Goal: Task Accomplishment & Management: Manage account settings

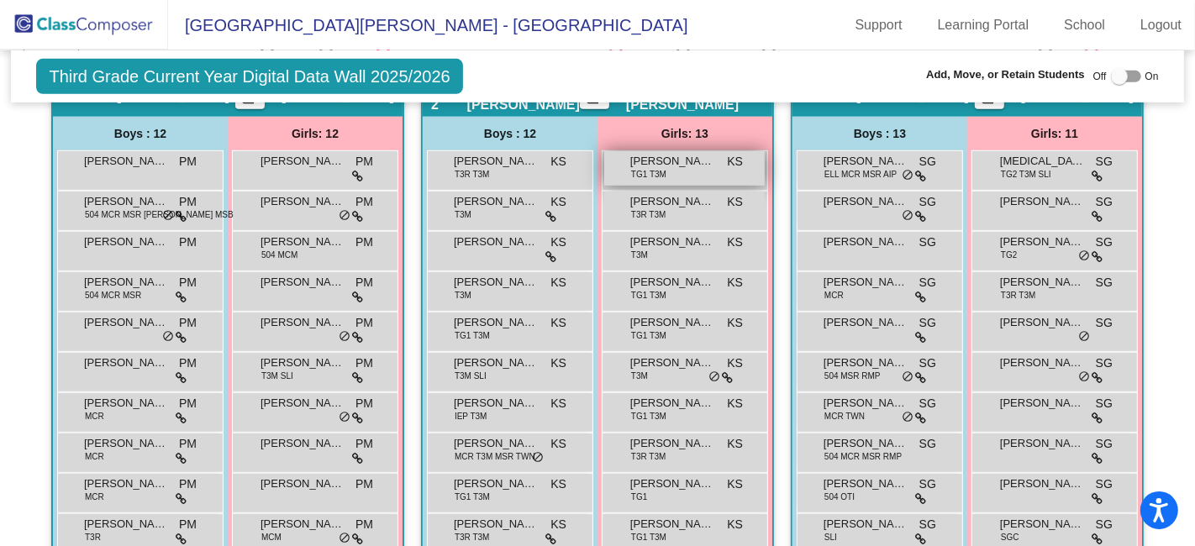
scroll to position [746, 0]
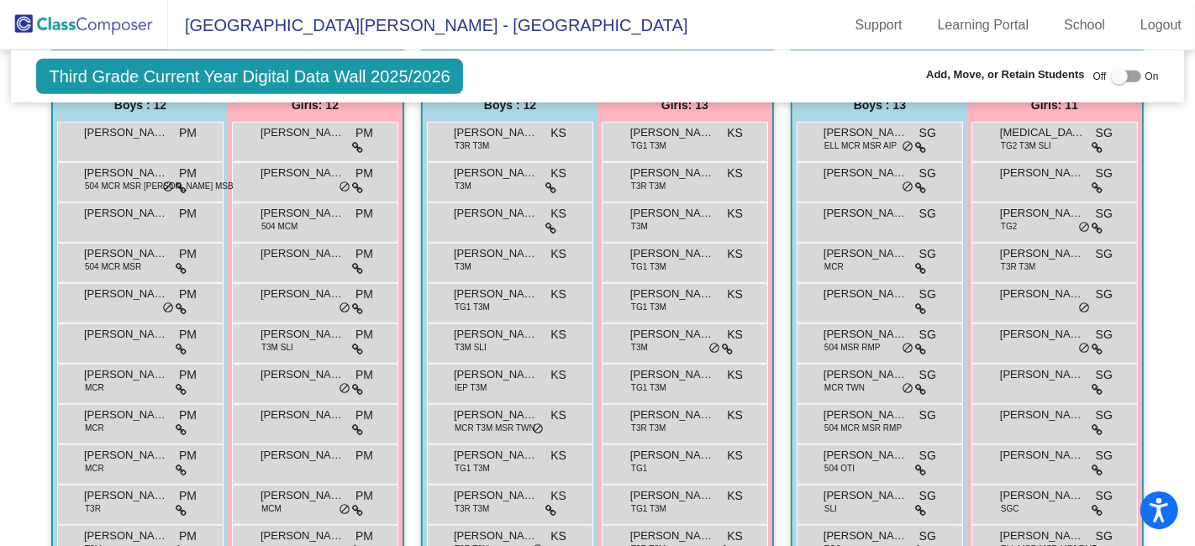
click at [88, 37] on img at bounding box center [84, 25] width 168 height 50
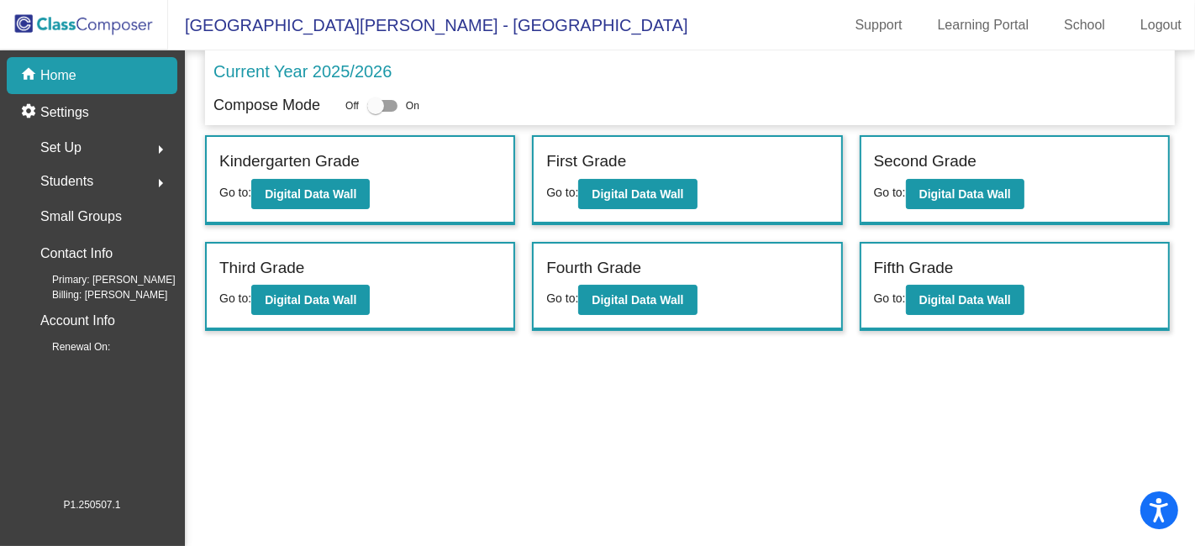
click at [78, 145] on span "Set Up" at bounding box center [60, 148] width 41 height 24
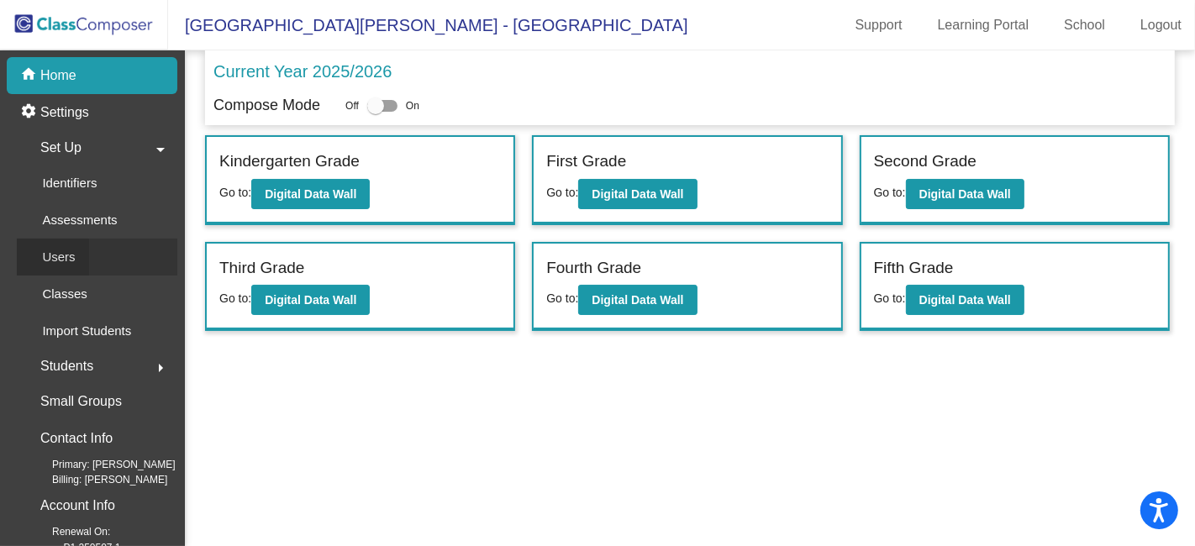
click at [74, 252] on p "Users" at bounding box center [58, 257] width 33 height 20
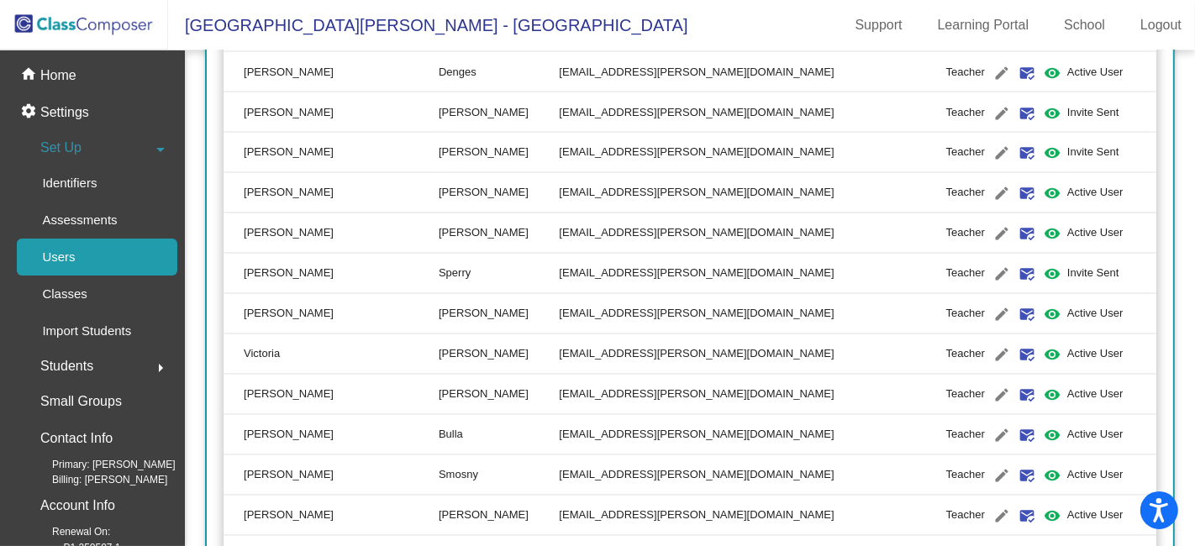
scroll to position [2707, 0]
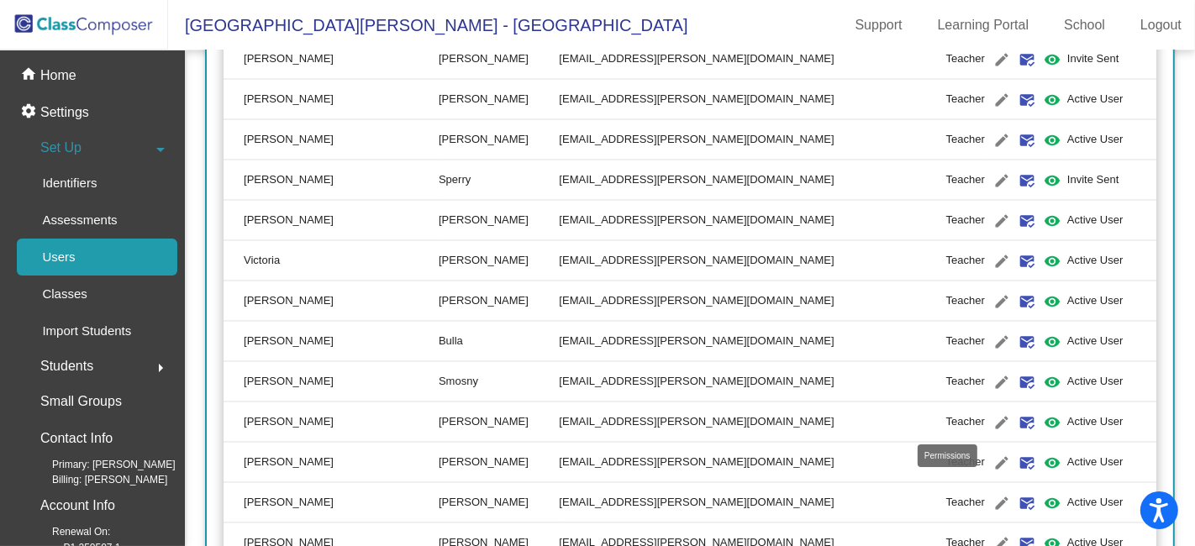
click at [1042, 420] on mat-icon "visibility" at bounding box center [1052, 423] width 20 height 20
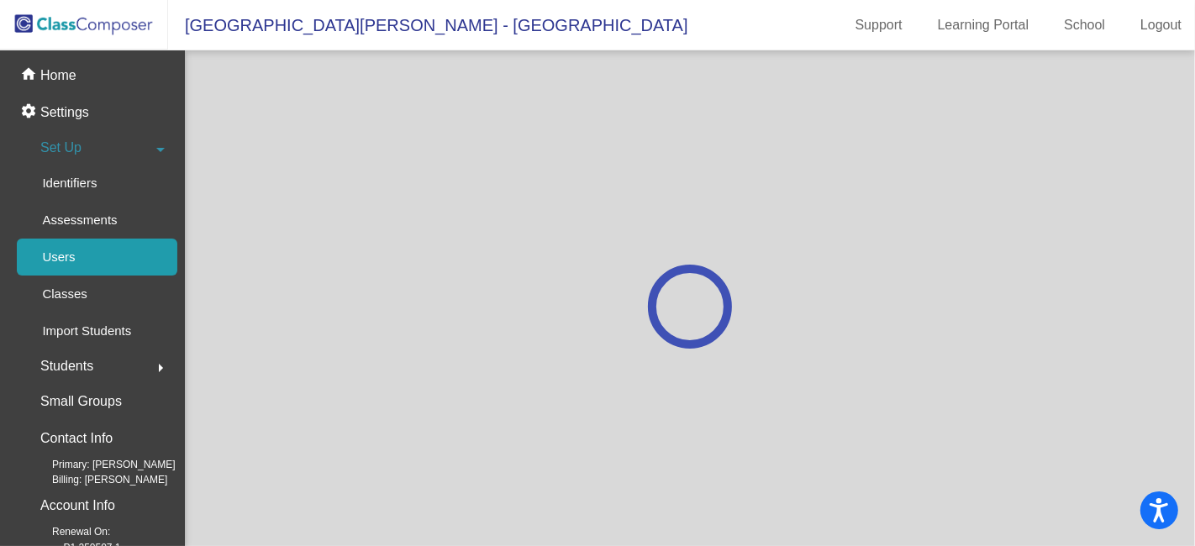
scroll to position [0, 0]
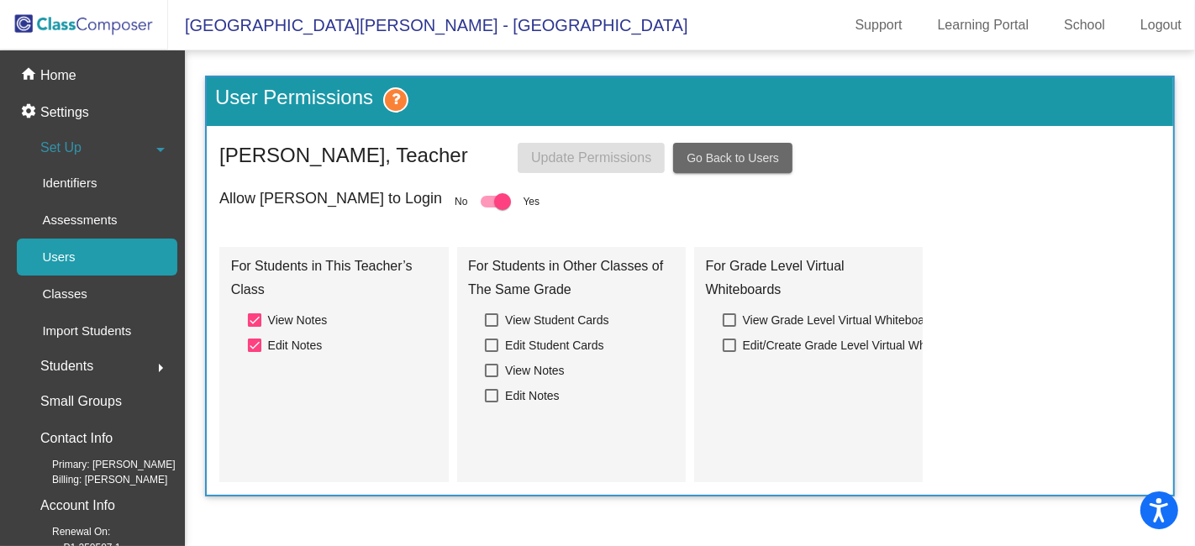
click at [739, 152] on span "Go Back to Users" at bounding box center [732, 157] width 92 height 13
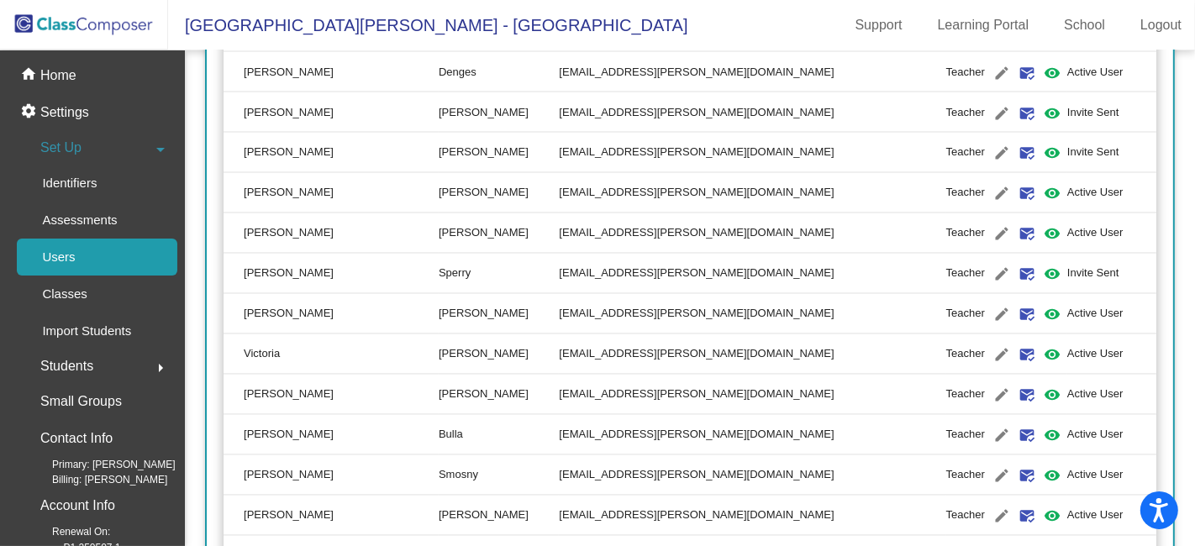
scroll to position [2707, 0]
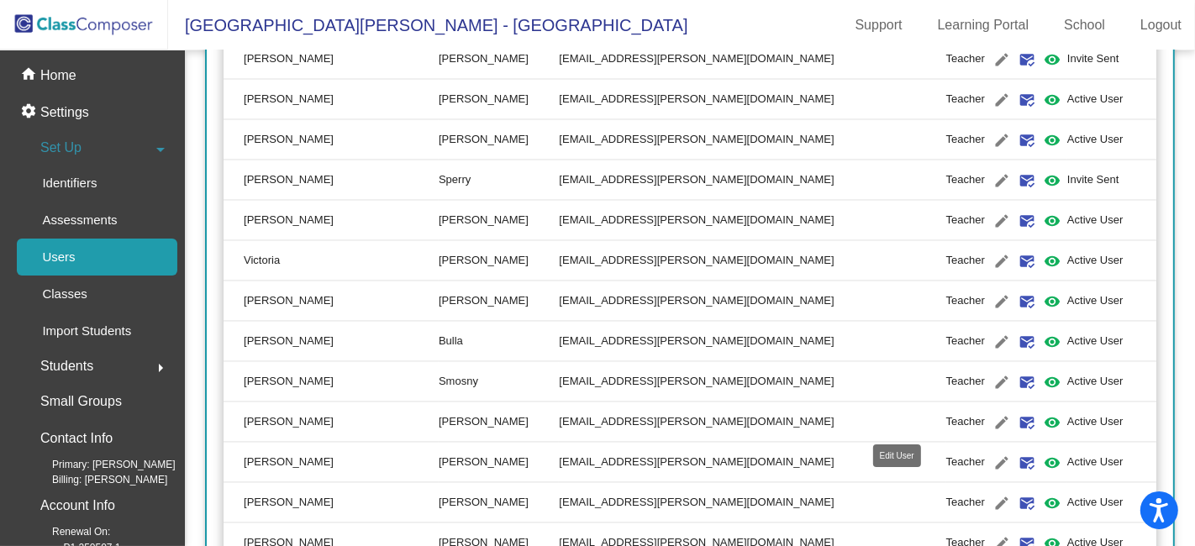
click at [991, 414] on mat-icon "edit" at bounding box center [1001, 423] width 20 height 20
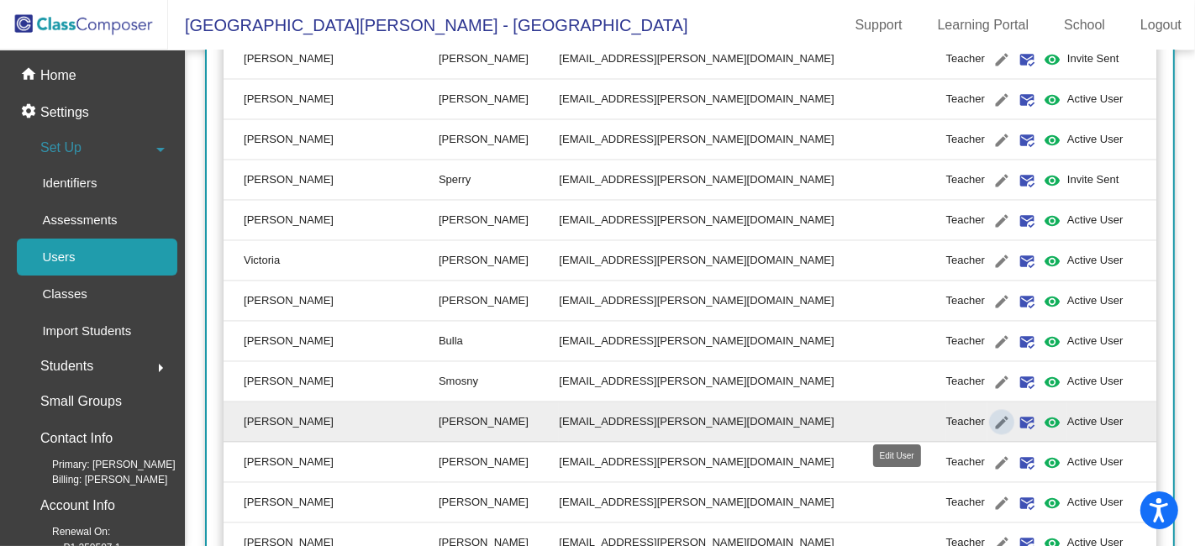
type input "[PERSON_NAME]"
type input "[EMAIL_ADDRESS][PERSON_NAME][DOMAIN_NAME]"
radio input "true"
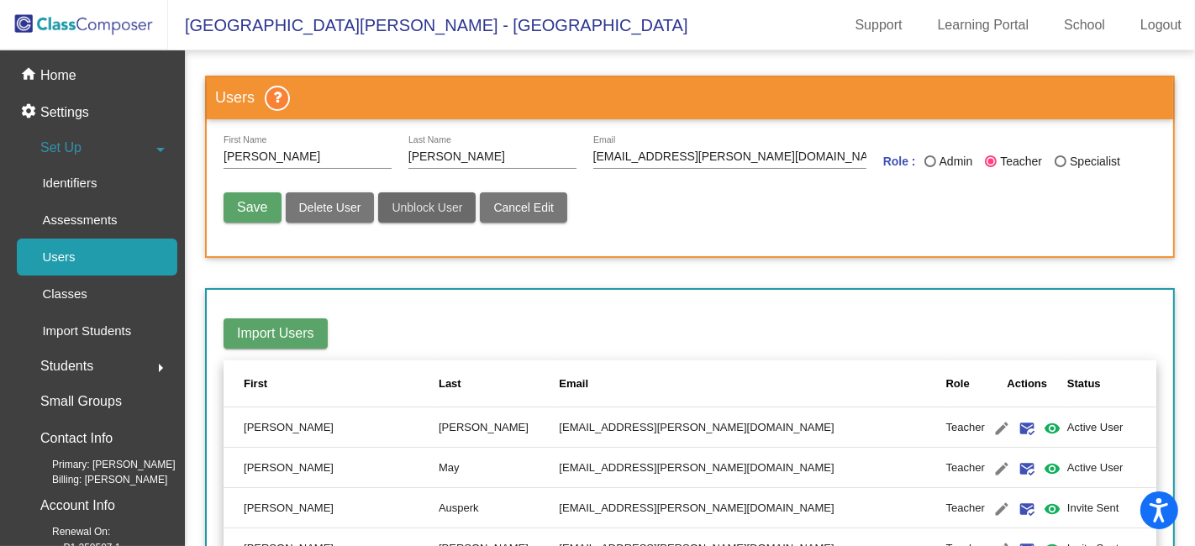
click at [437, 205] on span "Unblock User" at bounding box center [427, 207] width 71 height 13
radio input "false"
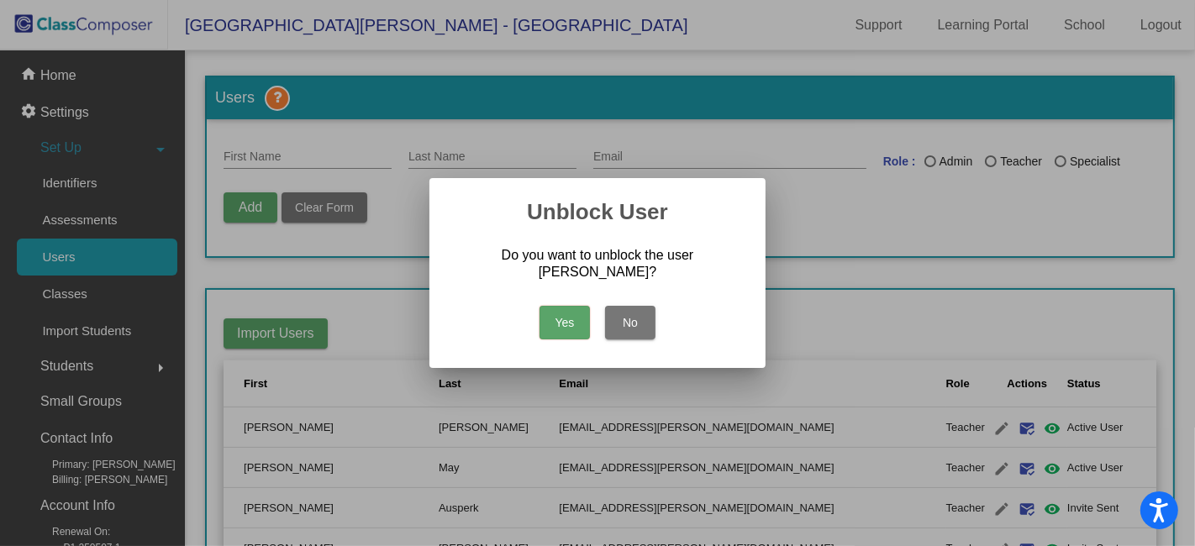
click at [564, 320] on button "Yes" at bounding box center [564, 323] width 50 height 34
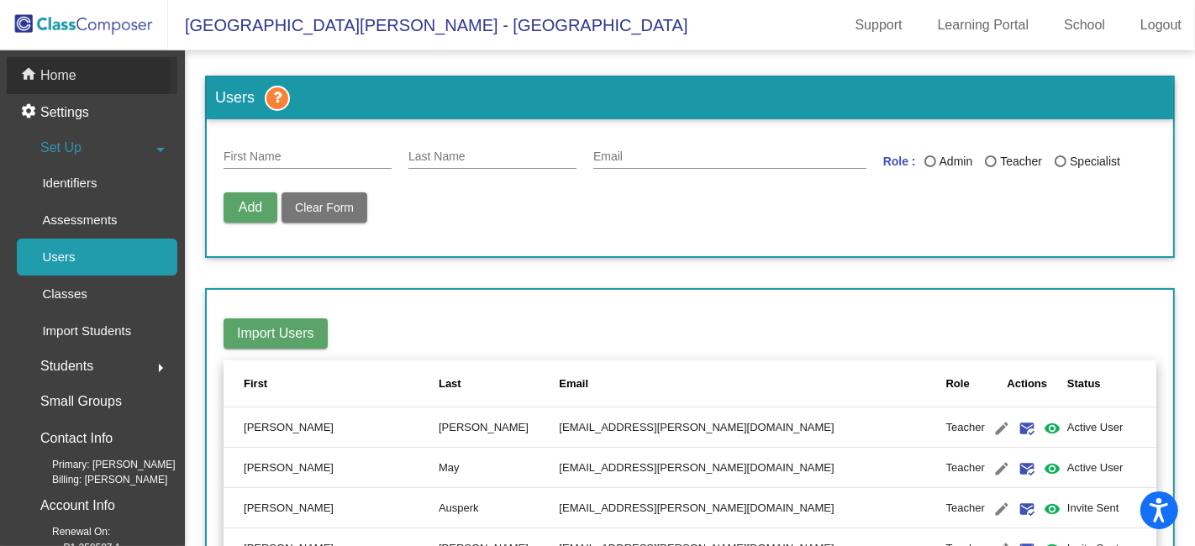
click at [84, 74] on div "home Home" at bounding box center [92, 75] width 171 height 37
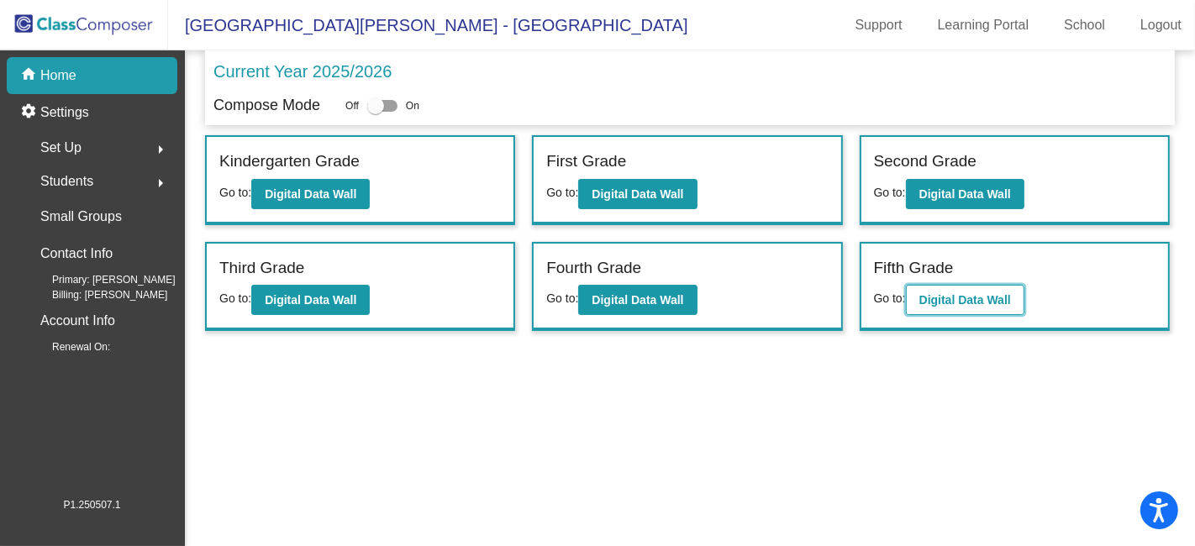
click at [999, 293] on b "Digital Data Wall" at bounding box center [965, 299] width 92 height 13
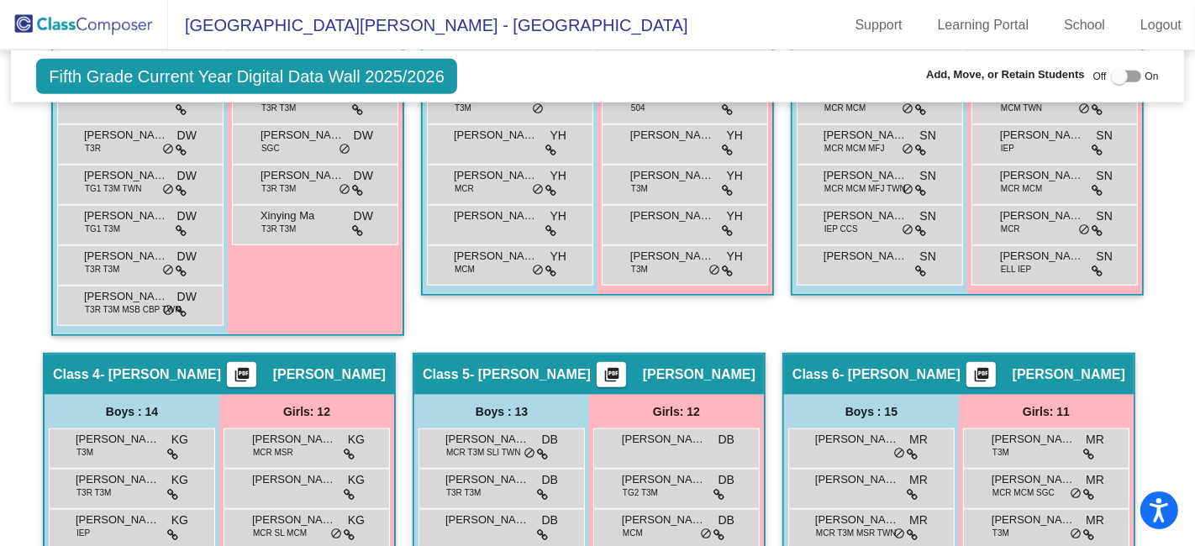
scroll to position [1120, 0]
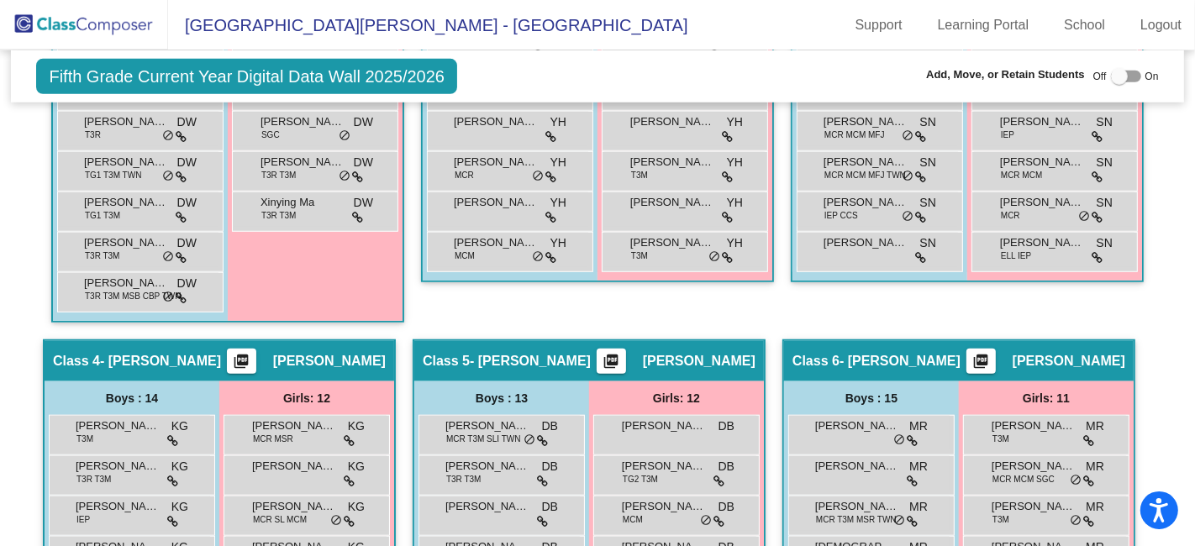
click at [57, 24] on img at bounding box center [84, 25] width 168 height 50
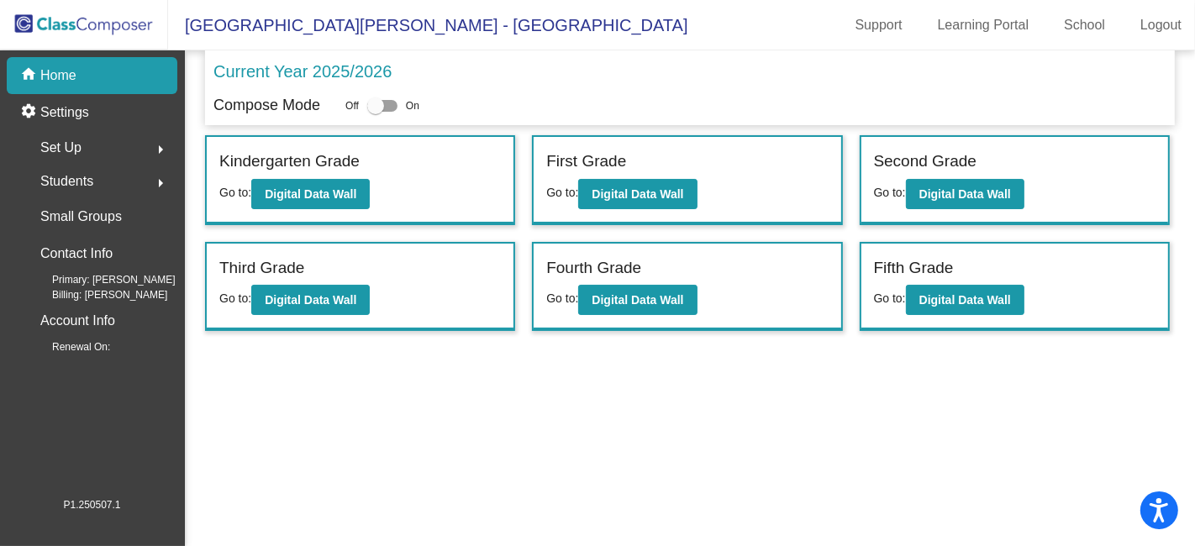
click at [87, 144] on div "Set Up arrow_right" at bounding box center [97, 148] width 160 height 34
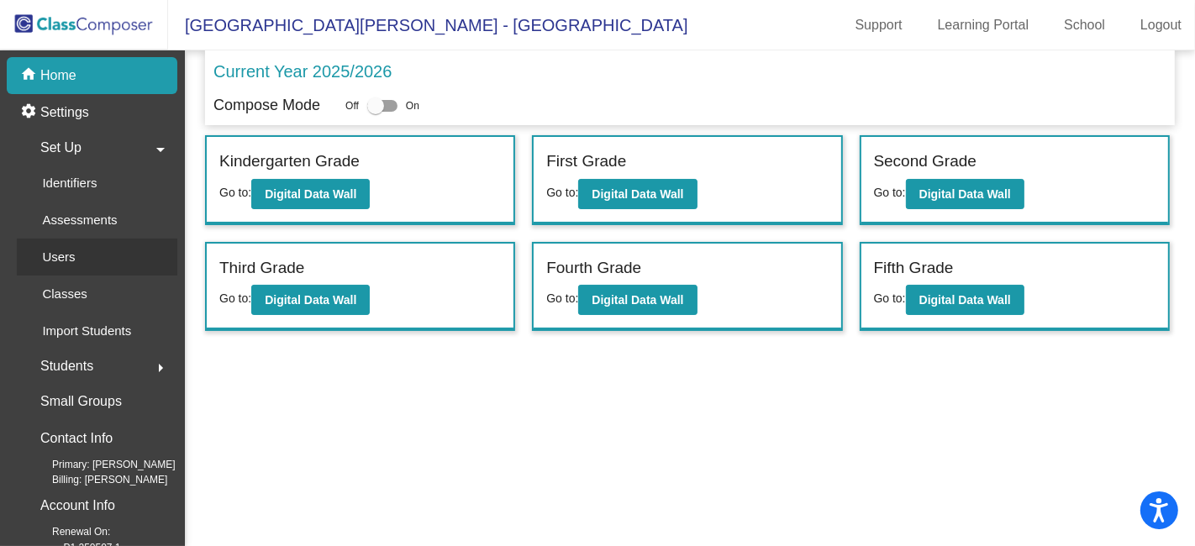
click at [78, 259] on div "Users" at bounding box center [53, 257] width 72 height 37
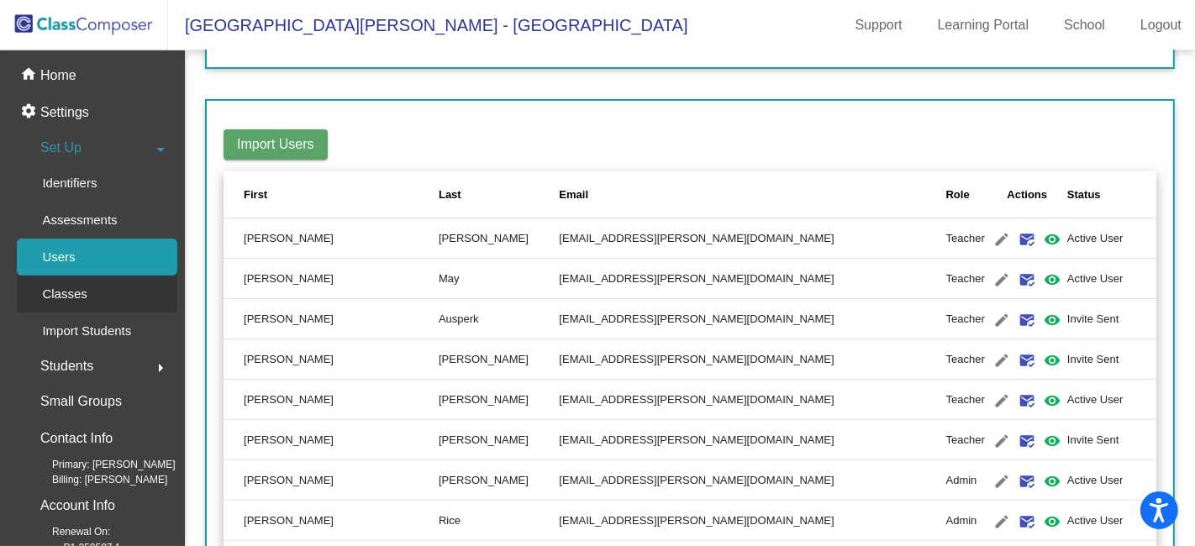
scroll to position [93, 0]
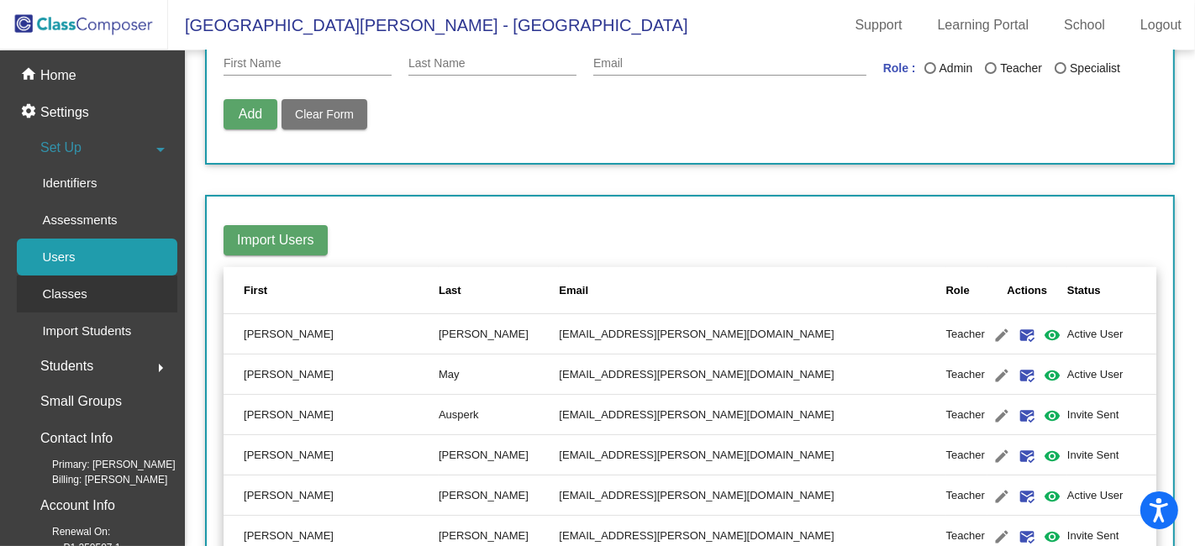
click at [102, 298] on link "Classes" at bounding box center [97, 294] width 160 height 37
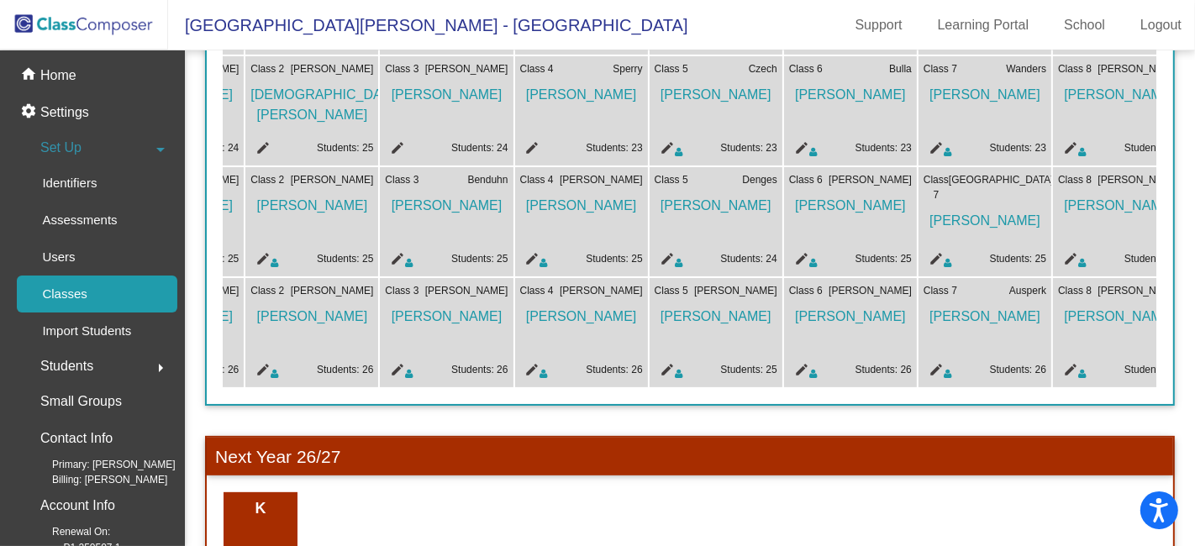
scroll to position [0, 249]
click at [531, 365] on mat-icon "edit" at bounding box center [528, 372] width 20 height 20
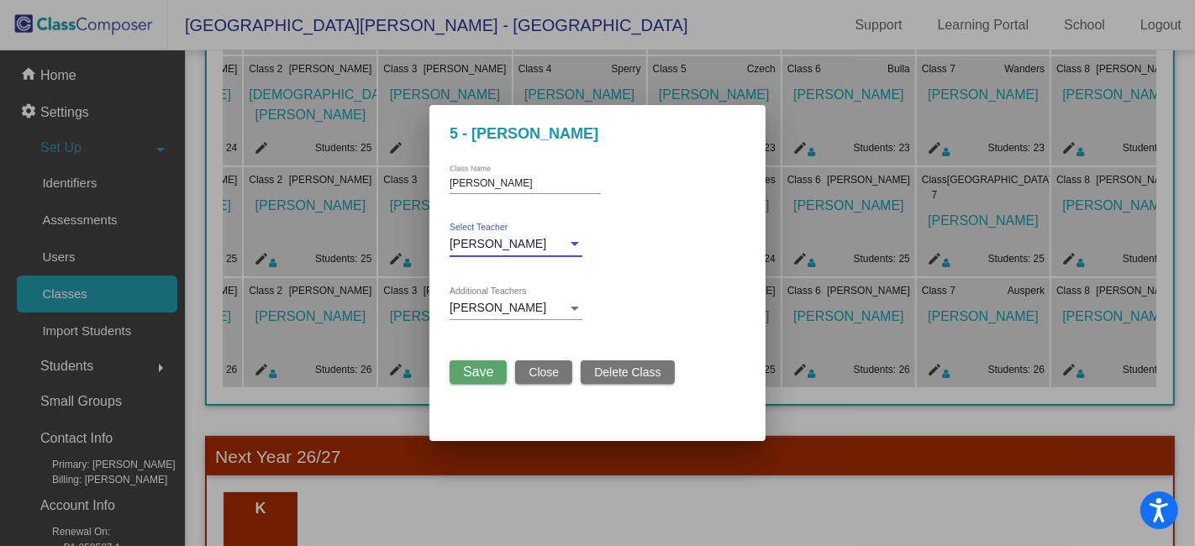
click at [576, 245] on div at bounding box center [574, 244] width 15 height 13
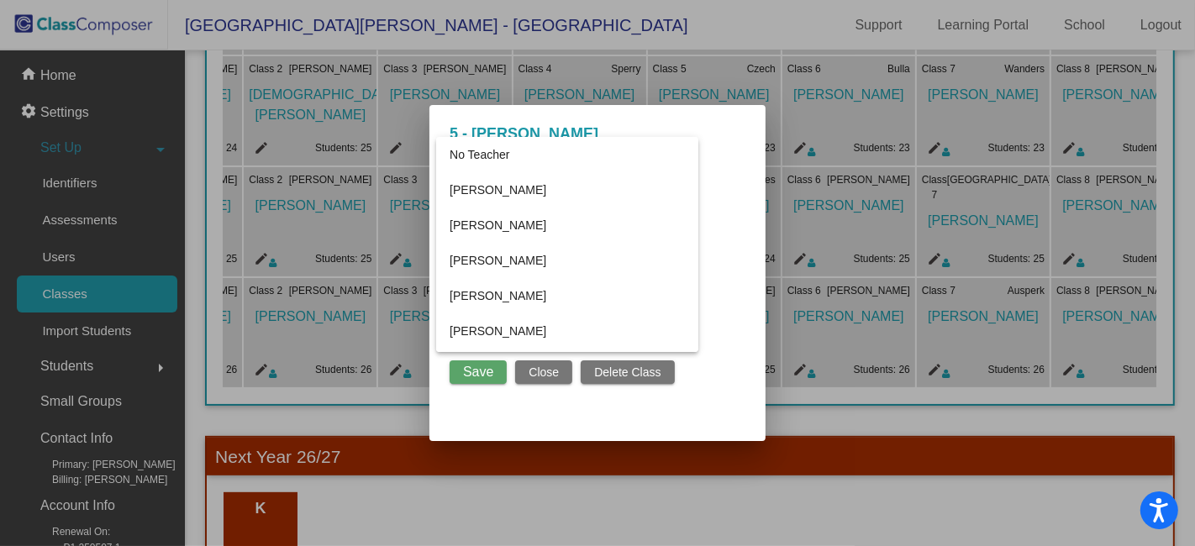
scroll to position [2062, 0]
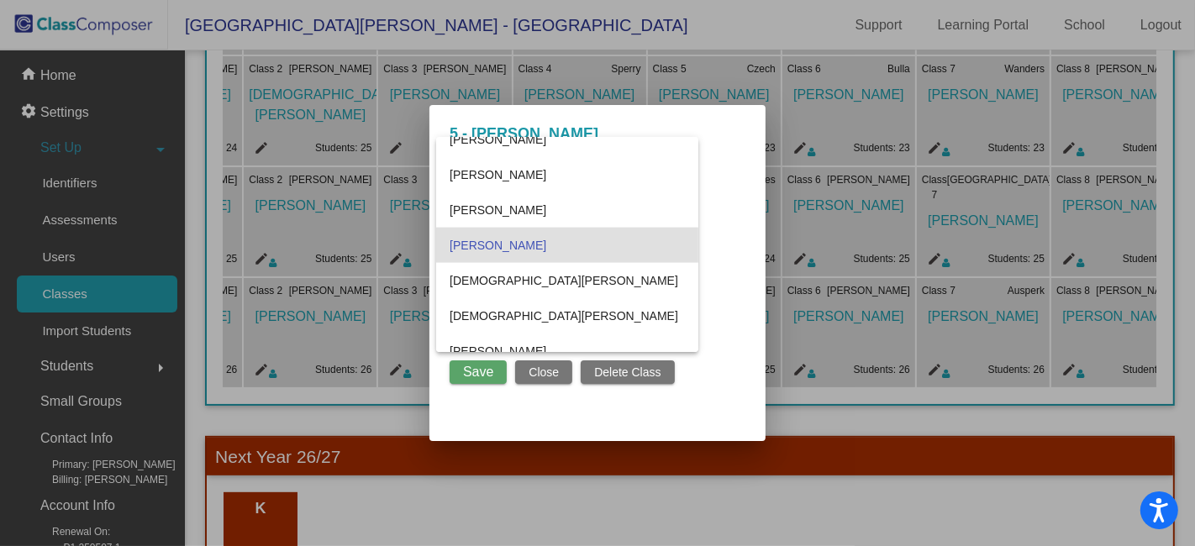
click at [560, 373] on div at bounding box center [597, 273] width 1195 height 546
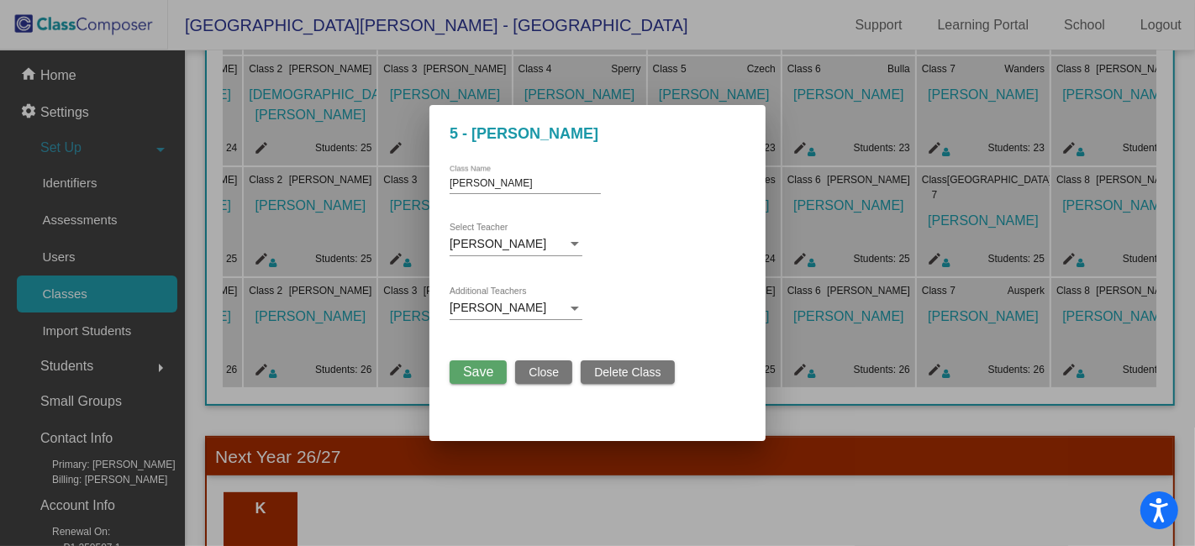
click at [529, 373] on span "Close" at bounding box center [544, 371] width 30 height 13
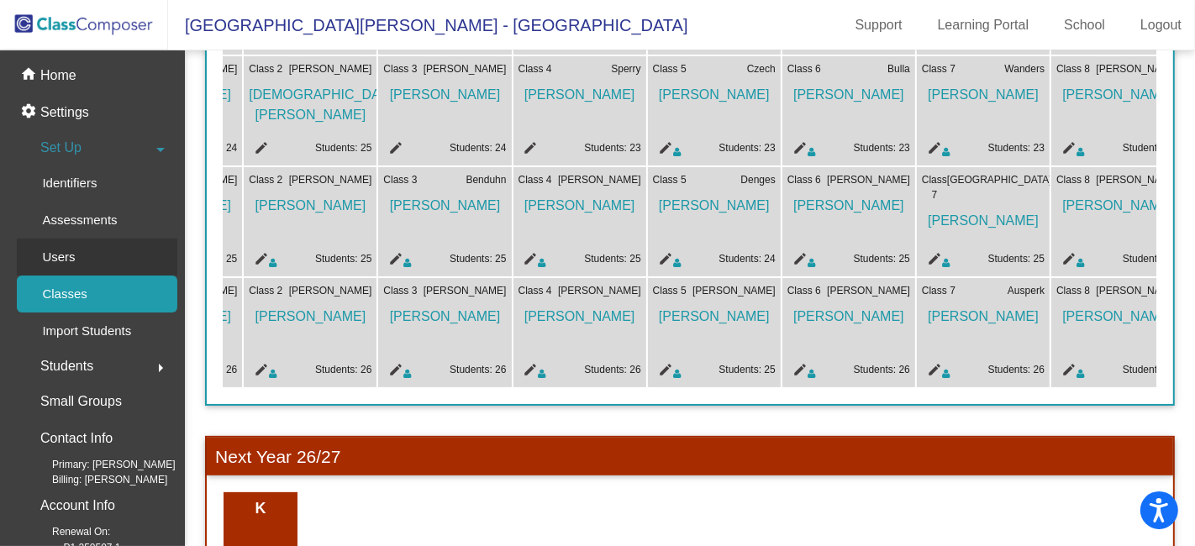
click at [66, 253] on p "Users" at bounding box center [58, 257] width 33 height 20
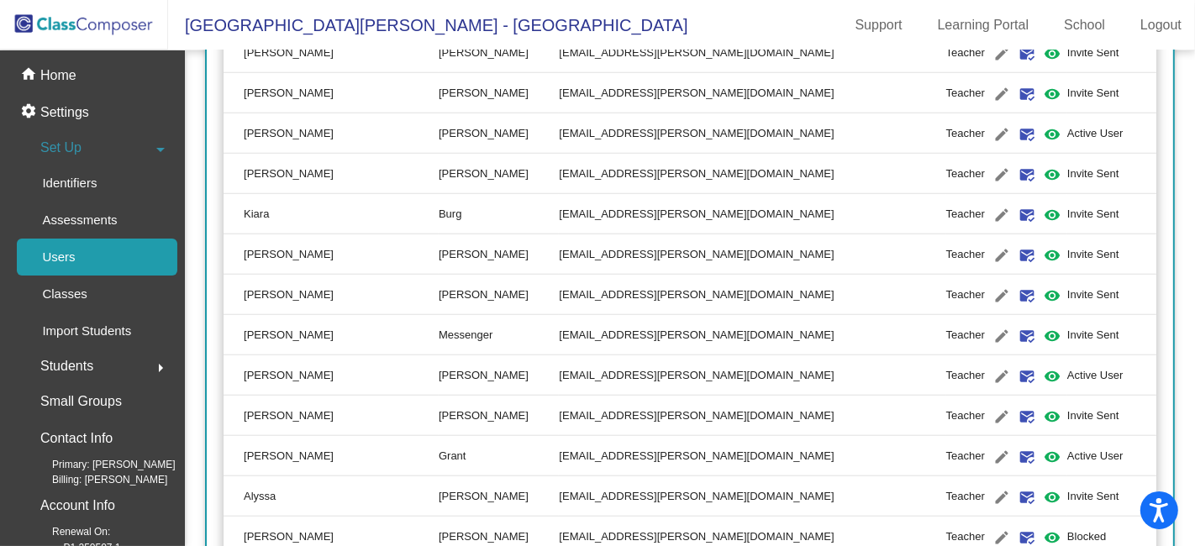
scroll to position [1213, 0]
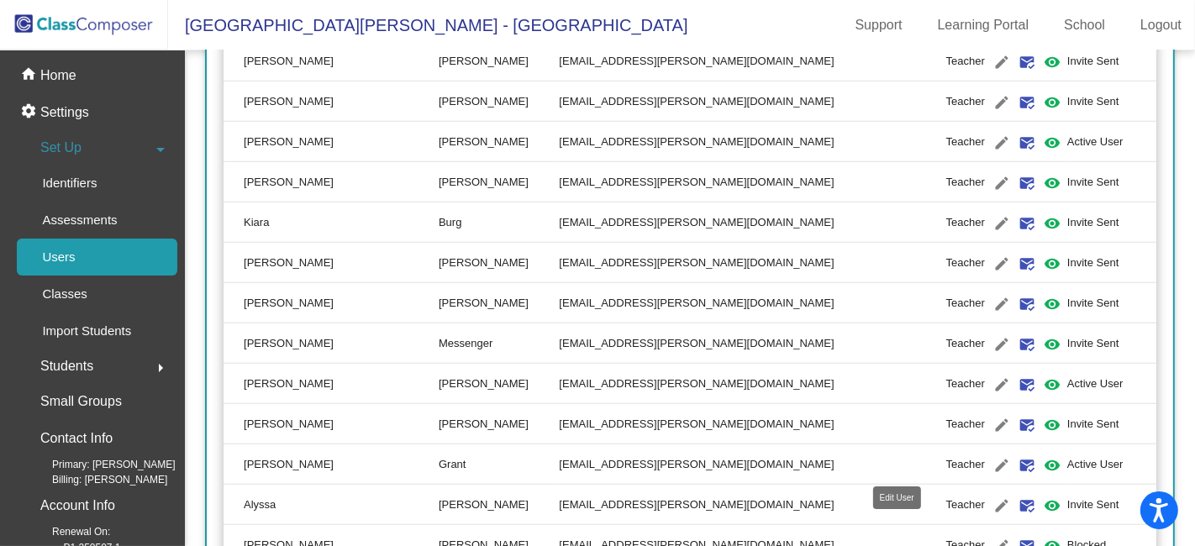
click at [991, 463] on mat-icon "edit" at bounding box center [1001, 465] width 20 height 20
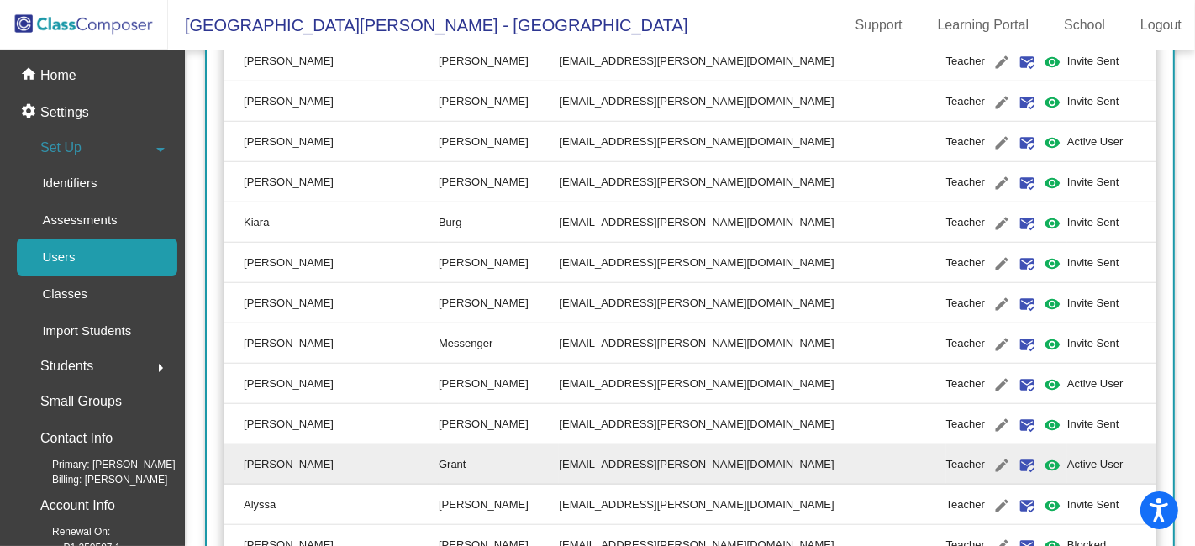
type input "[PERSON_NAME]"
type input "Grant"
type input "[EMAIL_ADDRESS][PERSON_NAME][DOMAIN_NAME]"
radio input "true"
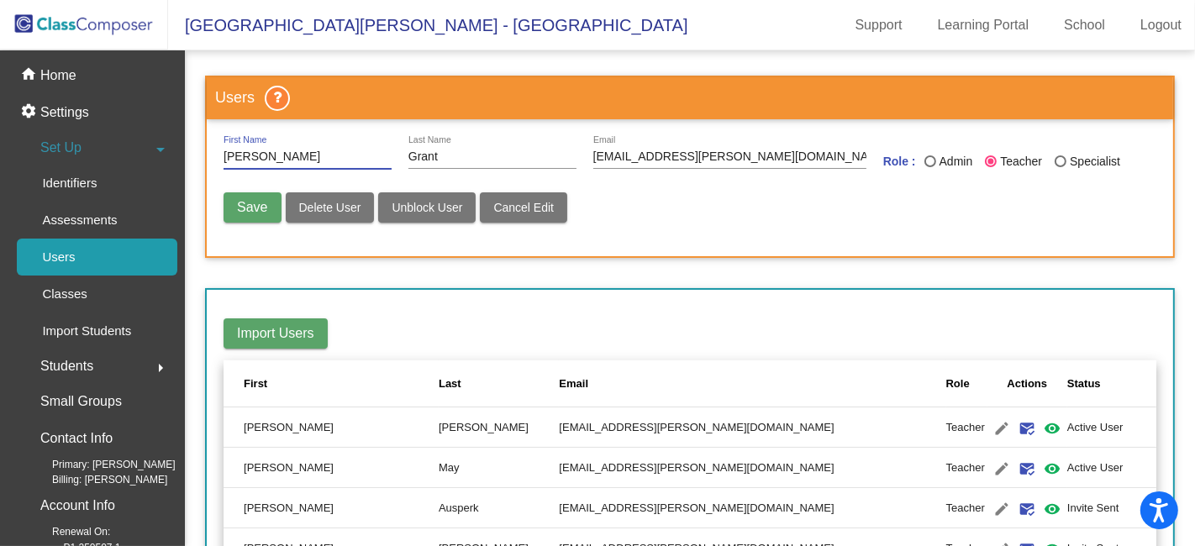
click at [258, 155] on input "[PERSON_NAME]" at bounding box center [307, 156] width 168 height 13
click at [253, 155] on input "[PERSON_NAME]" at bounding box center [307, 156] width 168 height 13
type input "[PERSON_NAME]"
click at [255, 205] on span "Save" at bounding box center [252, 207] width 30 height 14
radio input "false"
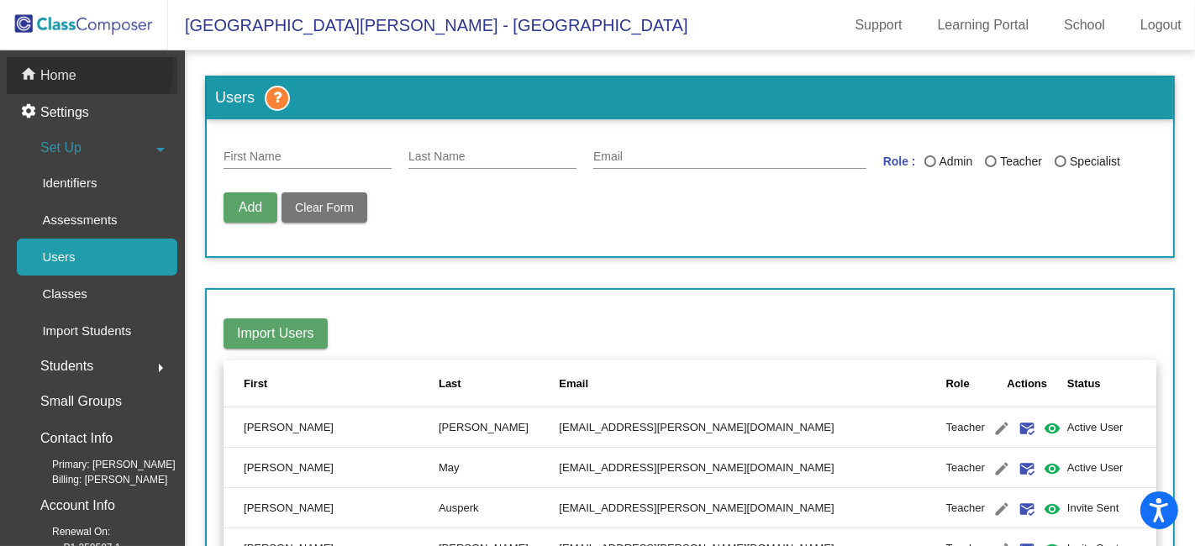
click at [63, 67] on p "Home" at bounding box center [58, 76] width 36 height 20
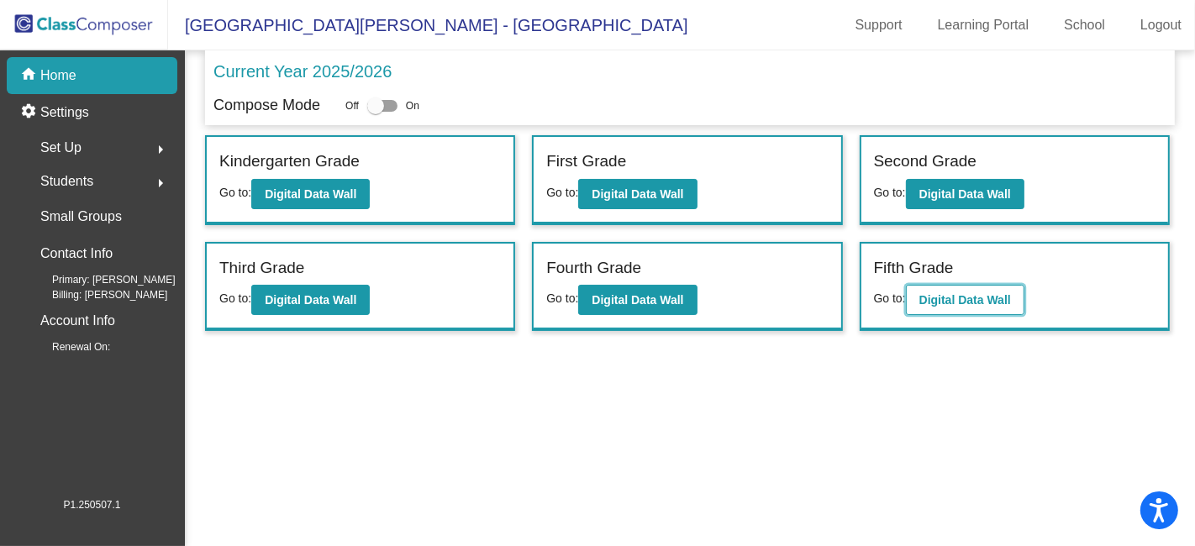
click at [976, 302] on b "Digital Data Wall" at bounding box center [965, 299] width 92 height 13
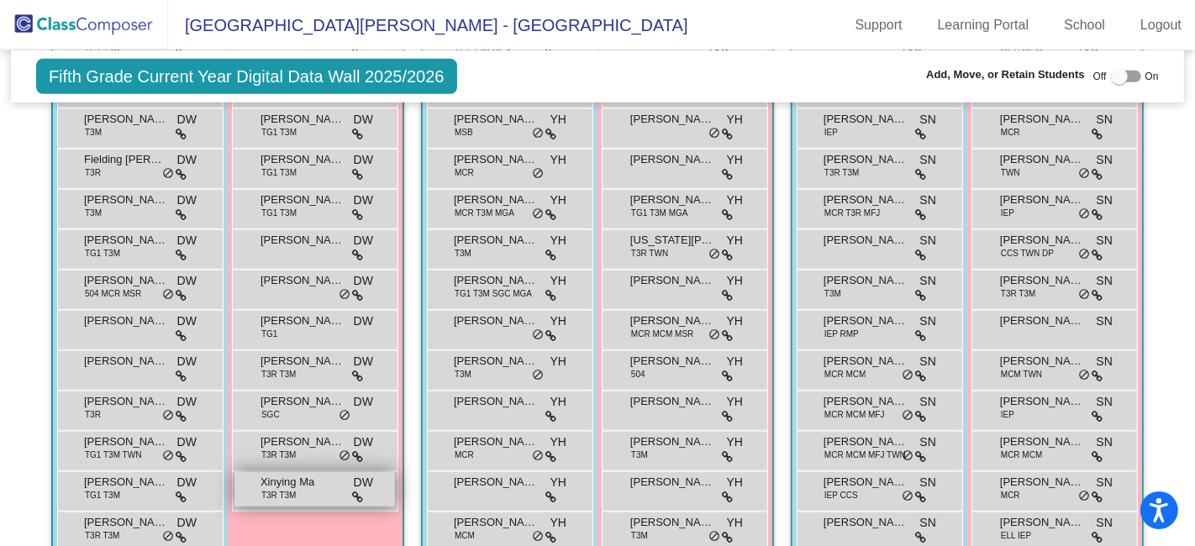
scroll to position [1307, 0]
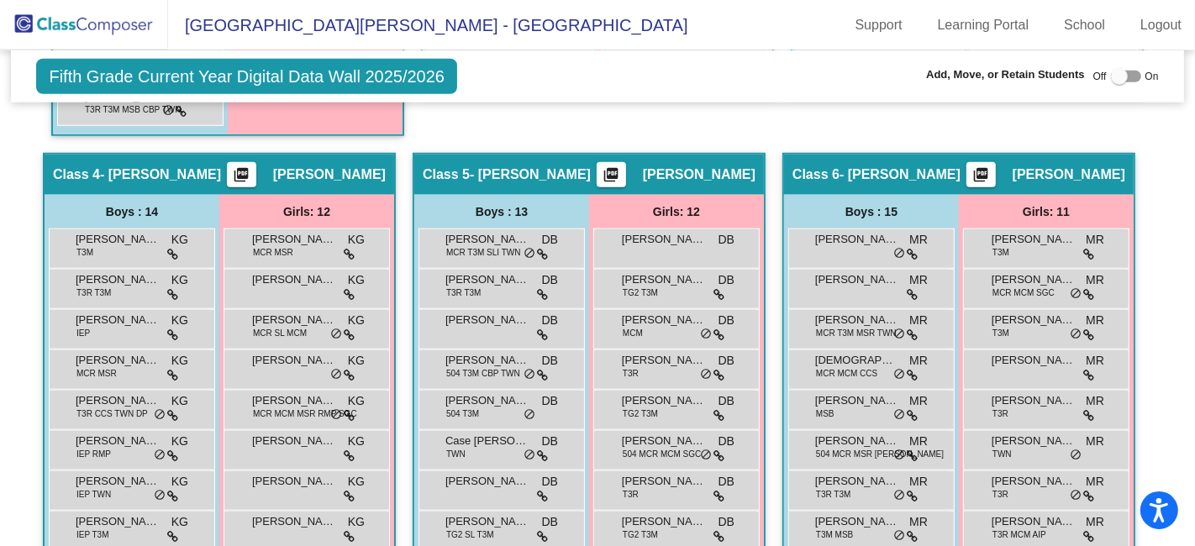
click at [102, 29] on img at bounding box center [84, 25] width 168 height 50
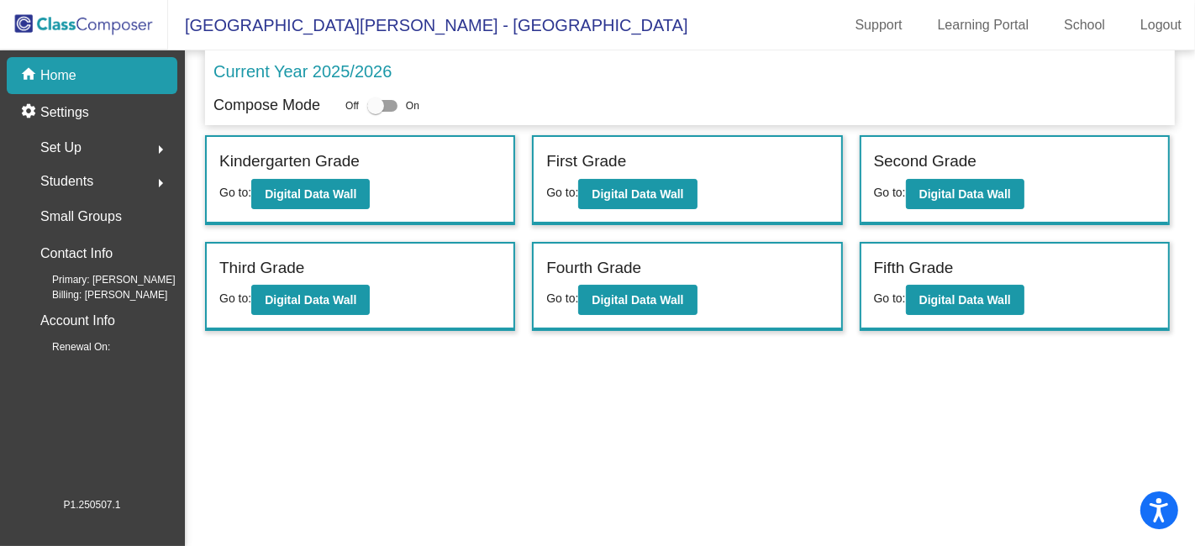
click at [76, 149] on span "Set Up" at bounding box center [60, 148] width 41 height 24
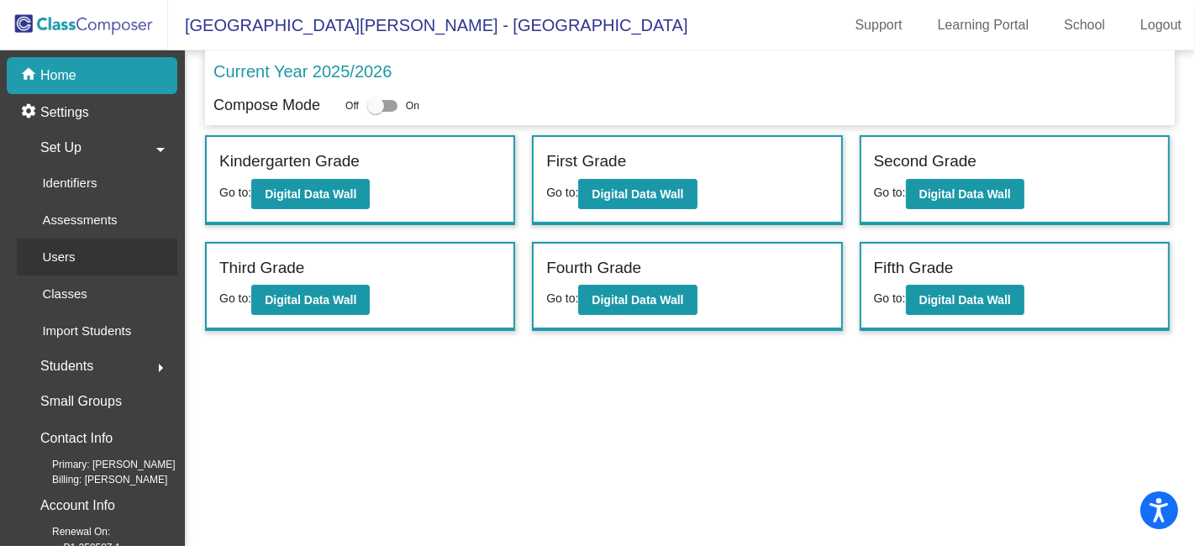
click at [63, 250] on p "Users" at bounding box center [58, 257] width 33 height 20
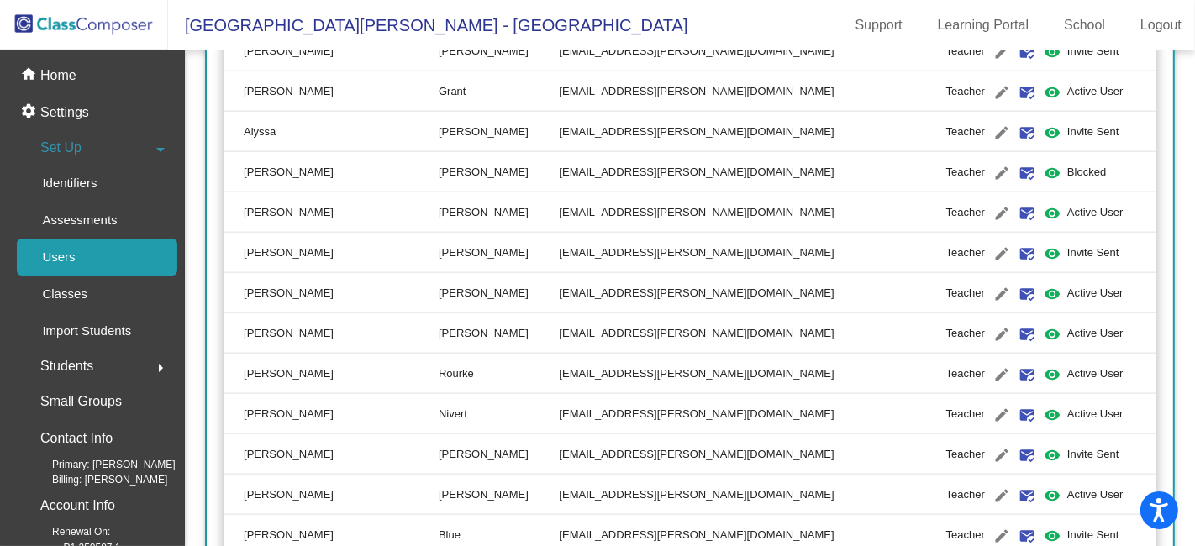
scroll to position [1680, 0]
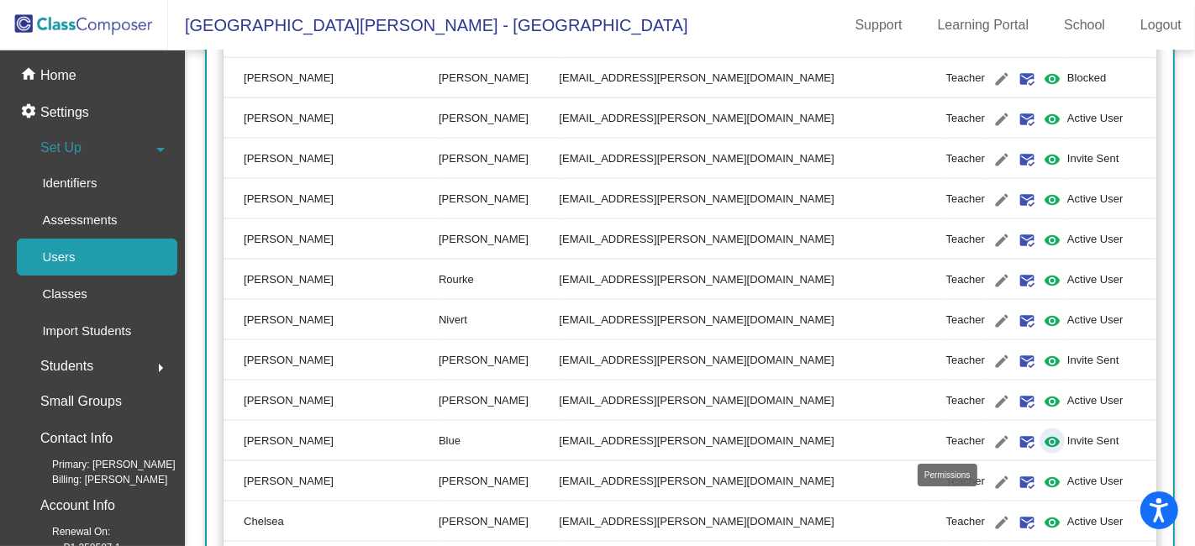
click at [1042, 440] on mat-icon "visibility" at bounding box center [1052, 442] width 20 height 20
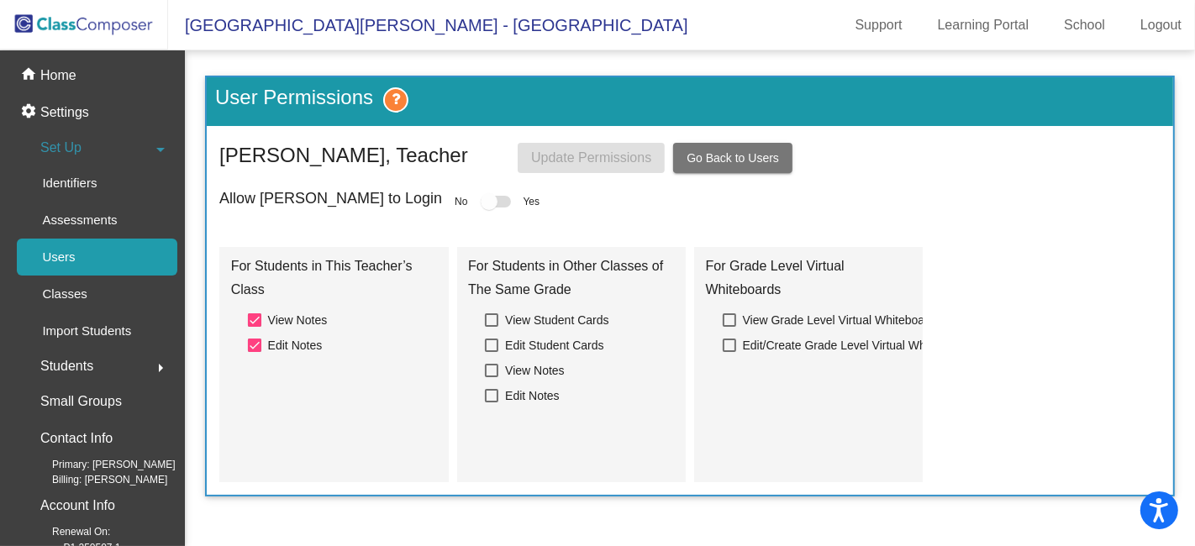
click at [481, 202] on div at bounding box center [496, 202] width 30 height 12
drag, startPoint x: 405, startPoint y: 202, endPoint x: 437, endPoint y: 202, distance: 31.9
click at [437, 202] on div "Allow [PERSON_NAME] to Login No Yes" at bounding box center [689, 202] width 941 height 24
click at [698, 150] on button "Go Back to Users" at bounding box center [732, 158] width 119 height 30
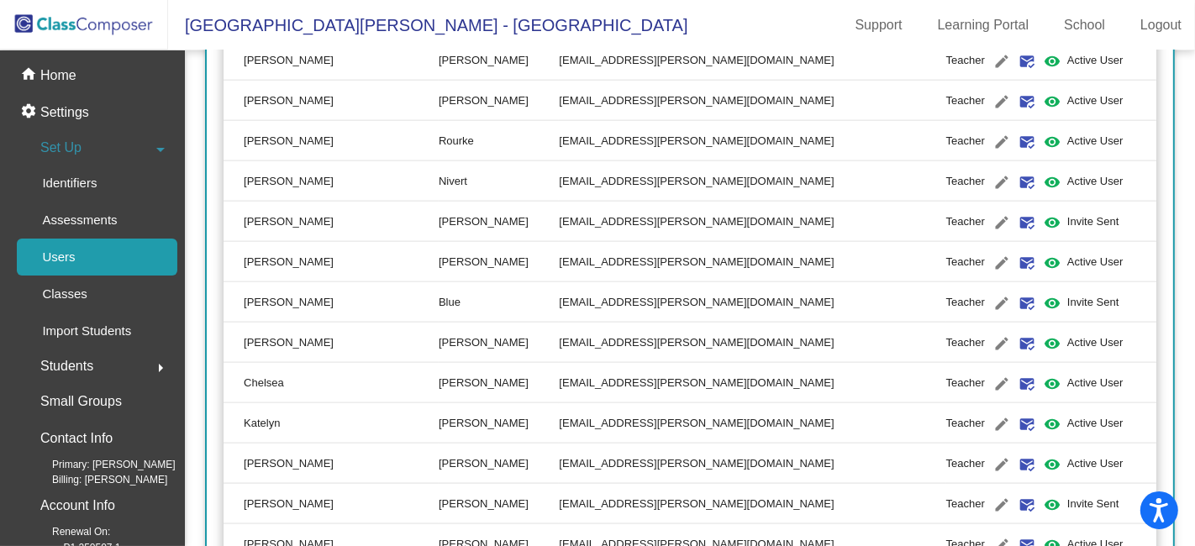
scroll to position [1867, 0]
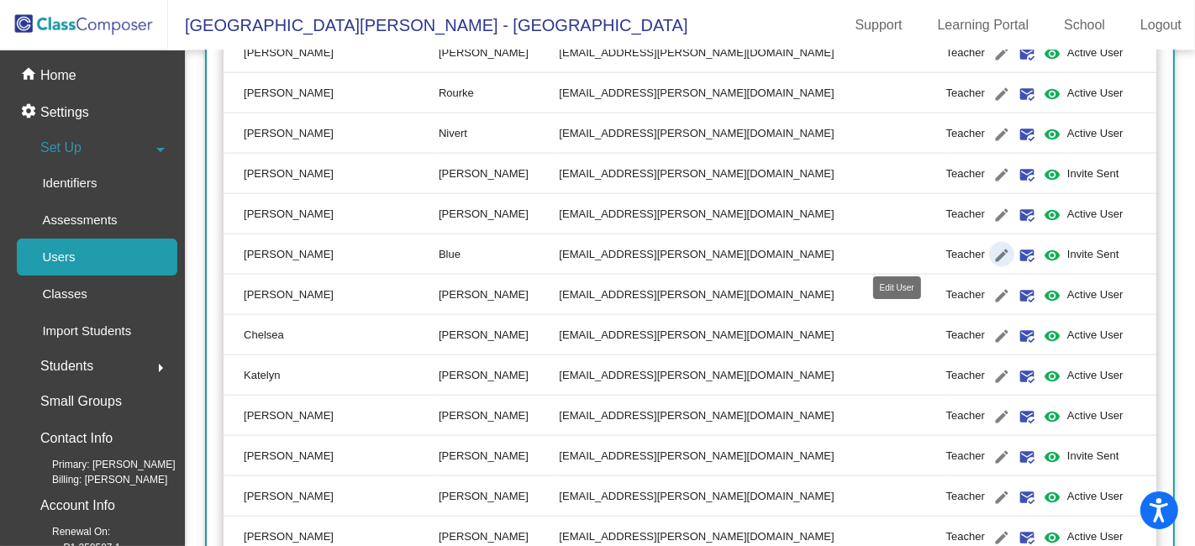
click at [991, 249] on mat-icon "edit" at bounding box center [1001, 255] width 20 height 20
type input "[PERSON_NAME]"
type input "Blue"
type input "[EMAIL_ADDRESS][PERSON_NAME][DOMAIN_NAME]"
radio input "true"
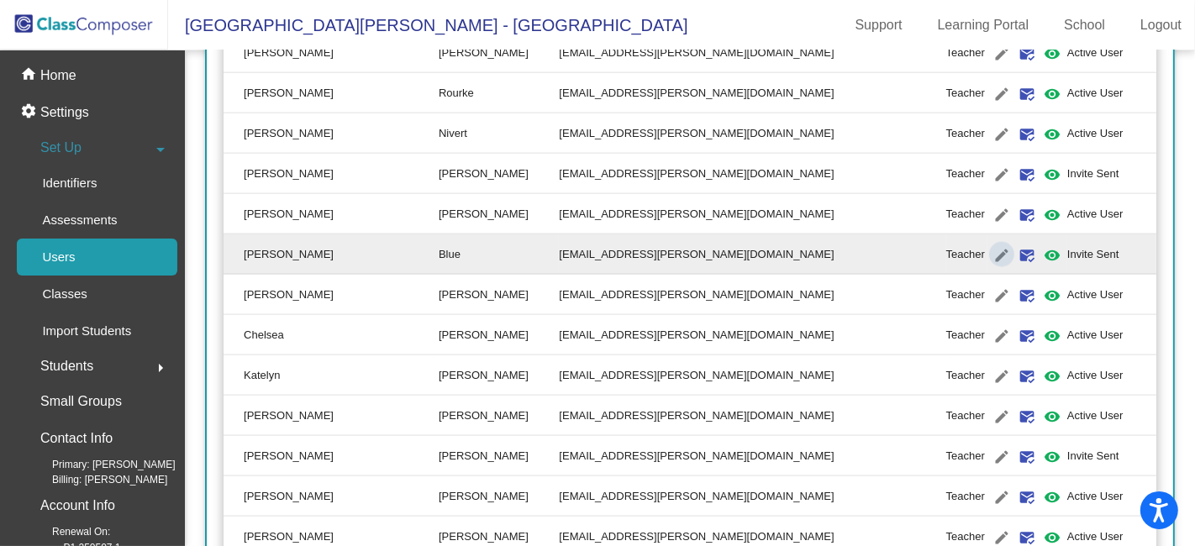
scroll to position [0, 0]
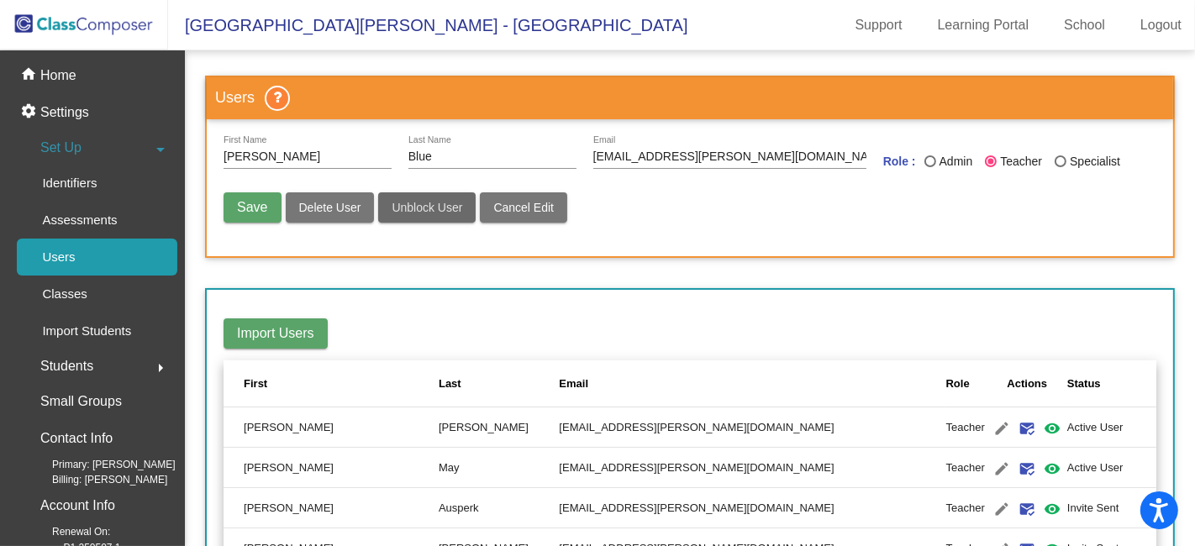
click at [402, 202] on span "Unblock User" at bounding box center [427, 207] width 71 height 13
radio input "false"
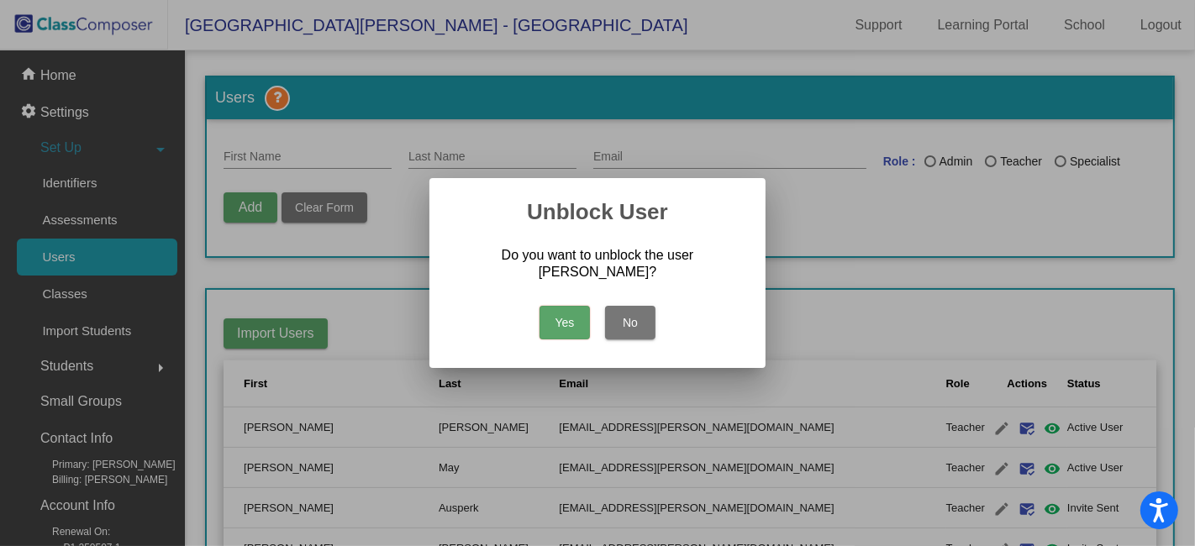
click at [566, 319] on button "Yes" at bounding box center [564, 323] width 50 height 34
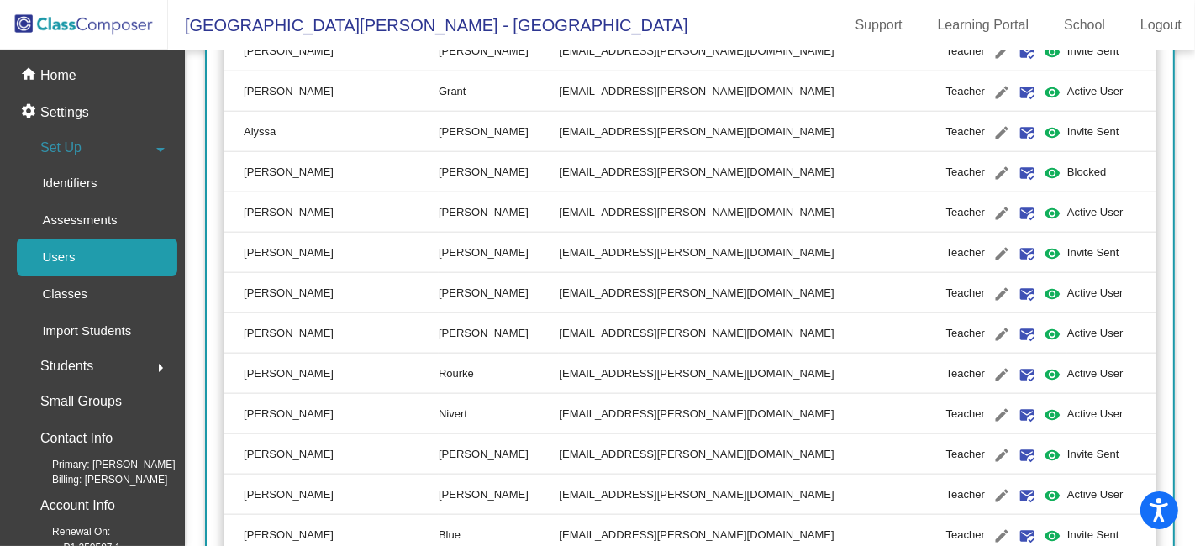
scroll to position [1680, 0]
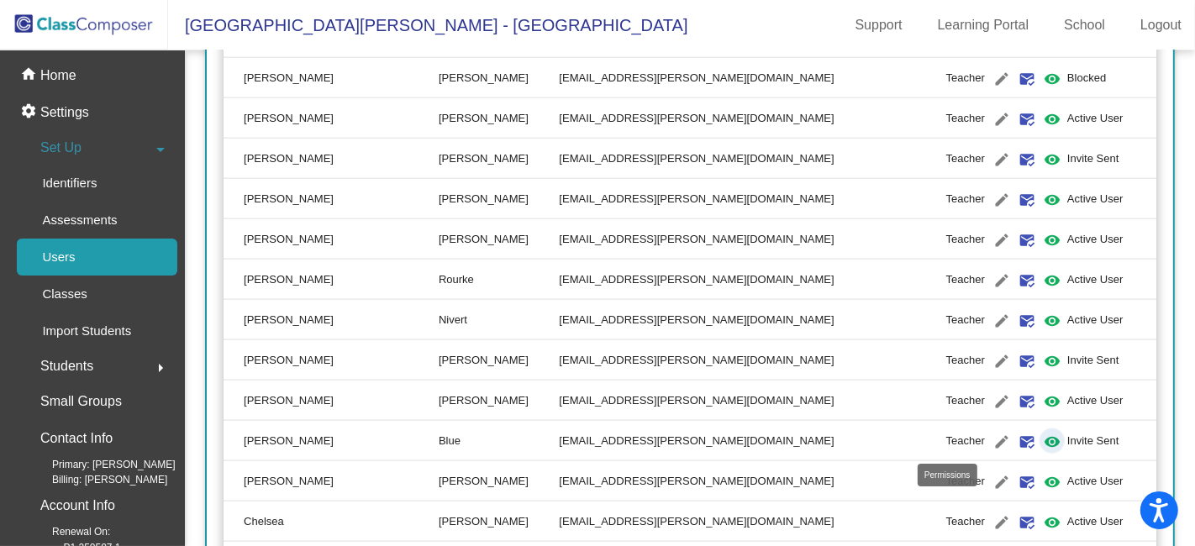
click at [1042, 438] on mat-icon "visibility" at bounding box center [1052, 442] width 20 height 20
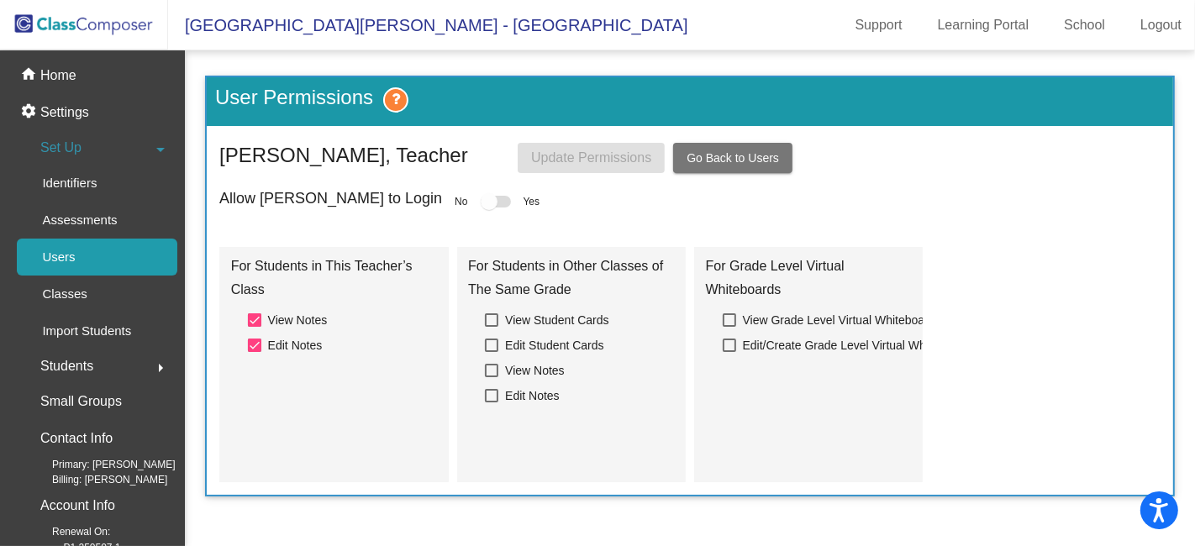
click at [481, 202] on div at bounding box center [496, 202] width 30 height 12
drag, startPoint x: 402, startPoint y: 201, endPoint x: 415, endPoint y: 201, distance: 13.4
click at [481, 201] on div at bounding box center [496, 202] width 30 height 12
click at [256, 318] on div at bounding box center [254, 319] width 13 height 13
click at [255, 327] on input "View Notes" at bounding box center [254, 327] width 1 height 1
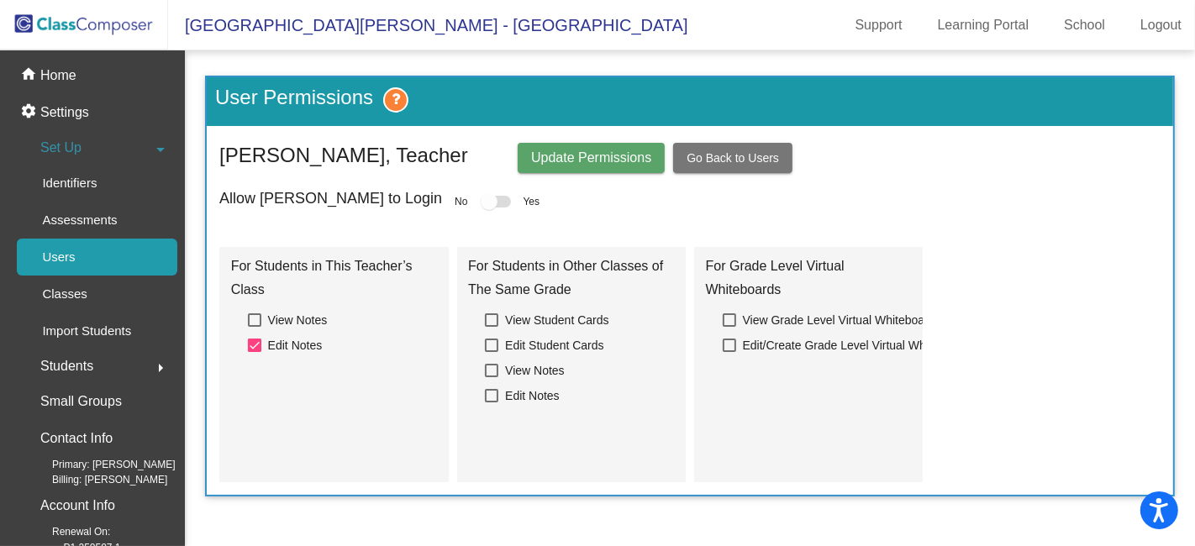
click at [481, 200] on div at bounding box center [496, 202] width 30 height 12
click at [252, 321] on div at bounding box center [254, 319] width 13 height 13
click at [254, 327] on input "View Notes" at bounding box center [254, 327] width 1 height 1
checkbox input "true"
click at [481, 202] on div at bounding box center [496, 202] width 30 height 12
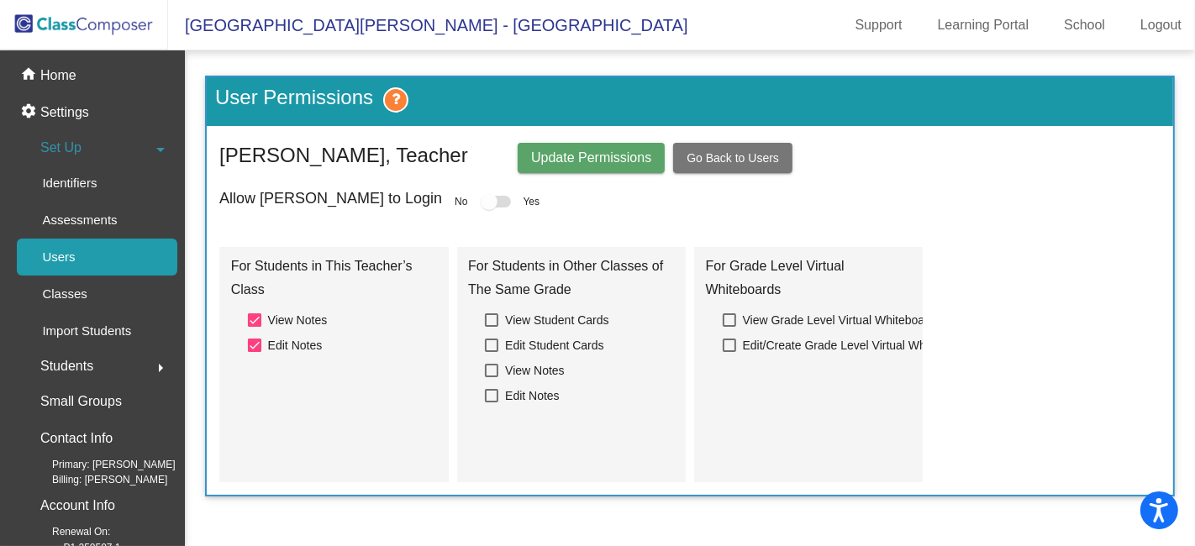
drag, startPoint x: 402, startPoint y: 201, endPoint x: 419, endPoint y: 200, distance: 16.8
click at [481, 200] on div at bounding box center [496, 202] width 30 height 12
click at [575, 155] on span "Update Permissions" at bounding box center [591, 157] width 120 height 14
click at [481, 200] on div at bounding box center [496, 202] width 30 height 12
click at [257, 346] on div at bounding box center [254, 345] width 13 height 13
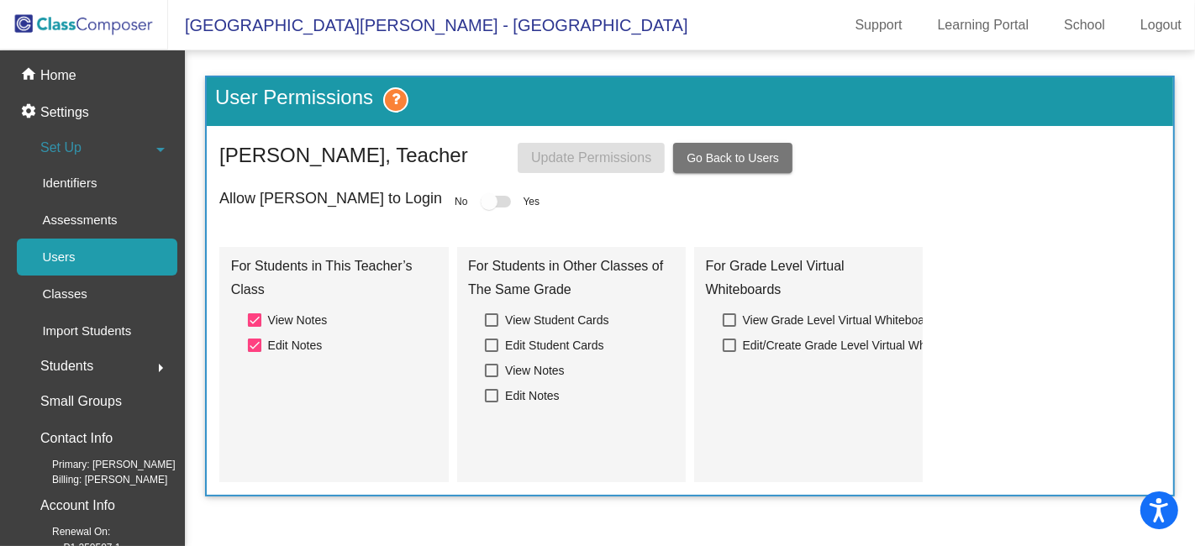
click at [255, 352] on input "Edit Notes" at bounding box center [254, 352] width 1 height 1
click at [481, 201] on div at bounding box center [496, 202] width 30 height 12
click at [254, 344] on div at bounding box center [254, 345] width 13 height 13
click at [254, 352] on input "Edit Notes" at bounding box center [254, 352] width 1 height 1
checkbox input "true"
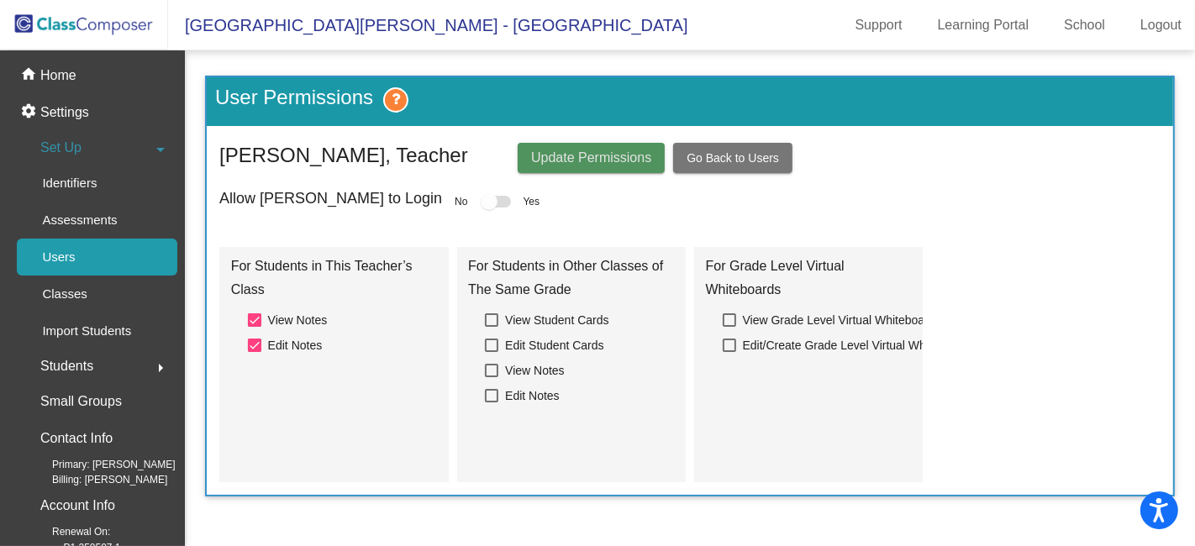
click at [597, 156] on span "Update Permissions" at bounding box center [591, 157] width 120 height 14
click at [481, 200] on div at bounding box center [496, 202] width 30 height 12
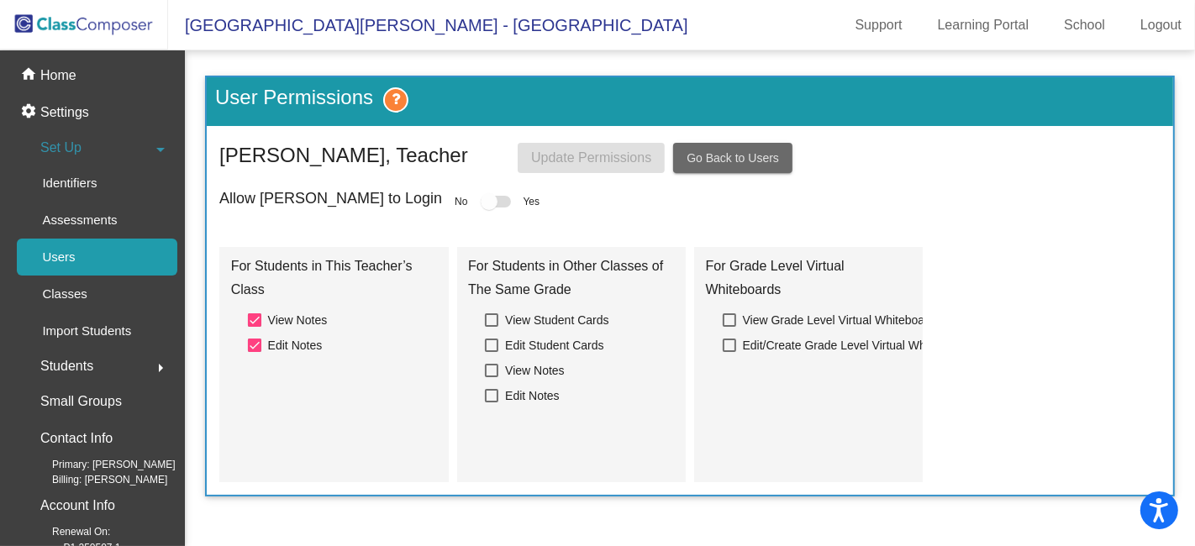
click at [734, 152] on span "Go Back to Users" at bounding box center [732, 157] width 92 height 13
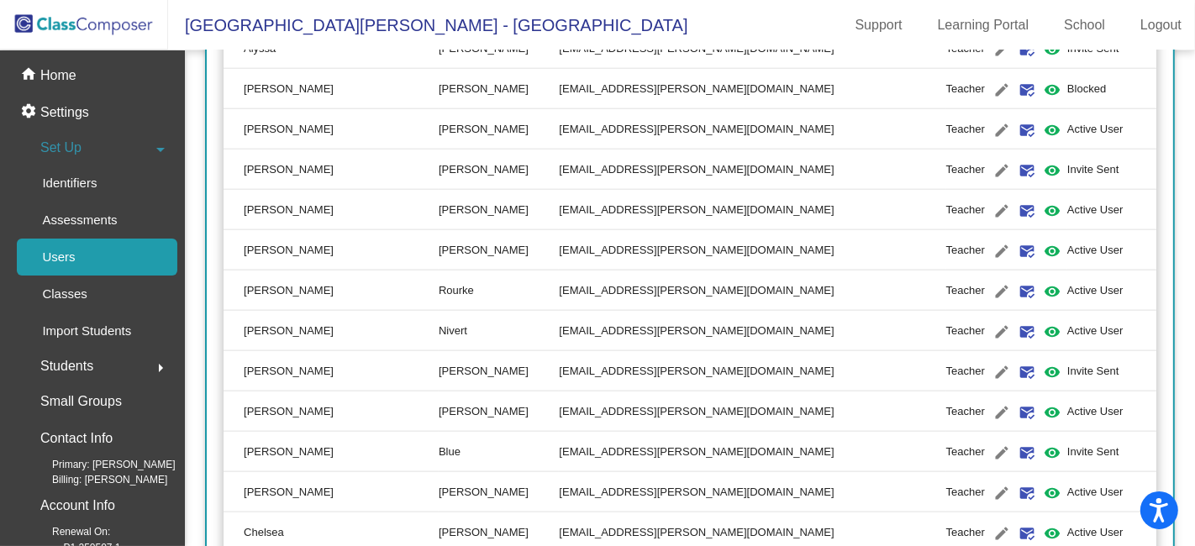
scroll to position [1774, 0]
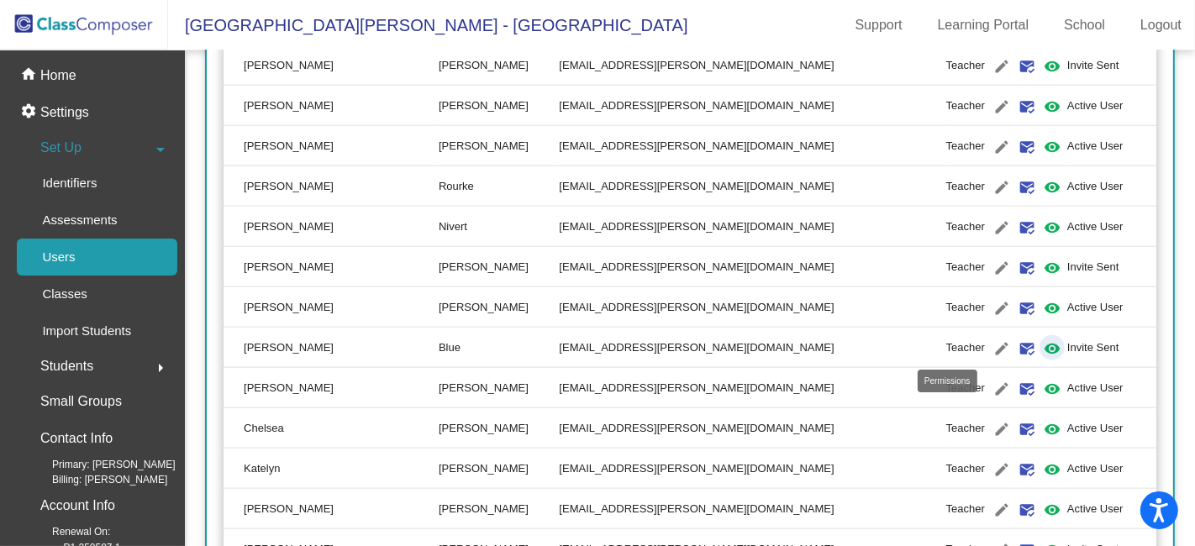
click at [1042, 345] on mat-icon "visibility" at bounding box center [1052, 349] width 20 height 20
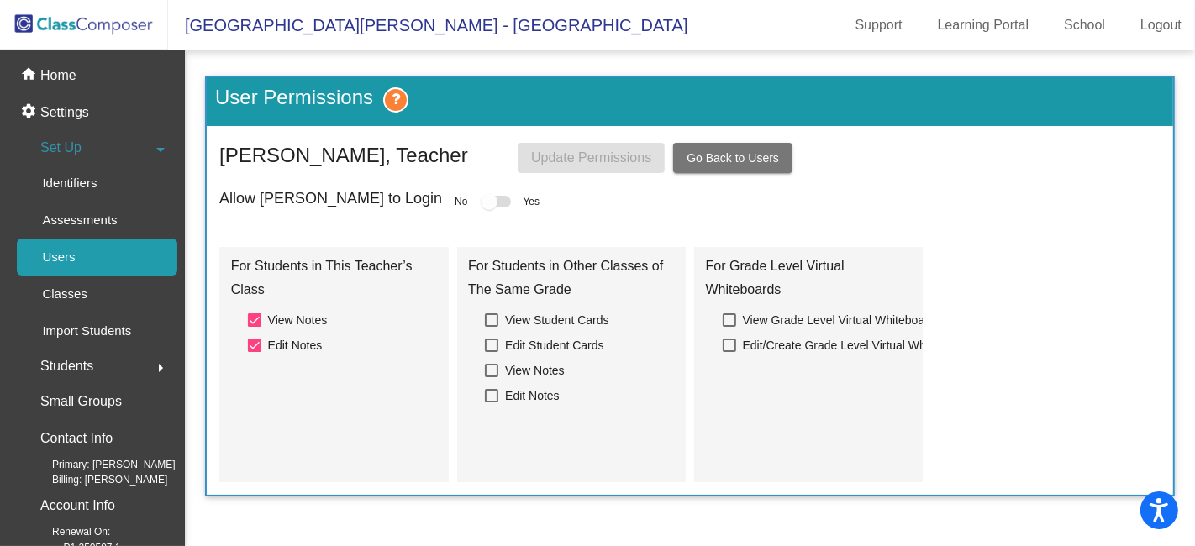
click at [763, 155] on span "Go Back to Users" at bounding box center [732, 157] width 92 height 13
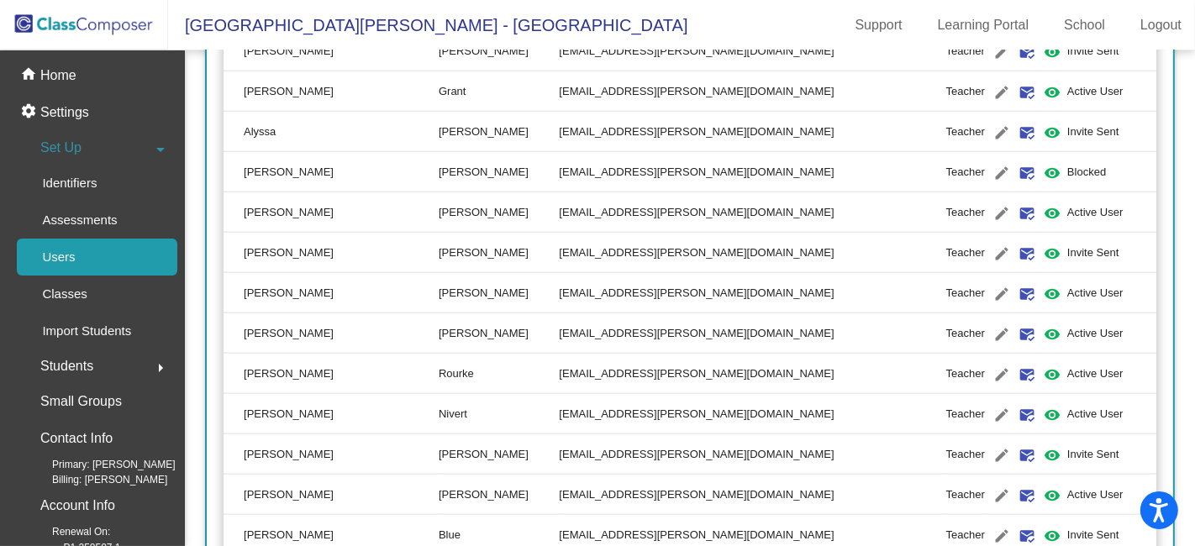
scroll to position [1680, 0]
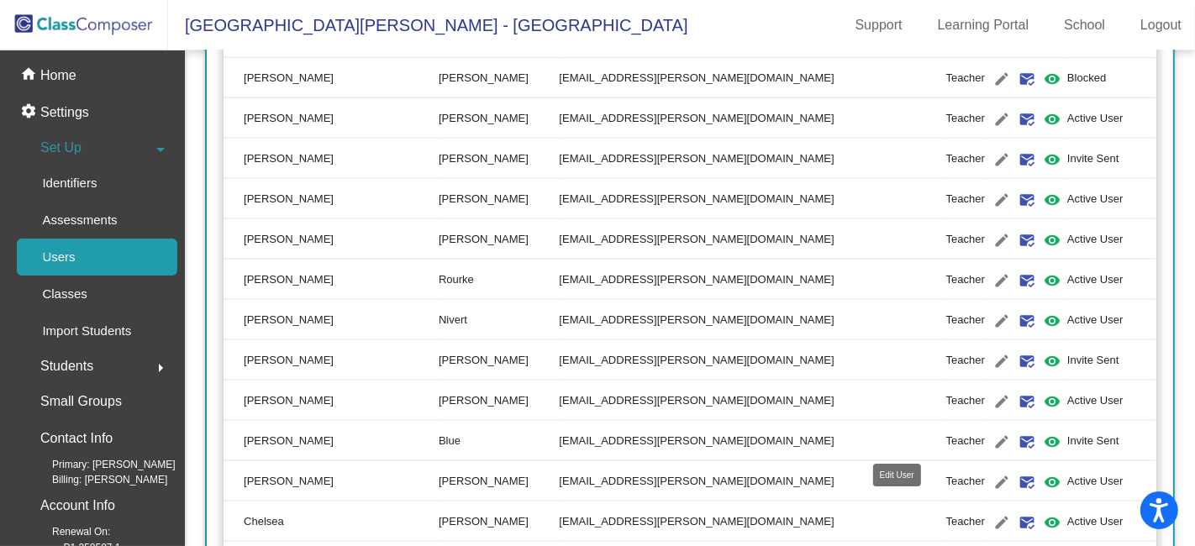
click at [991, 434] on mat-icon "edit" at bounding box center [1001, 442] width 20 height 20
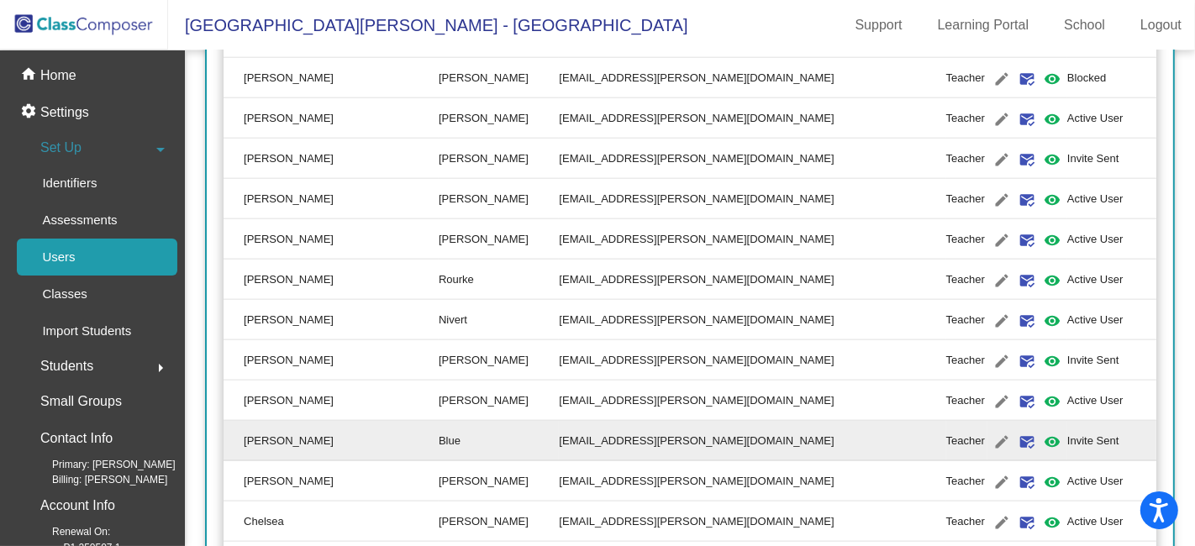
type input "[PERSON_NAME]"
type input "Blue"
type input "[EMAIL_ADDRESS][PERSON_NAME][DOMAIN_NAME]"
radio input "true"
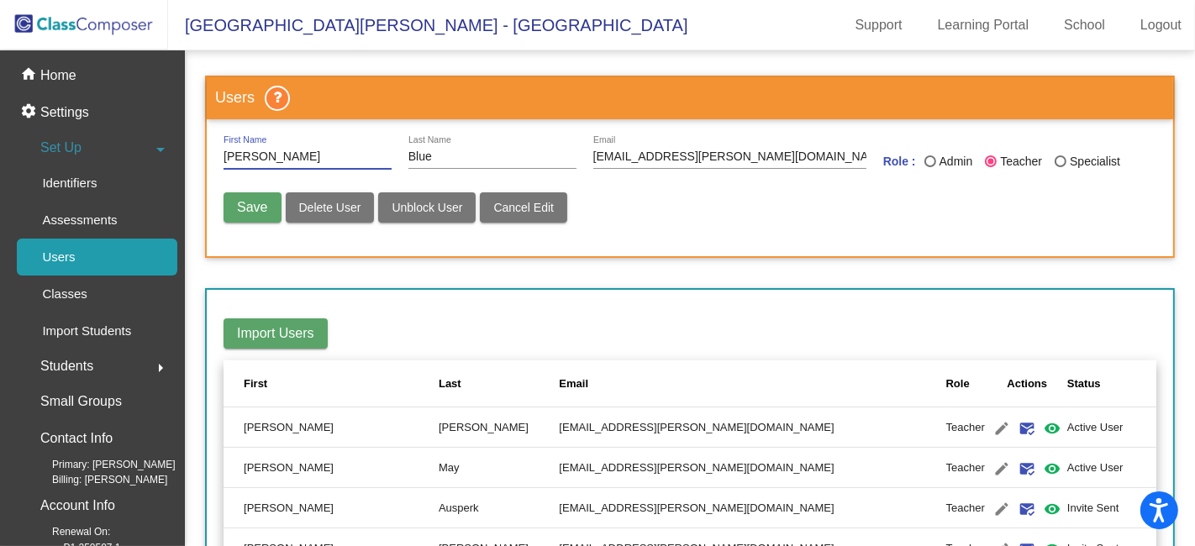
click at [302, 152] on input "[PERSON_NAME]" at bounding box center [307, 156] width 168 height 13
click at [432, 202] on span "Unblock User" at bounding box center [427, 207] width 71 height 13
radio input "false"
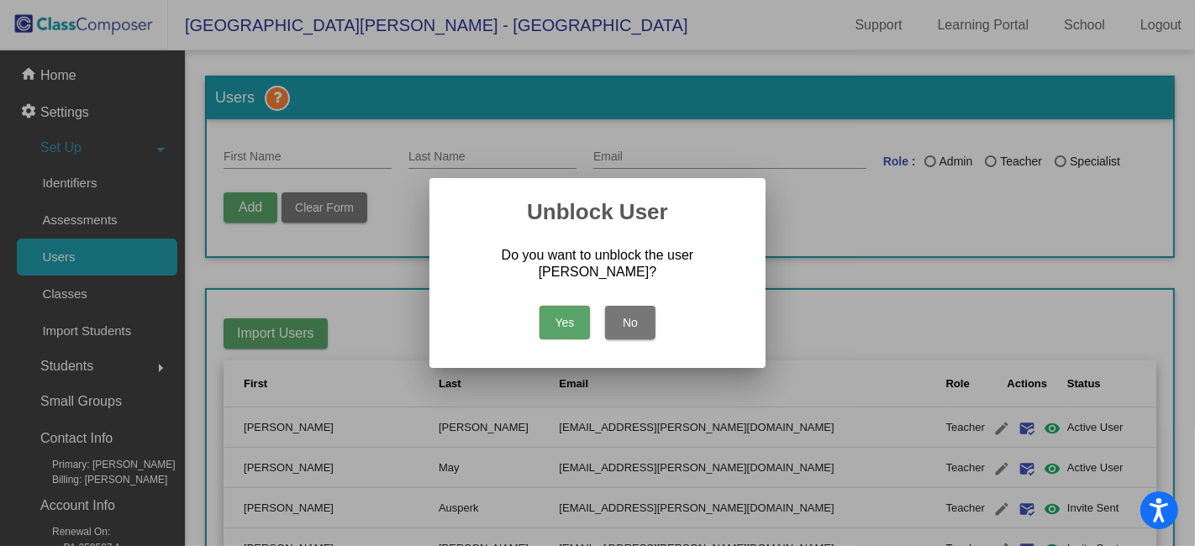
click at [564, 310] on button "Yes" at bounding box center [564, 323] width 50 height 34
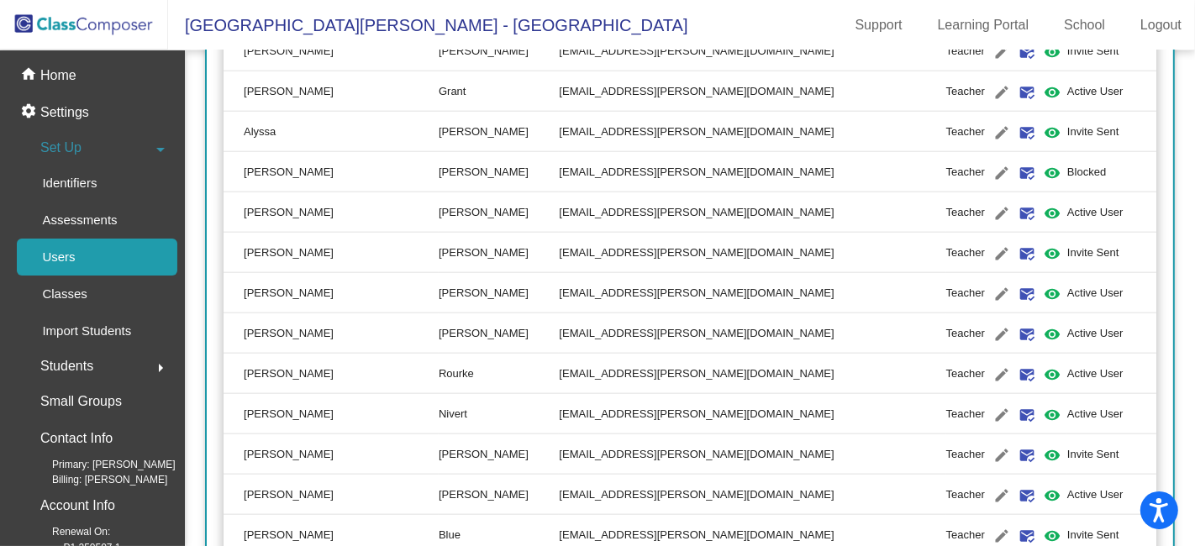
scroll to position [1680, 0]
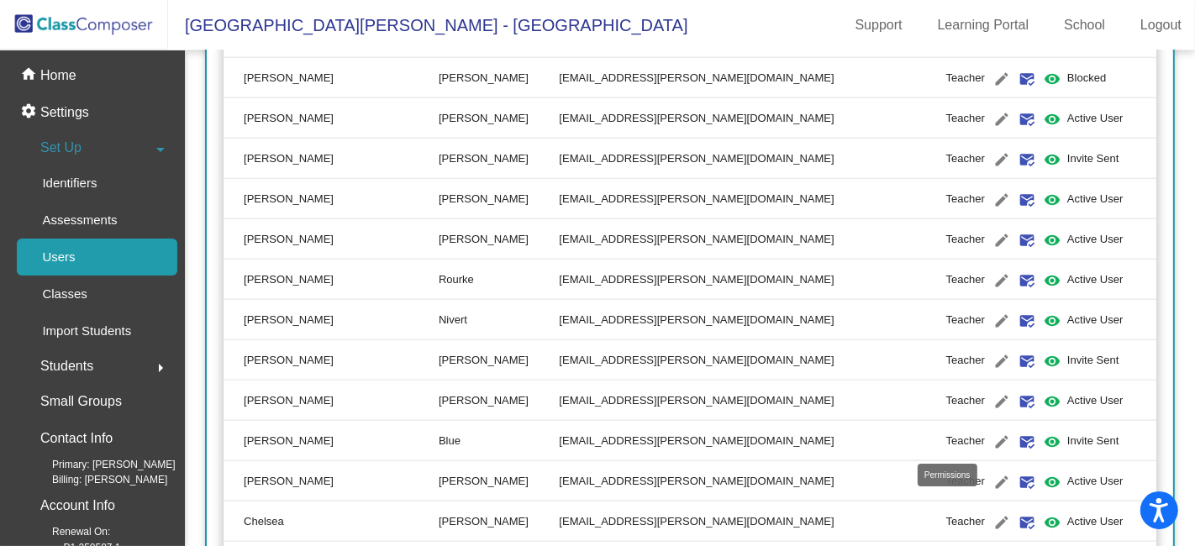
click at [1042, 438] on mat-icon "visibility" at bounding box center [1052, 442] width 20 height 20
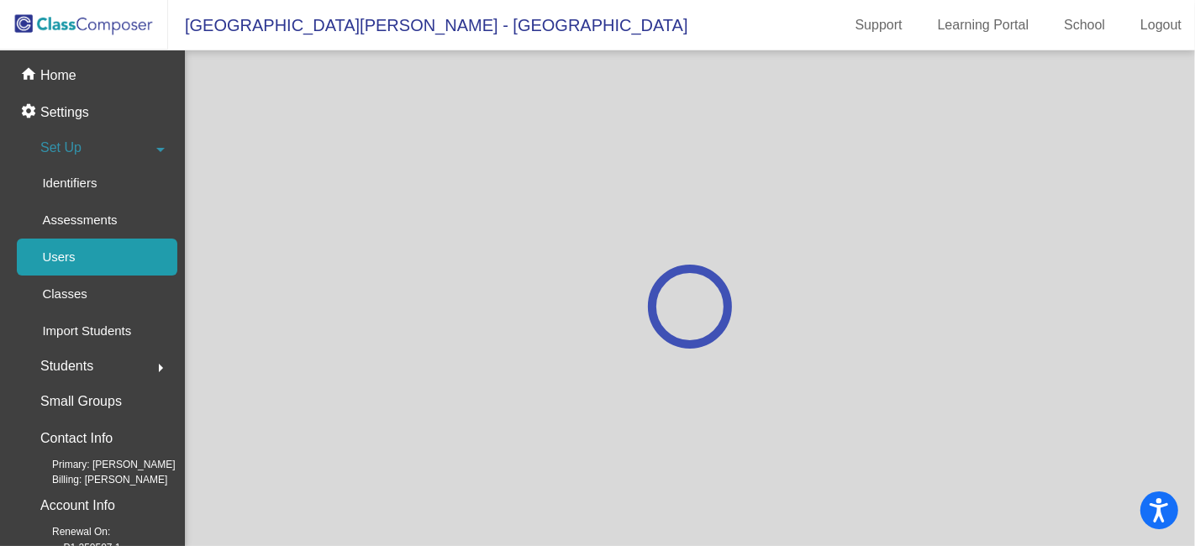
scroll to position [0, 0]
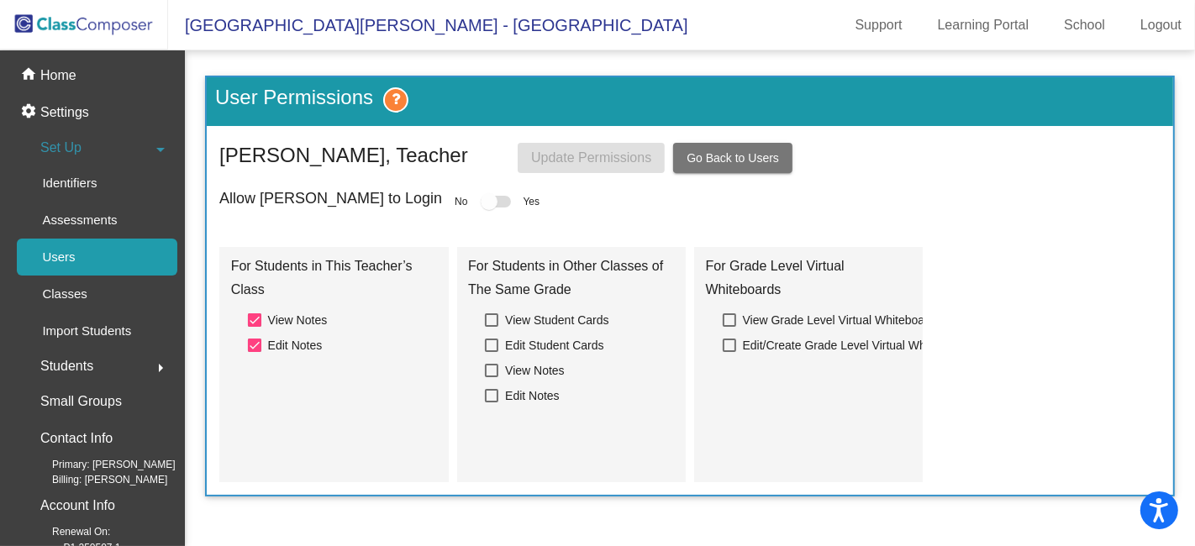
click at [481, 202] on div at bounding box center [496, 202] width 30 height 12
click at [731, 158] on span "Go Back to Users" at bounding box center [732, 157] width 92 height 13
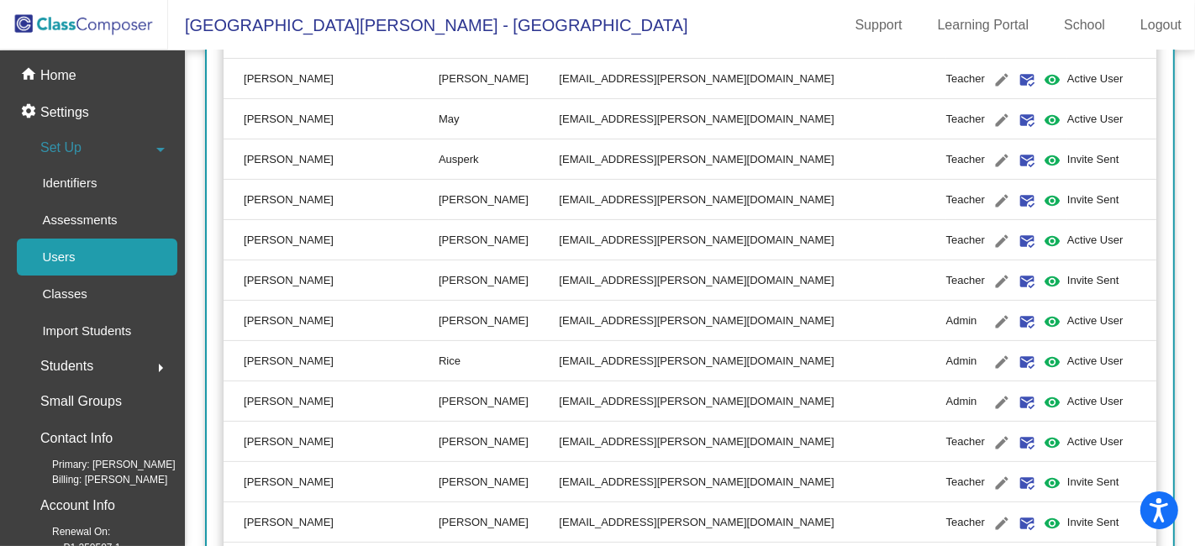
scroll to position [373, 0]
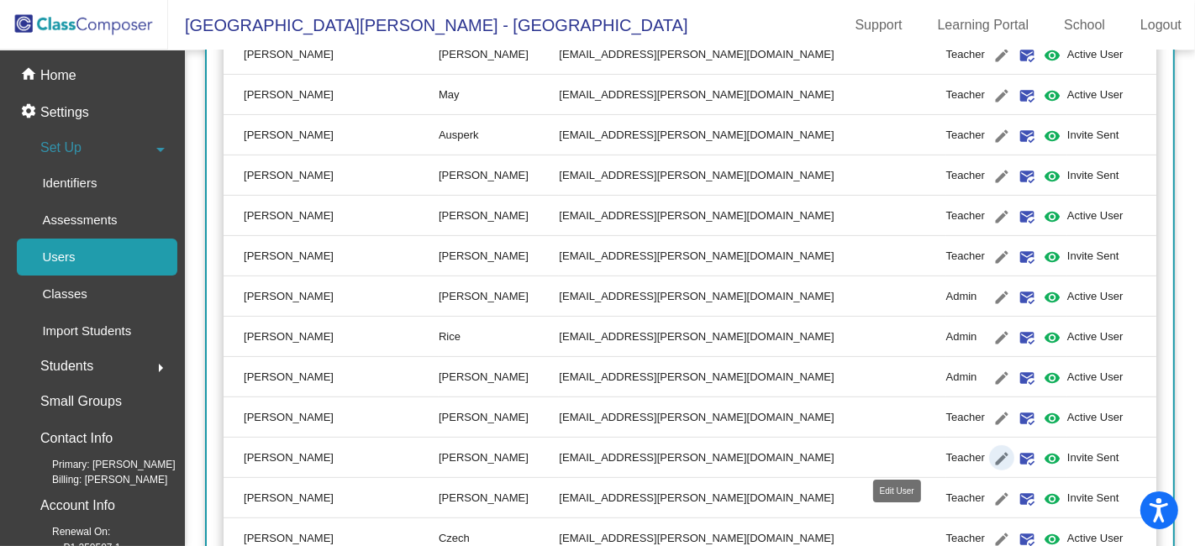
click at [991, 456] on mat-icon "edit" at bounding box center [1001, 459] width 20 height 20
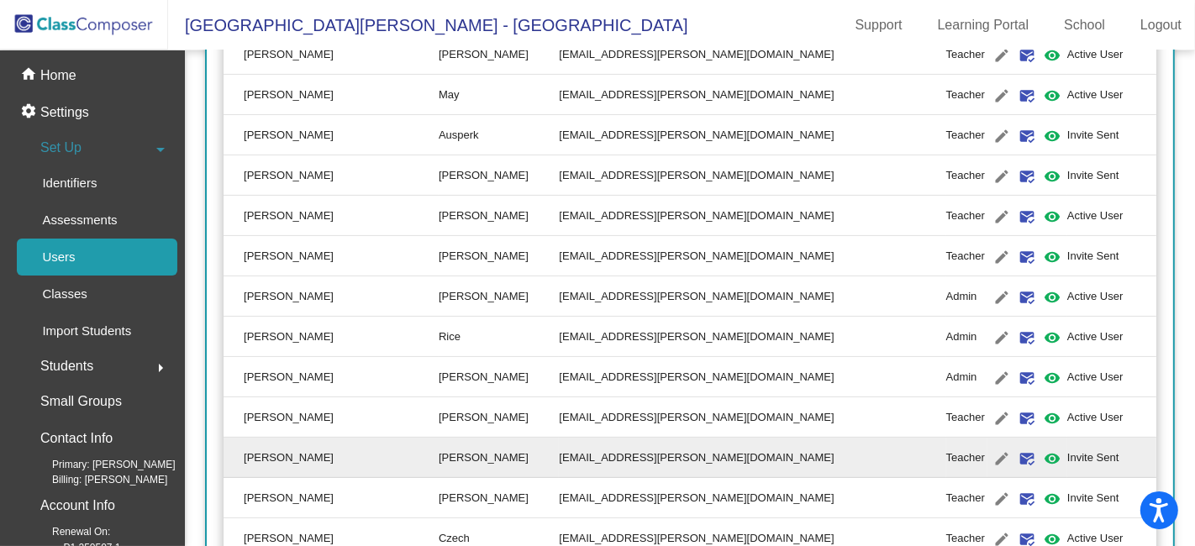
type input "[PERSON_NAME]"
type input "[EMAIL_ADDRESS][PERSON_NAME][DOMAIN_NAME]"
radio input "true"
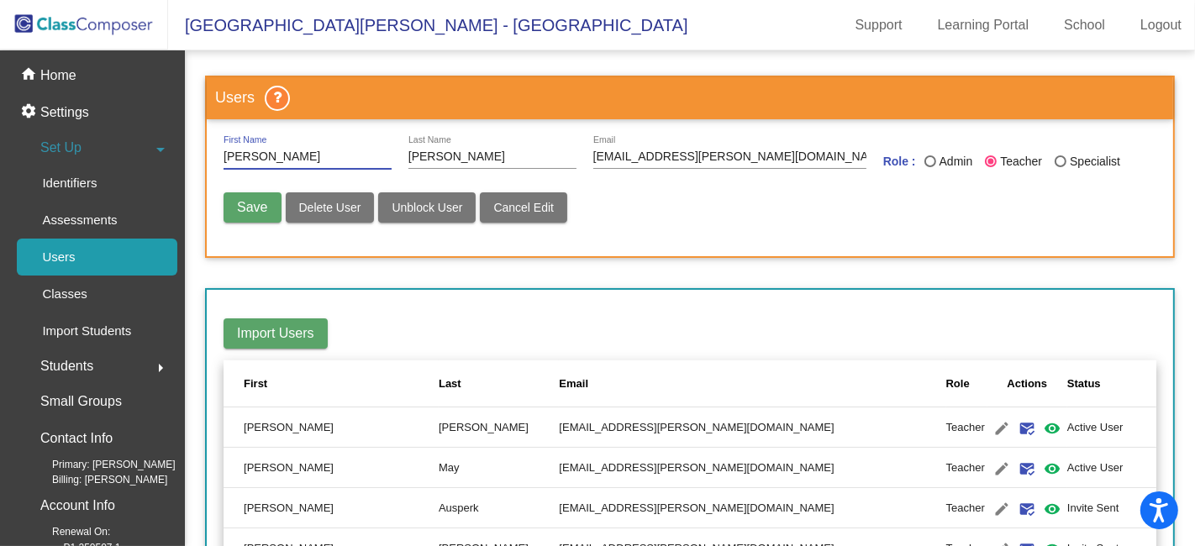
click at [388, 200] on button "Unblock User" at bounding box center [426, 207] width 97 height 30
radio input "false"
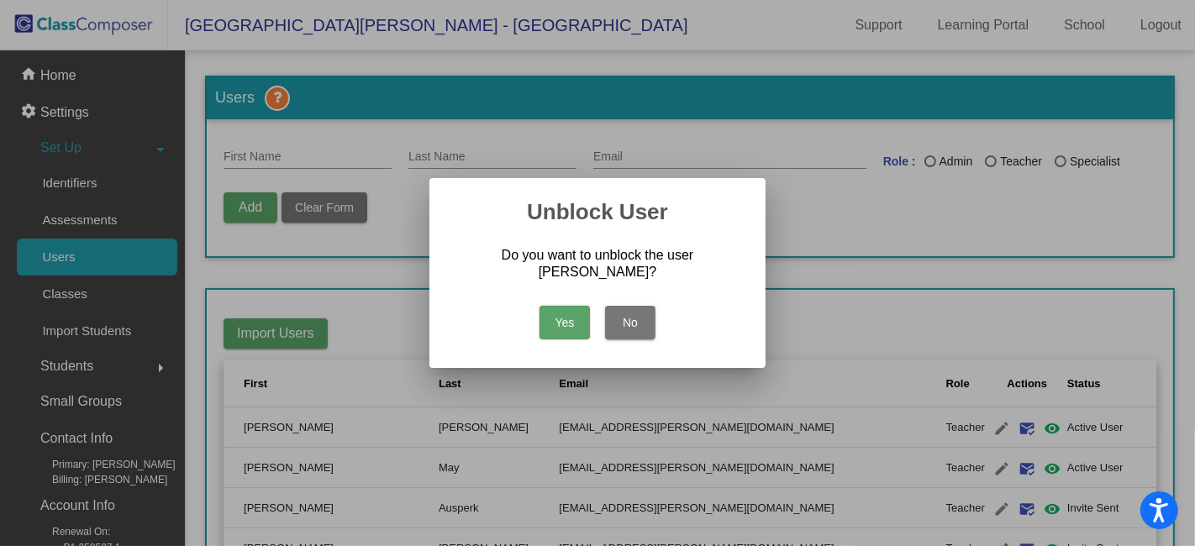
click at [582, 319] on button "Yes" at bounding box center [564, 323] width 50 height 34
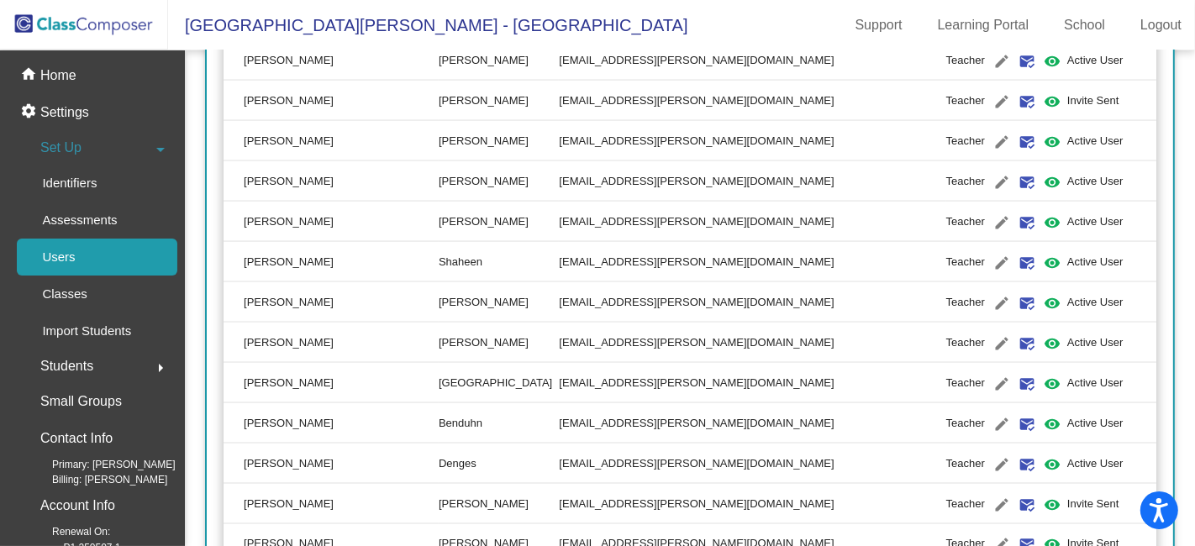
scroll to position [2240, 0]
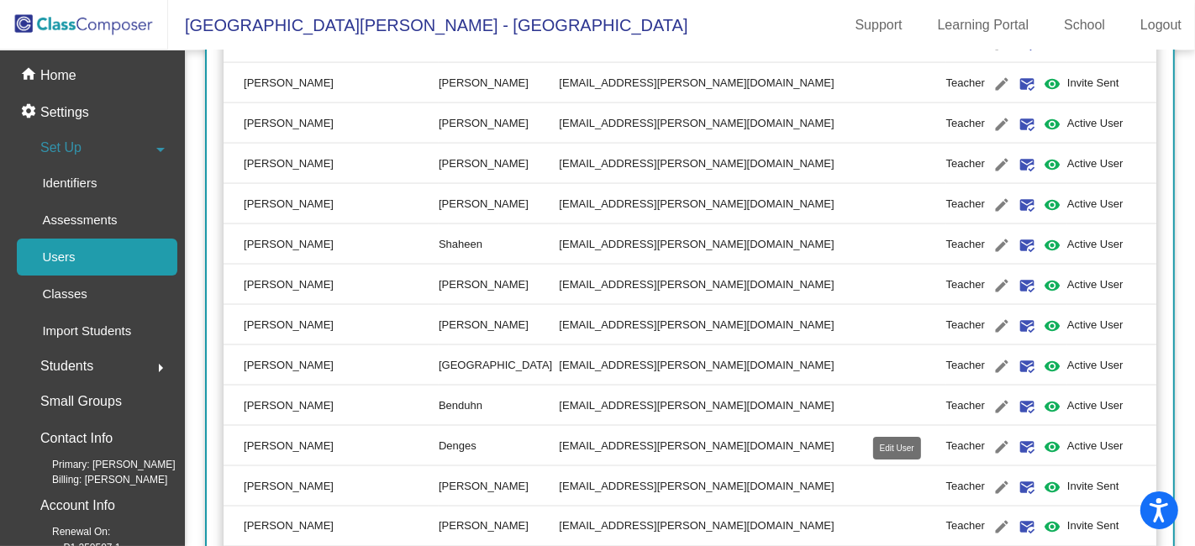
click at [991, 482] on mat-icon "edit" at bounding box center [1001, 487] width 20 height 20
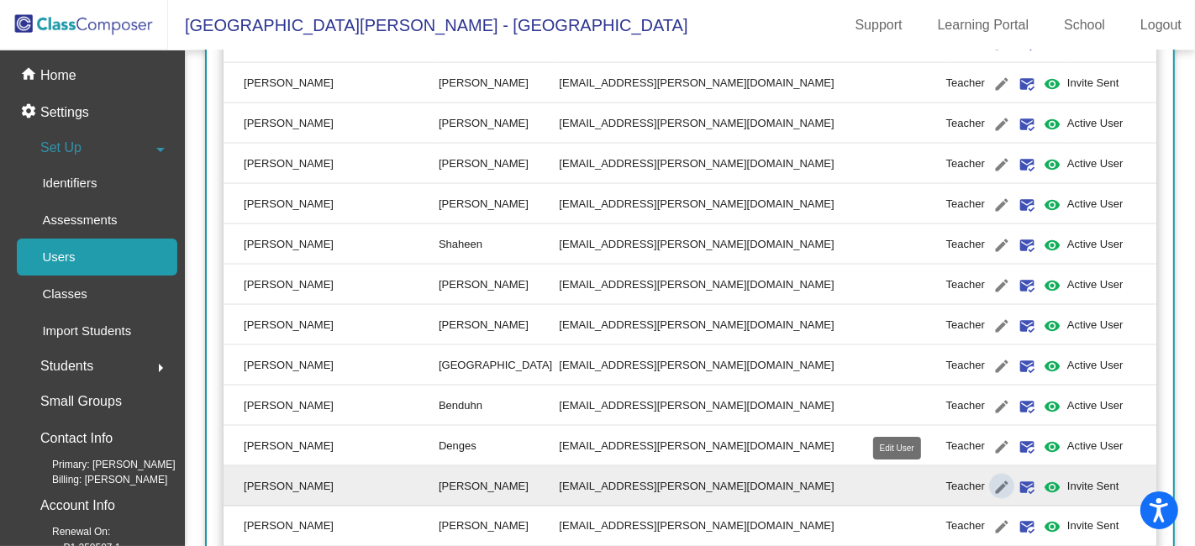
type input "[PERSON_NAME]"
type input "[EMAIL_ADDRESS][PERSON_NAME][DOMAIN_NAME]"
radio input "true"
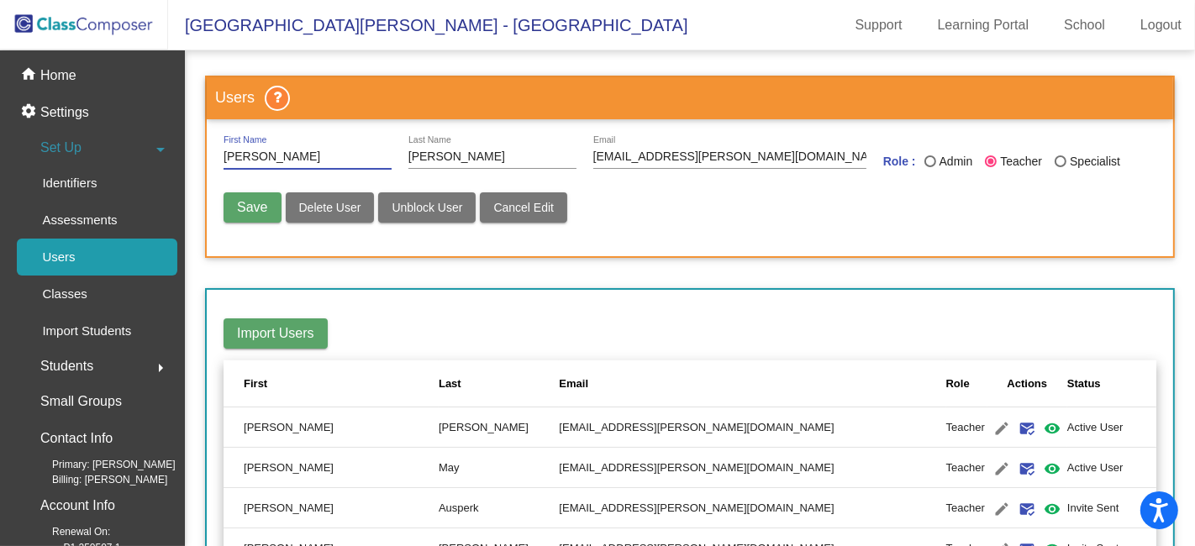
click at [413, 202] on span "Unblock User" at bounding box center [427, 207] width 71 height 13
radio input "false"
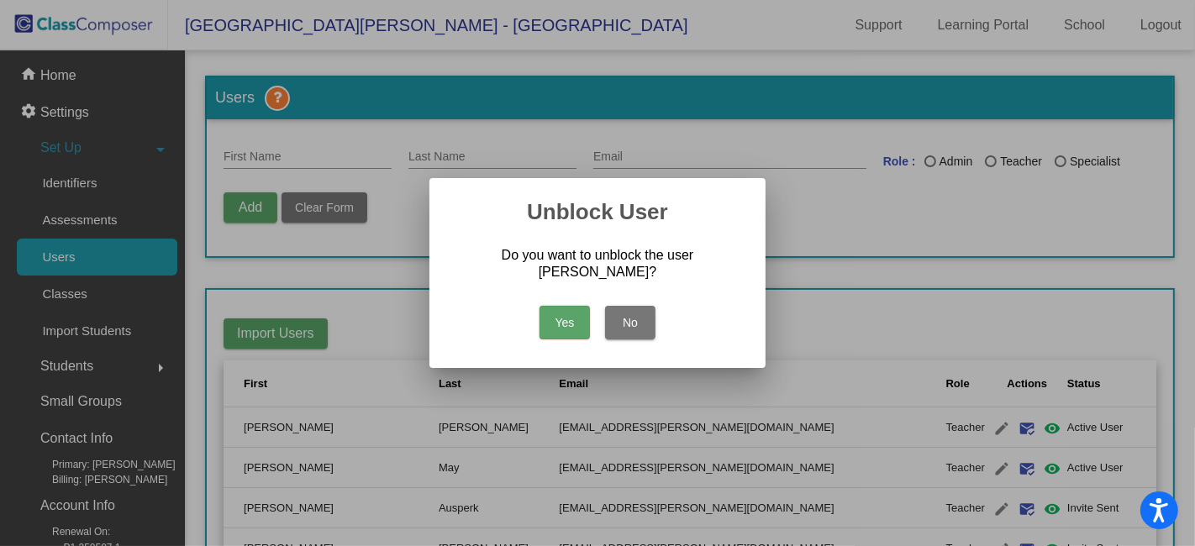
click at [575, 330] on button "Yes" at bounding box center [564, 323] width 50 height 34
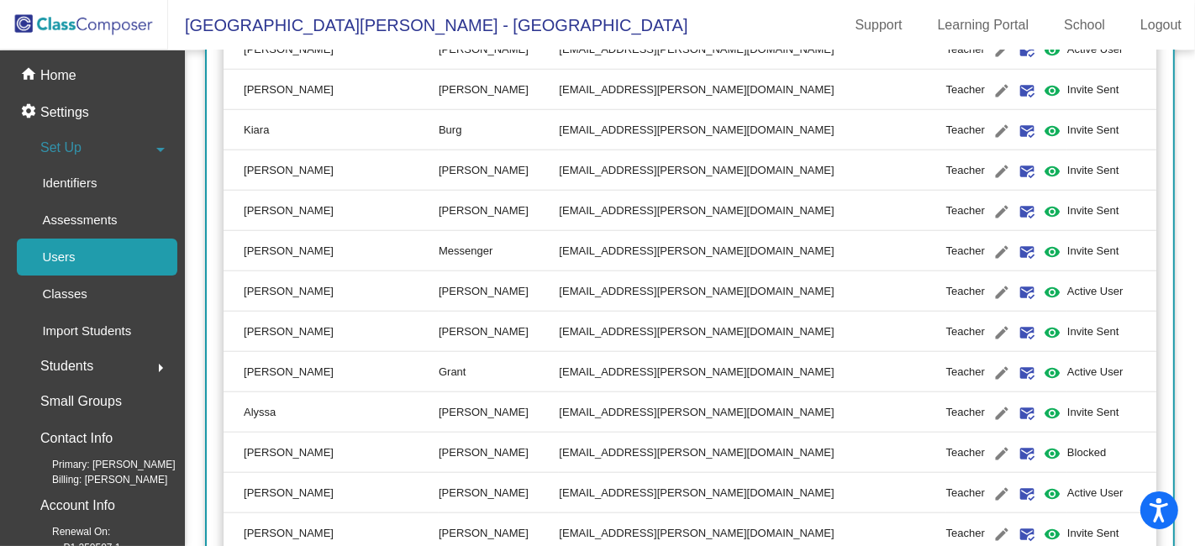
scroll to position [1307, 0]
click at [991, 450] on mat-icon "edit" at bounding box center [1001, 453] width 20 height 20
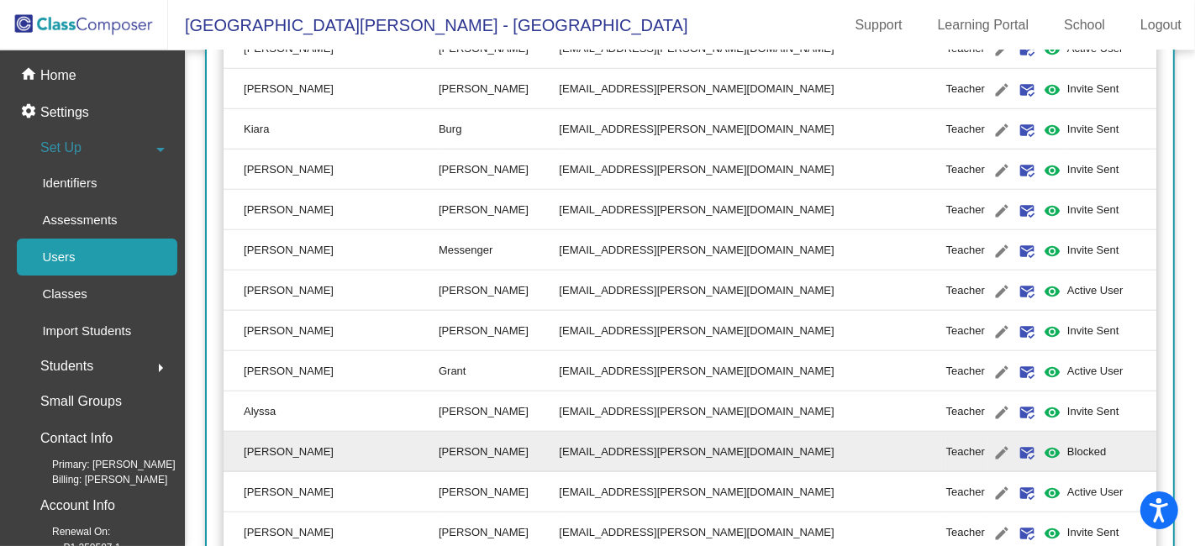
type input "[PERSON_NAME]"
type input "[EMAIL_ADDRESS][PERSON_NAME][DOMAIN_NAME]"
radio input "true"
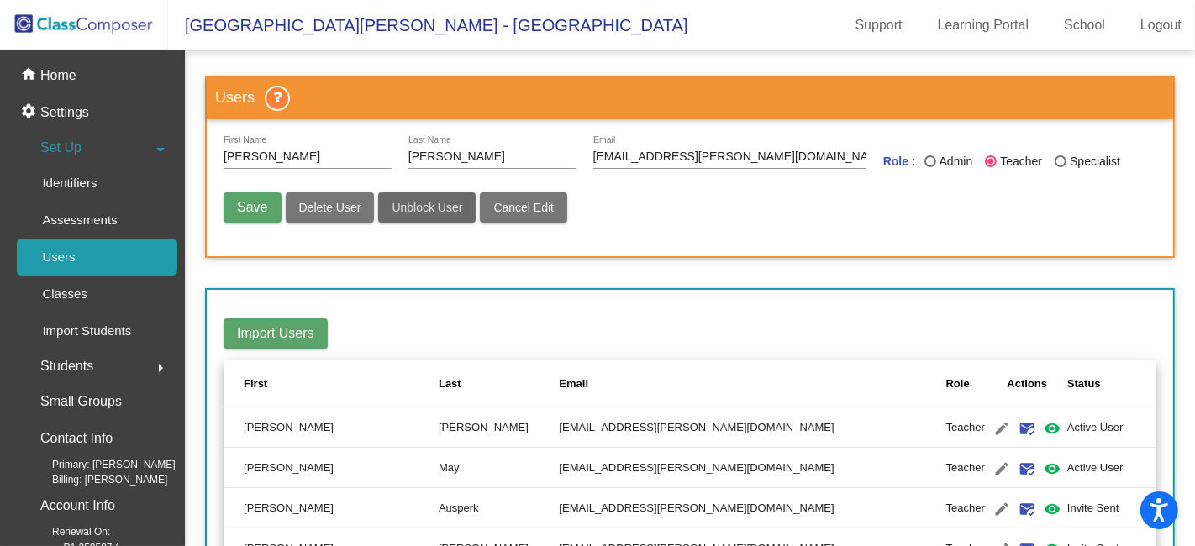
click at [446, 204] on span "Unblock User" at bounding box center [427, 207] width 71 height 13
radio input "false"
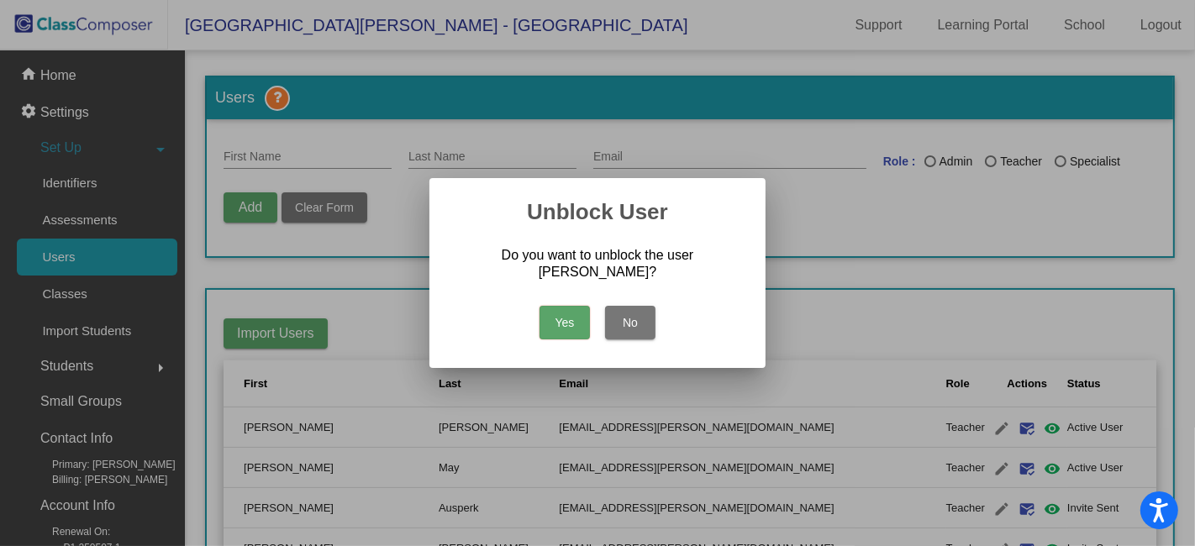
click at [553, 329] on button "Yes" at bounding box center [564, 323] width 50 height 34
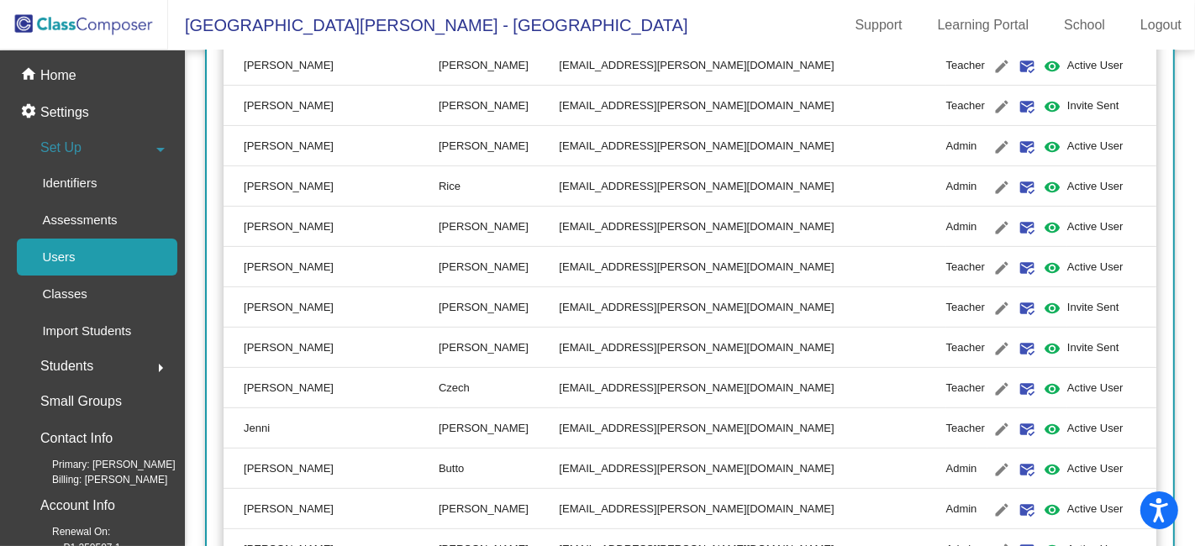
scroll to position [466, 0]
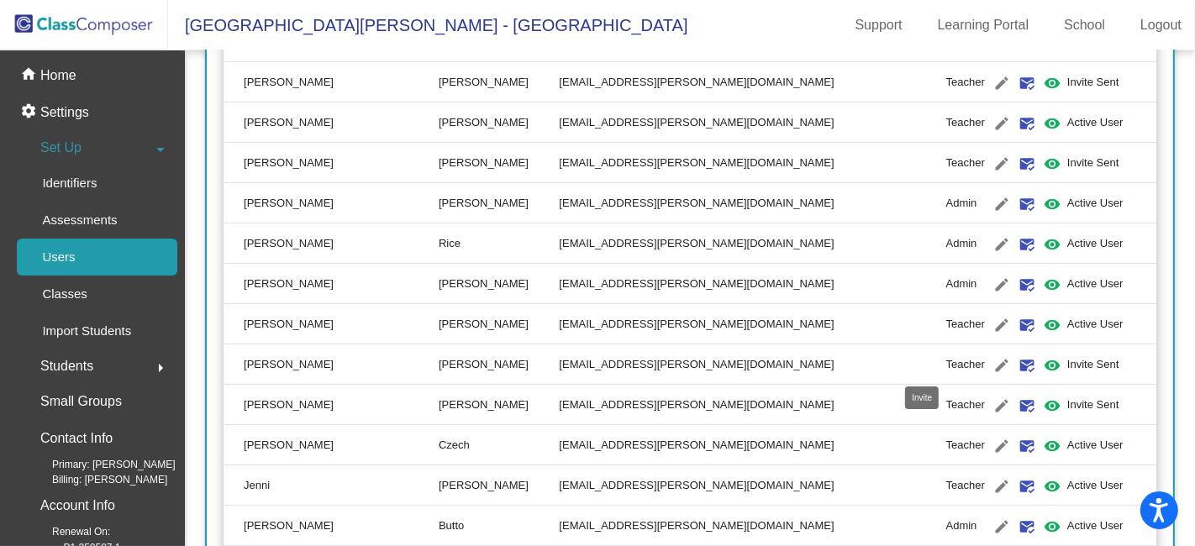
click at [1017, 360] on mat-icon "mark_email_read" at bounding box center [1027, 365] width 20 height 20
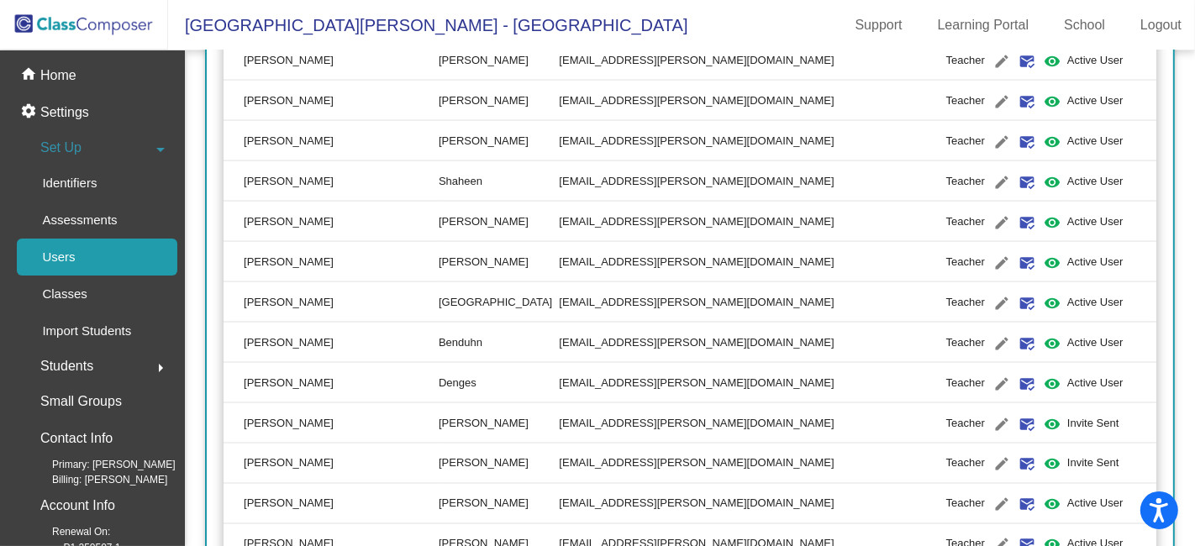
scroll to position [2333, 0]
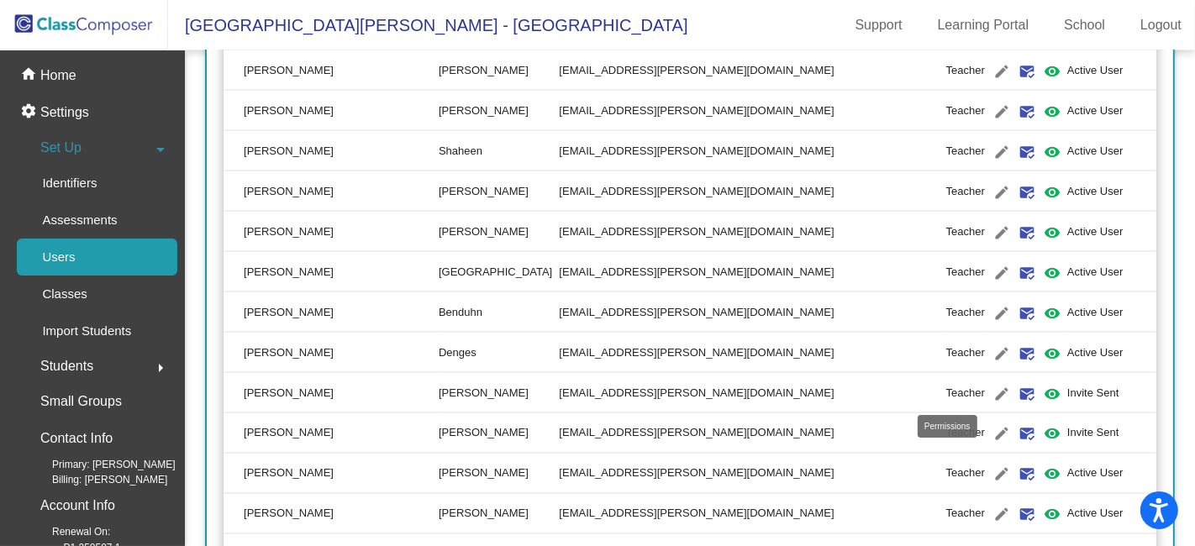
click at [1042, 386] on mat-icon "visibility" at bounding box center [1052, 394] width 20 height 20
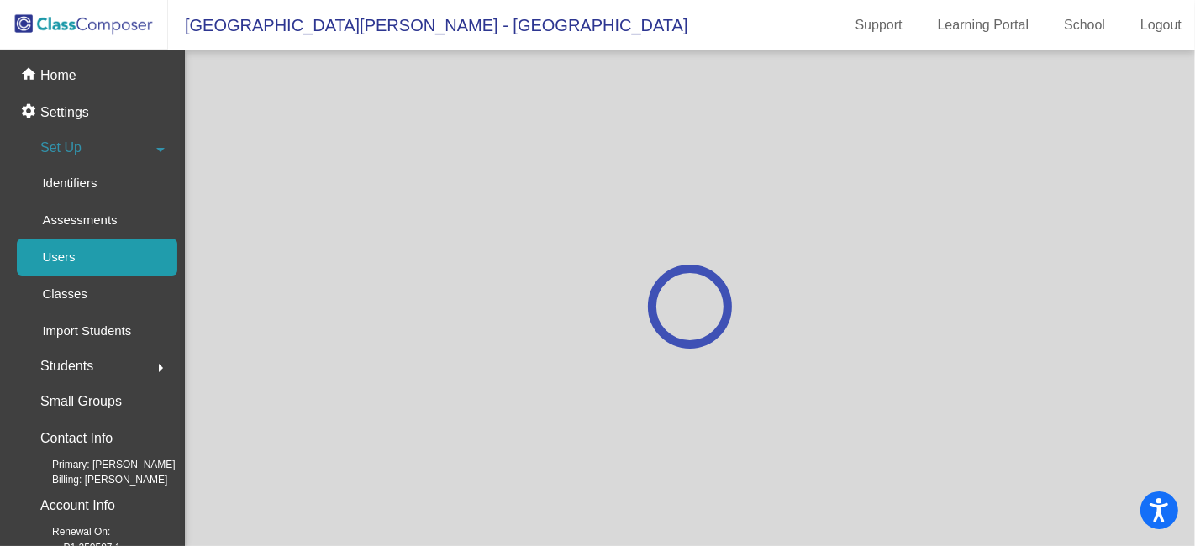
scroll to position [0, 0]
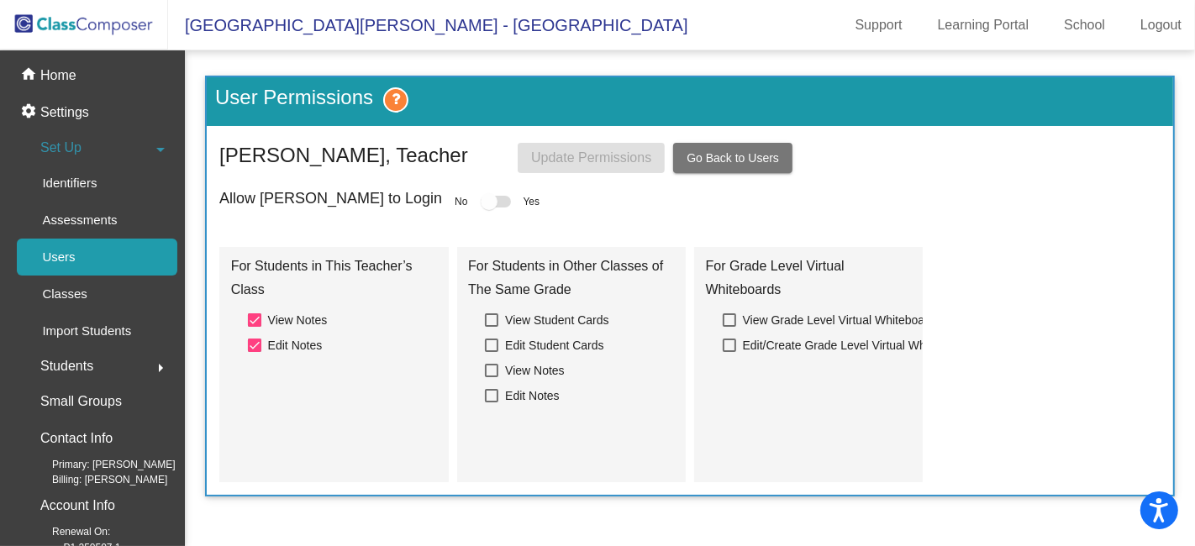
click at [481, 202] on div at bounding box center [496, 202] width 30 height 12
click at [255, 320] on div at bounding box center [254, 319] width 13 height 13
click at [255, 327] on input "View Notes" at bounding box center [254, 327] width 1 height 1
click at [256, 319] on div at bounding box center [254, 319] width 13 height 13
click at [255, 327] on input "View Notes" at bounding box center [254, 327] width 1 height 1
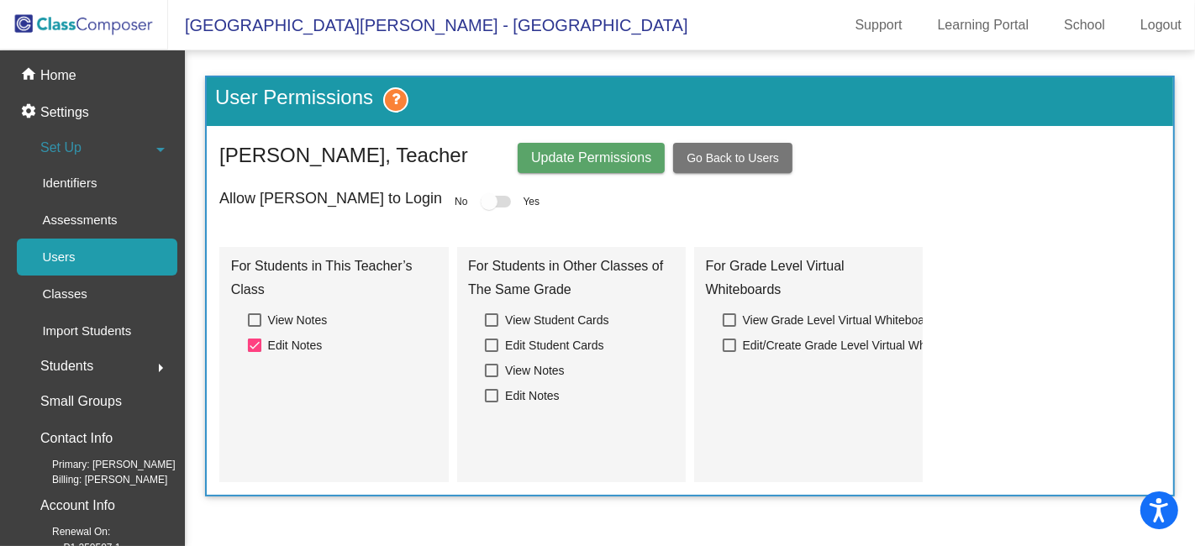
checkbox input "true"
click at [592, 156] on span "Update Permissions" at bounding box center [591, 157] width 120 height 14
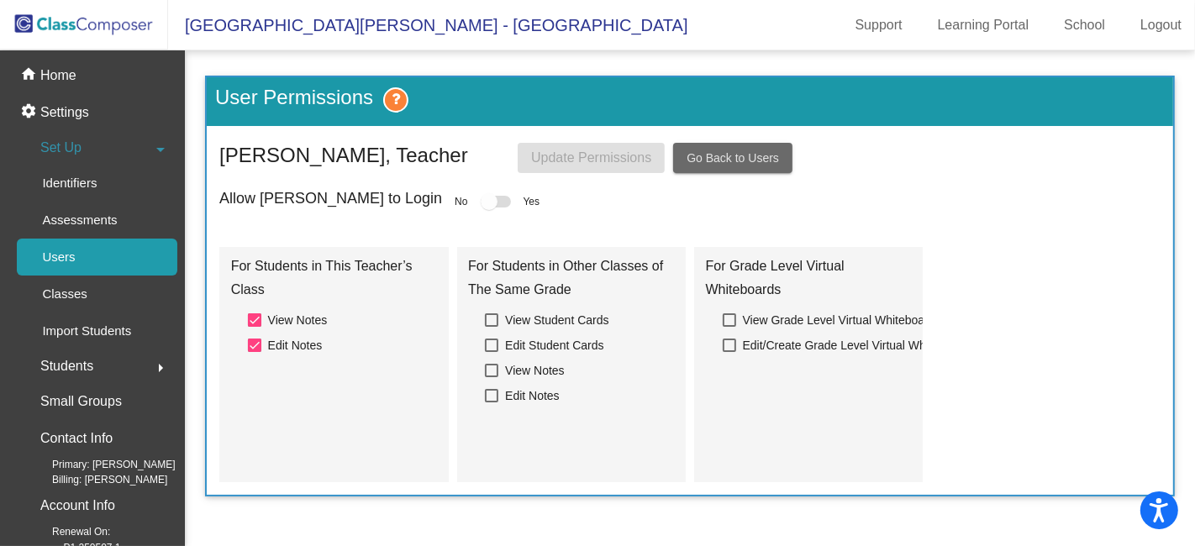
click at [755, 159] on span "Go Back to Users" at bounding box center [732, 157] width 92 height 13
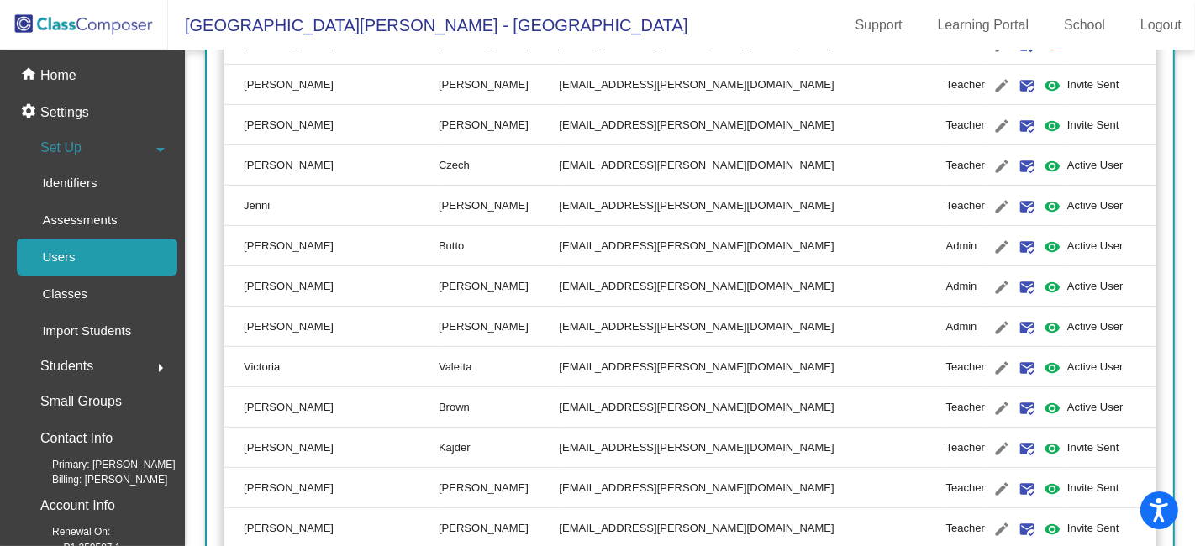
scroll to position [653, 0]
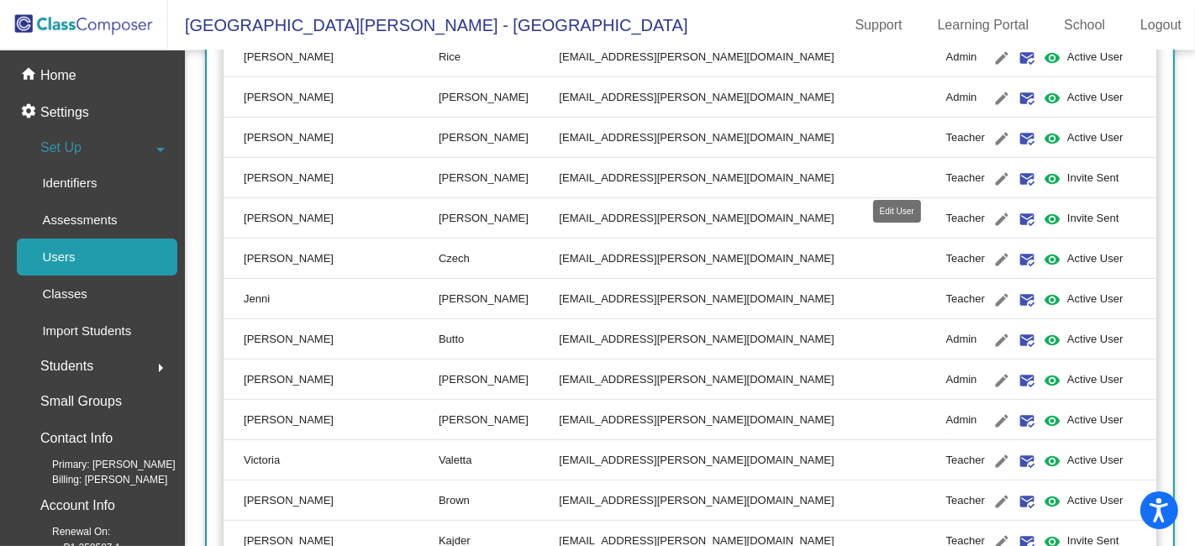
click at [991, 174] on mat-icon "edit" at bounding box center [1001, 179] width 20 height 20
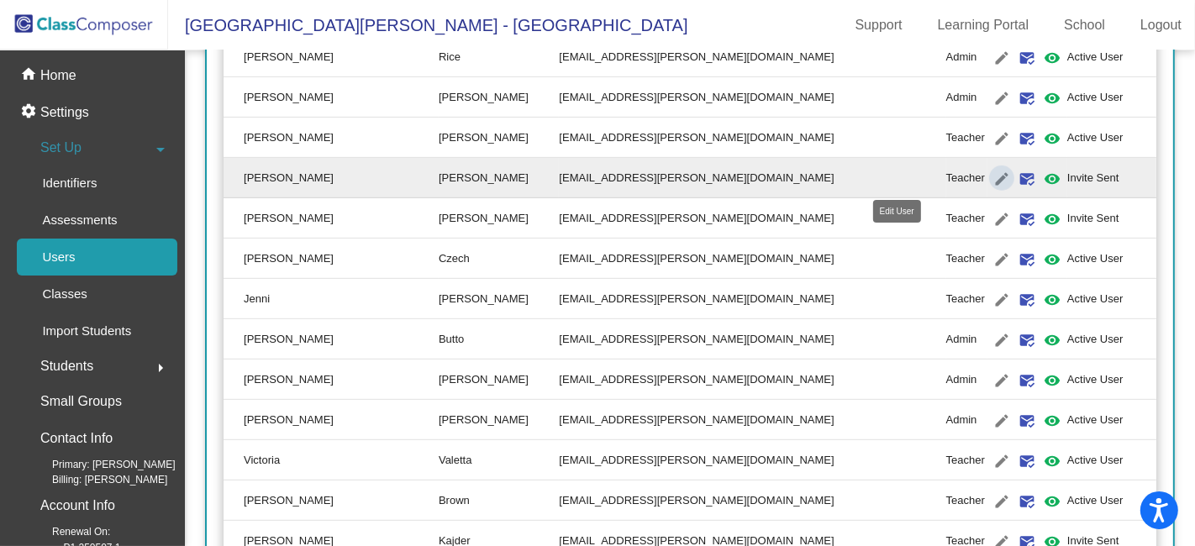
type input "[PERSON_NAME]"
type input "[EMAIL_ADDRESS][PERSON_NAME][DOMAIN_NAME]"
radio input "true"
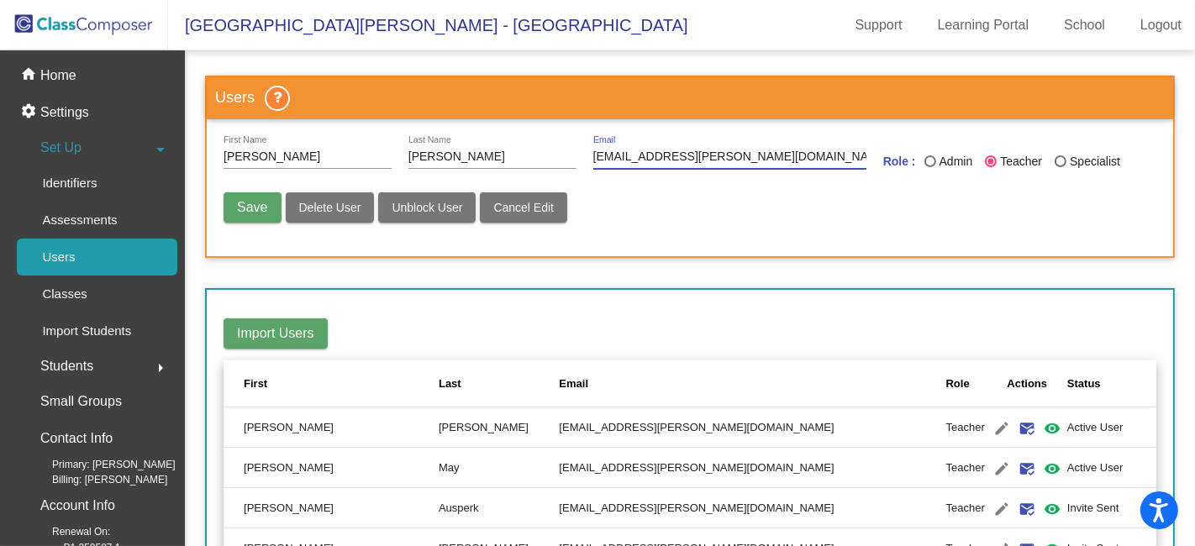
click at [689, 155] on input "[EMAIL_ADDRESS][PERSON_NAME][DOMAIN_NAME]" at bounding box center [729, 156] width 273 height 13
type input "[EMAIL_ADDRESS][PERSON_NAME][DOMAIN_NAME]"
click at [247, 202] on span "Save" at bounding box center [252, 207] width 30 height 14
radio input "false"
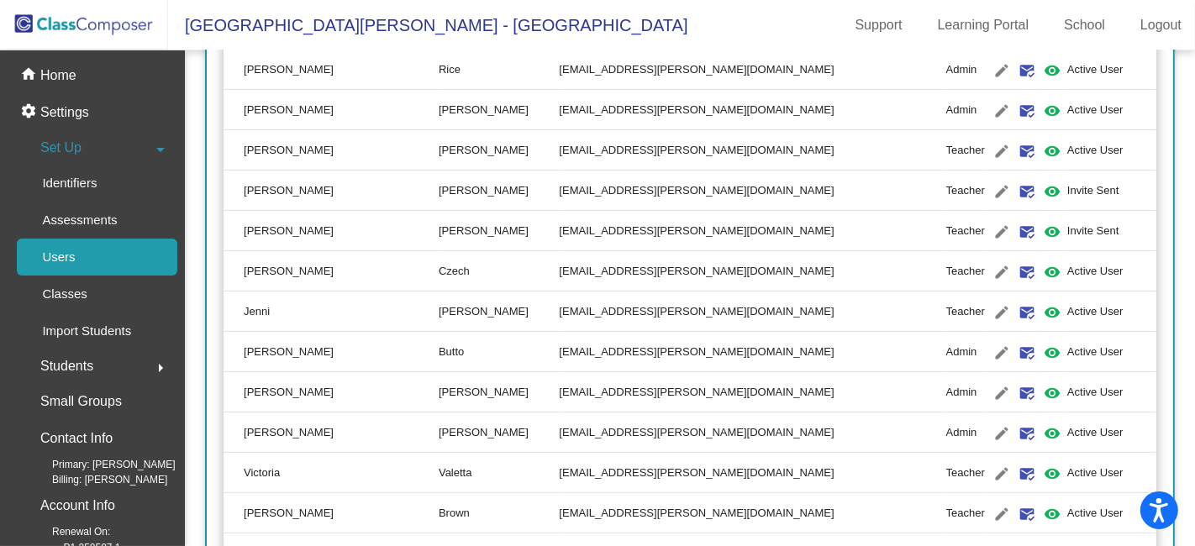
scroll to position [653, 0]
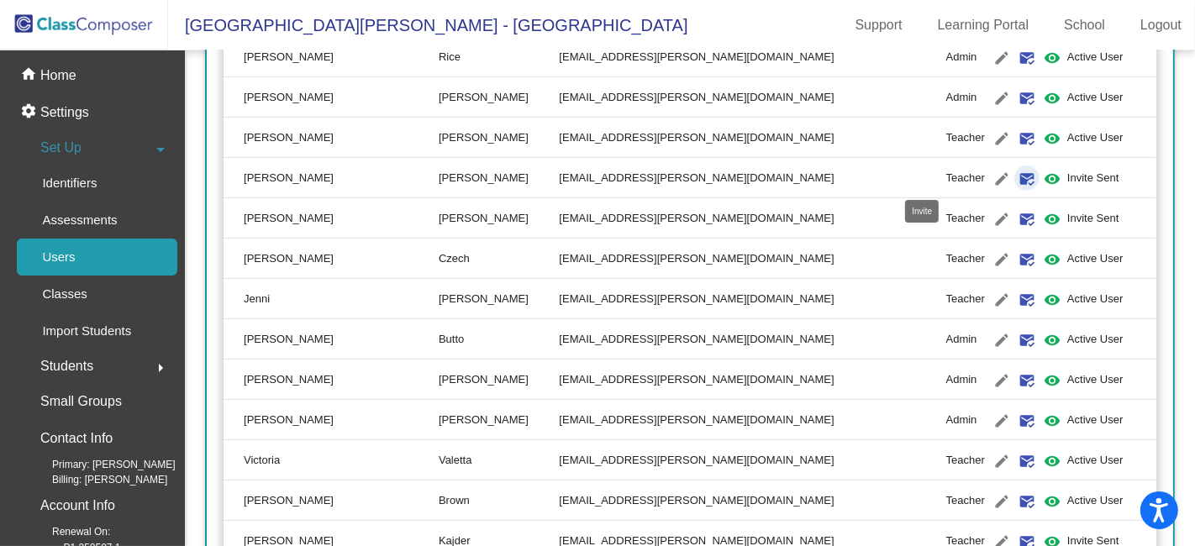
click at [1017, 176] on mat-icon "mark_email_read" at bounding box center [1027, 179] width 20 height 20
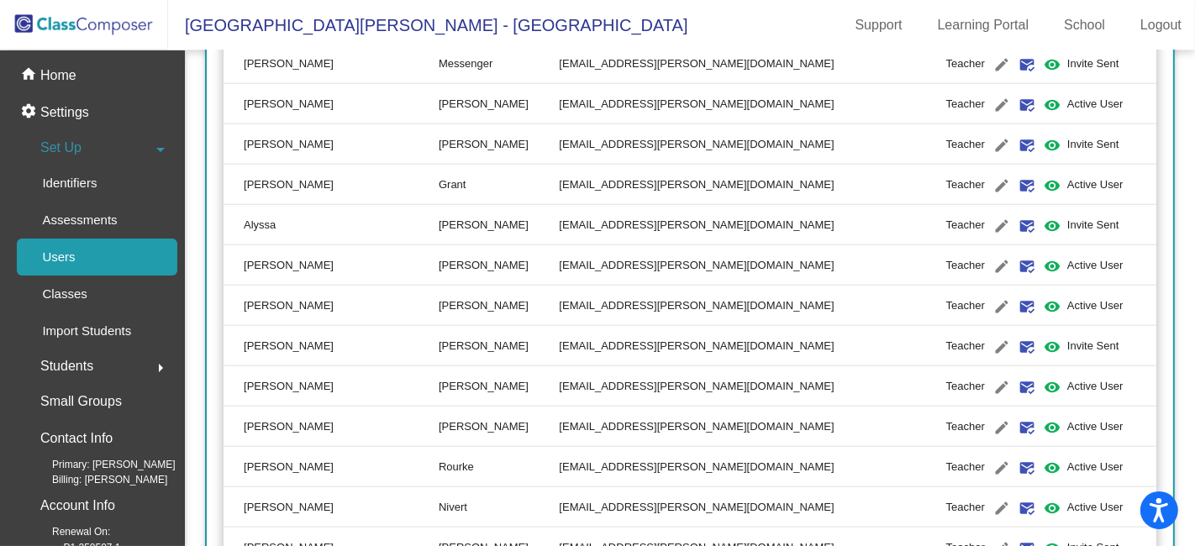
scroll to position [1586, 0]
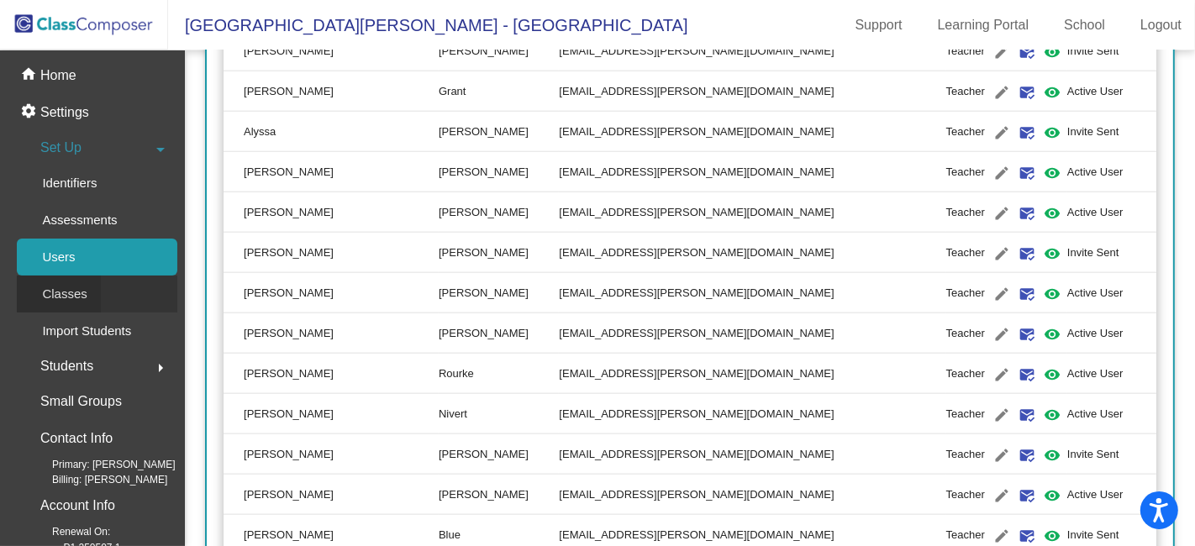
click at [78, 296] on p "Classes" at bounding box center [64, 294] width 45 height 20
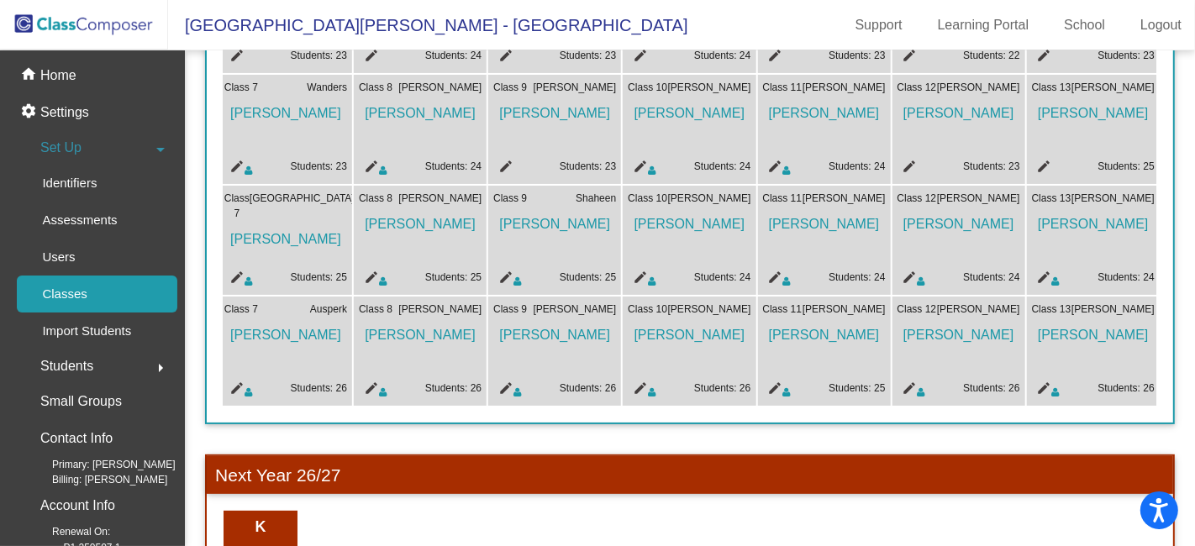
scroll to position [0, 949]
click at [902, 271] on mat-icon "edit" at bounding box center [905, 280] width 20 height 20
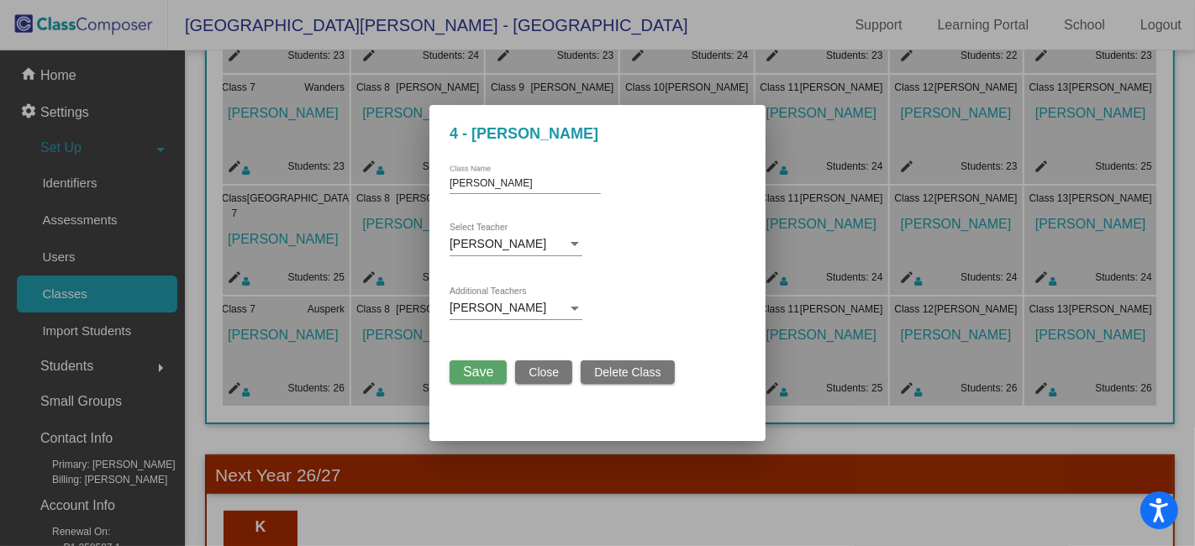
drag, startPoint x: 572, startPoint y: 262, endPoint x: 948, endPoint y: 440, distance: 415.7
click at [948, 440] on div at bounding box center [597, 273] width 1195 height 546
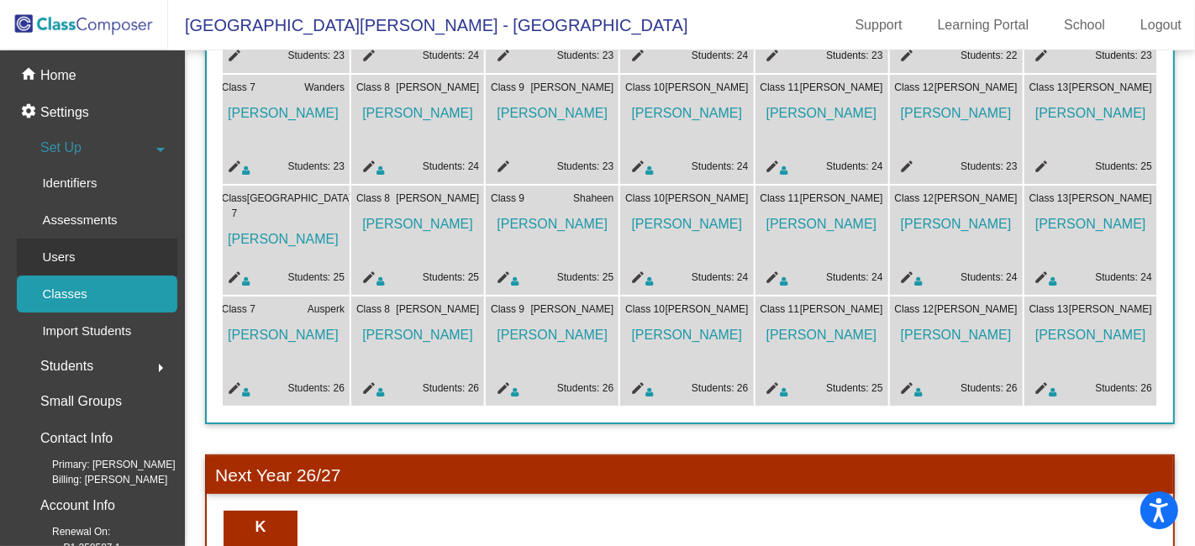
click at [54, 250] on p "Users" at bounding box center [58, 257] width 33 height 20
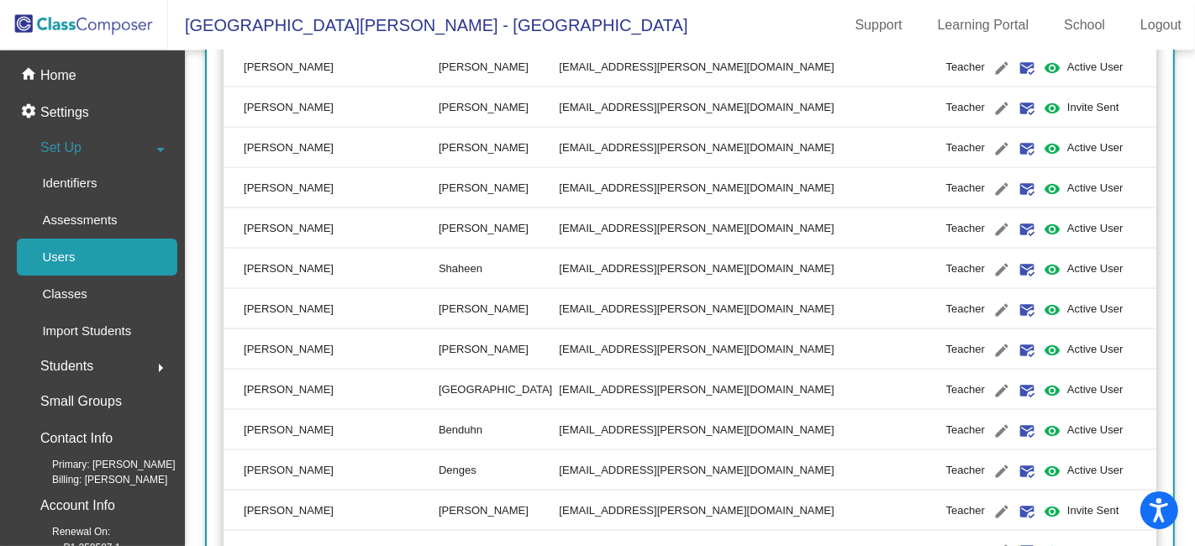
scroll to position [2240, 0]
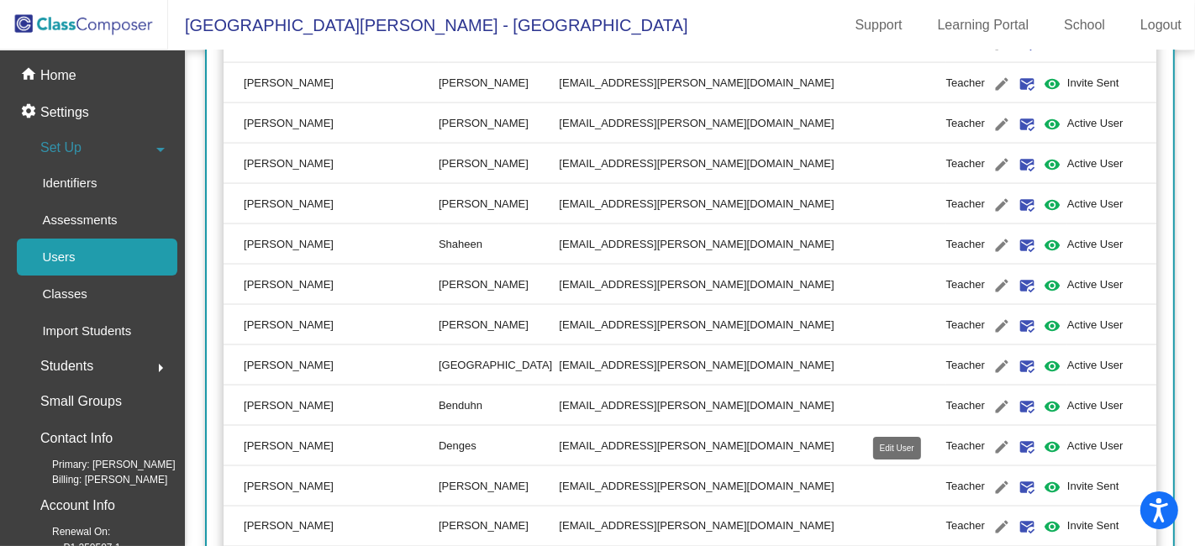
click at [991, 481] on mat-icon "edit" at bounding box center [1001, 487] width 20 height 20
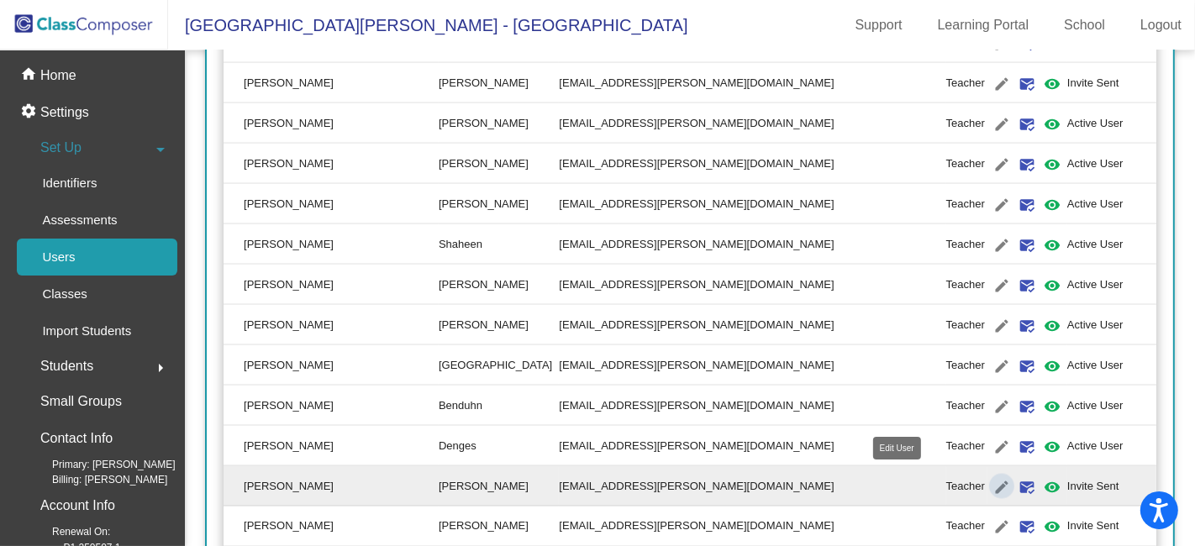
type input "[PERSON_NAME]"
type input "[EMAIL_ADDRESS][PERSON_NAME][DOMAIN_NAME]"
radio input "true"
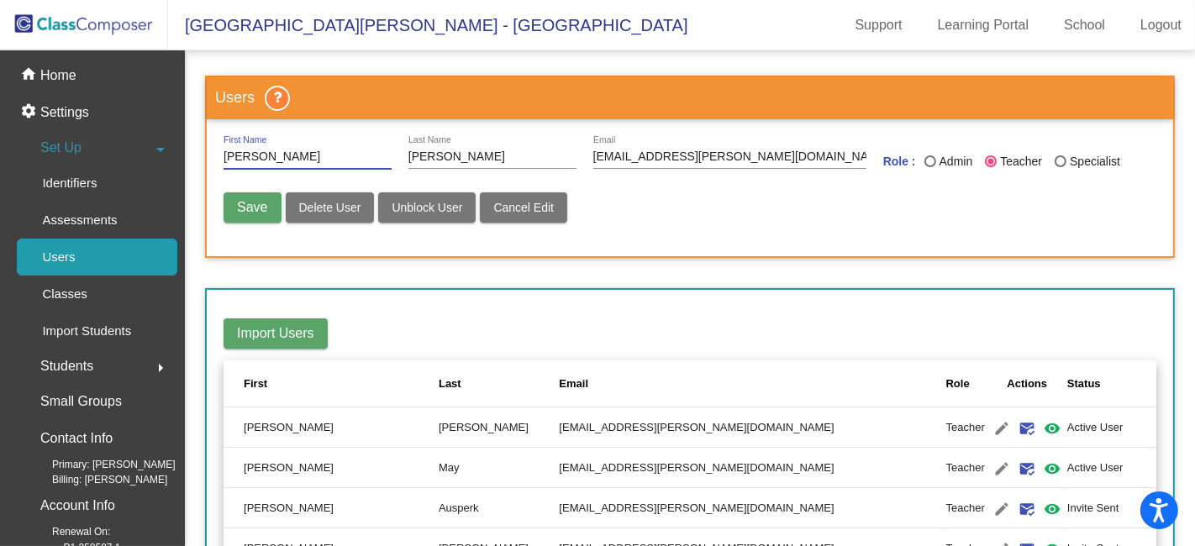
click at [439, 208] on span "Unblock User" at bounding box center [427, 207] width 71 height 13
radio input "false"
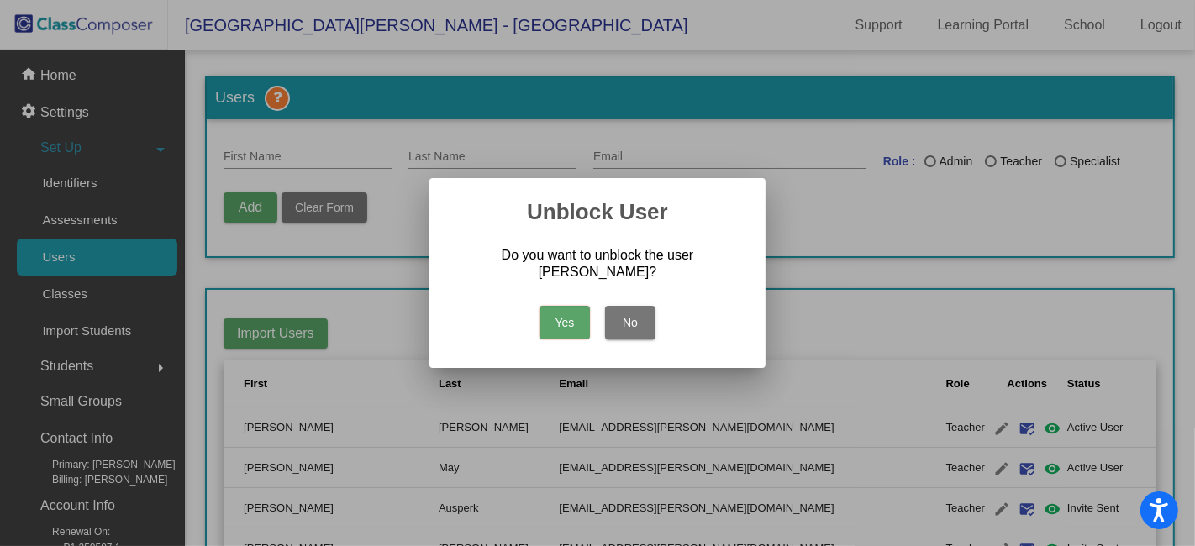
click at [561, 329] on button "Yes" at bounding box center [564, 323] width 50 height 34
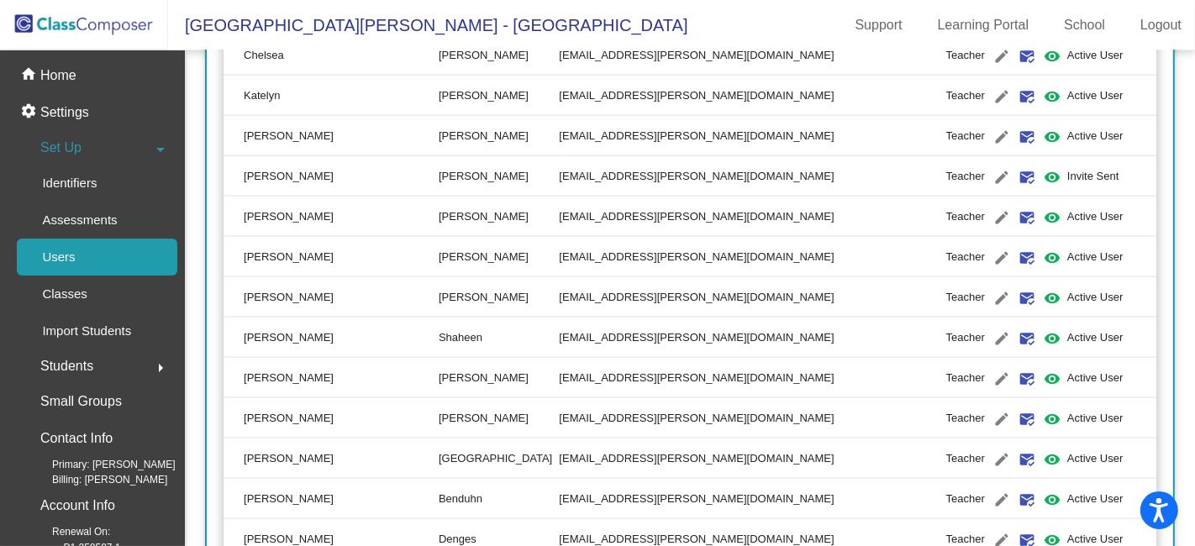
scroll to position [2240, 0]
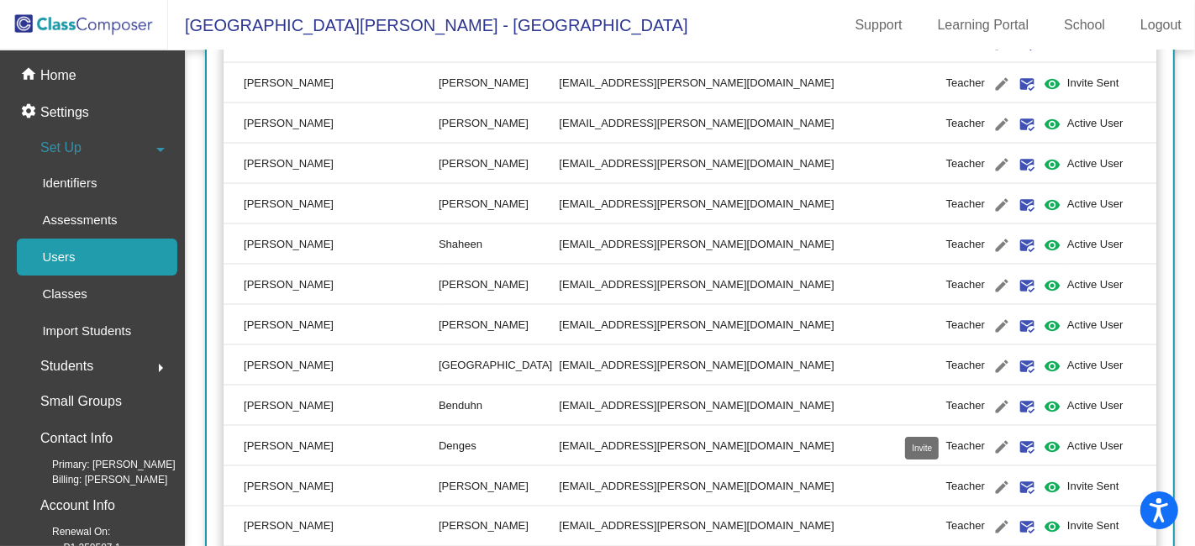
click at [1017, 486] on mat-icon "mark_email_read" at bounding box center [1027, 487] width 20 height 20
click at [1042, 482] on mat-icon "visibility" at bounding box center [1052, 487] width 20 height 20
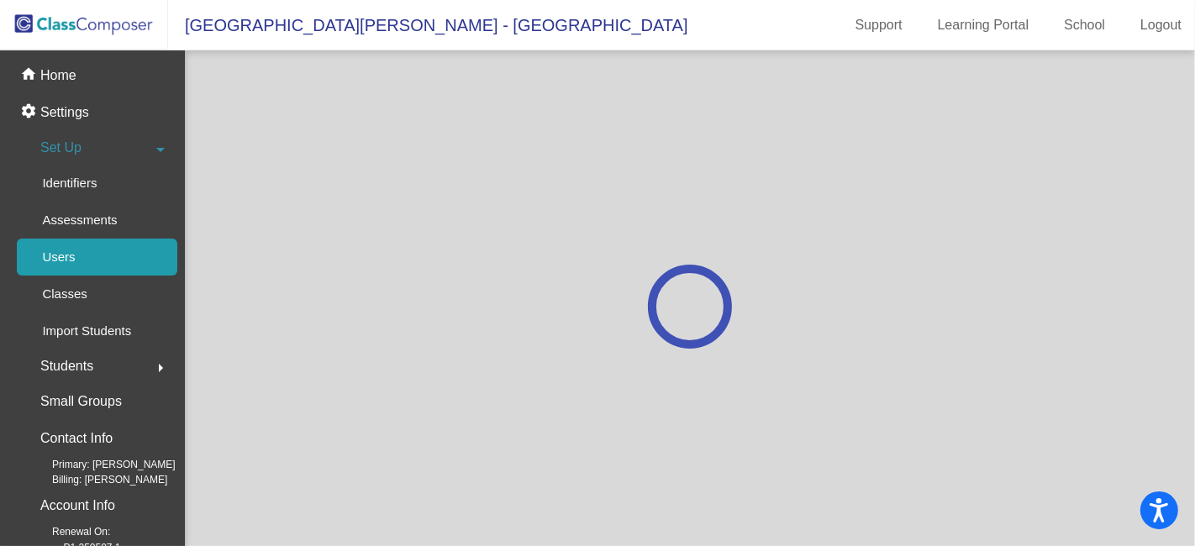
scroll to position [0, 0]
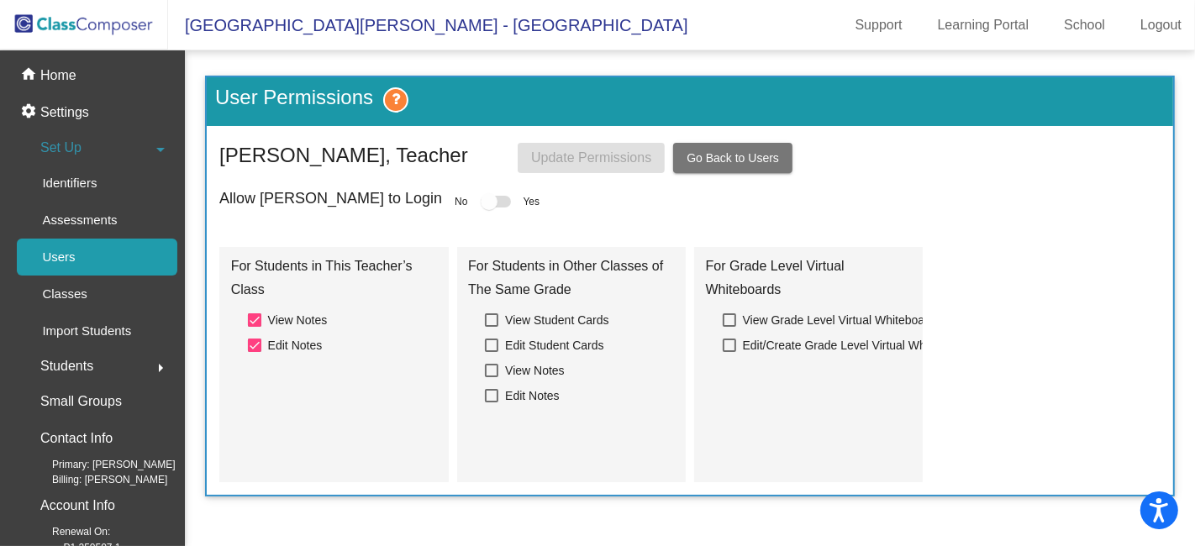
click at [76, 253] on div "Users" at bounding box center [53, 257] width 72 height 37
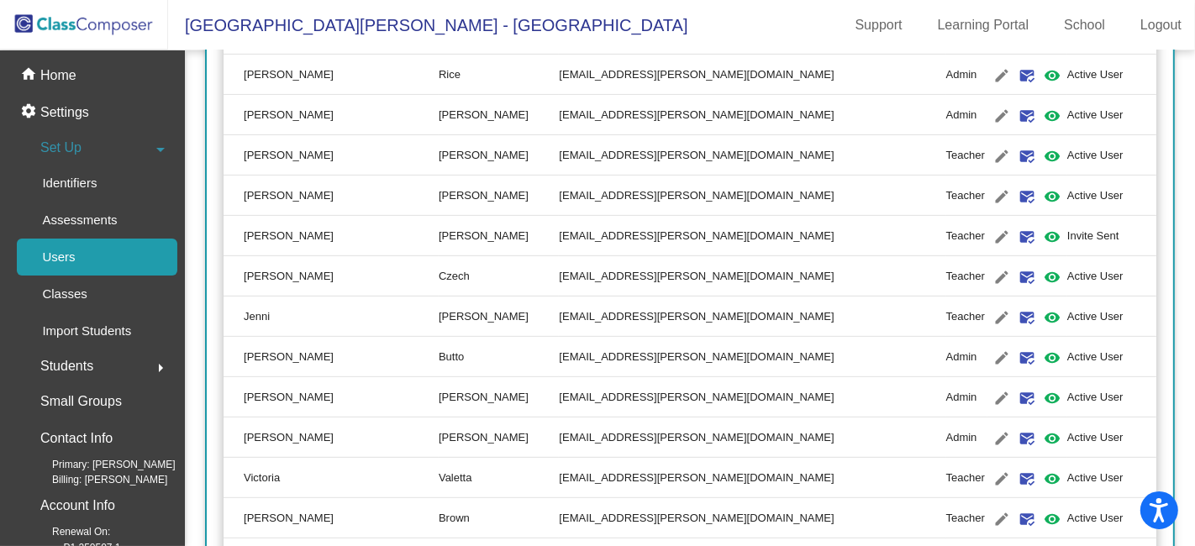
scroll to position [202, 0]
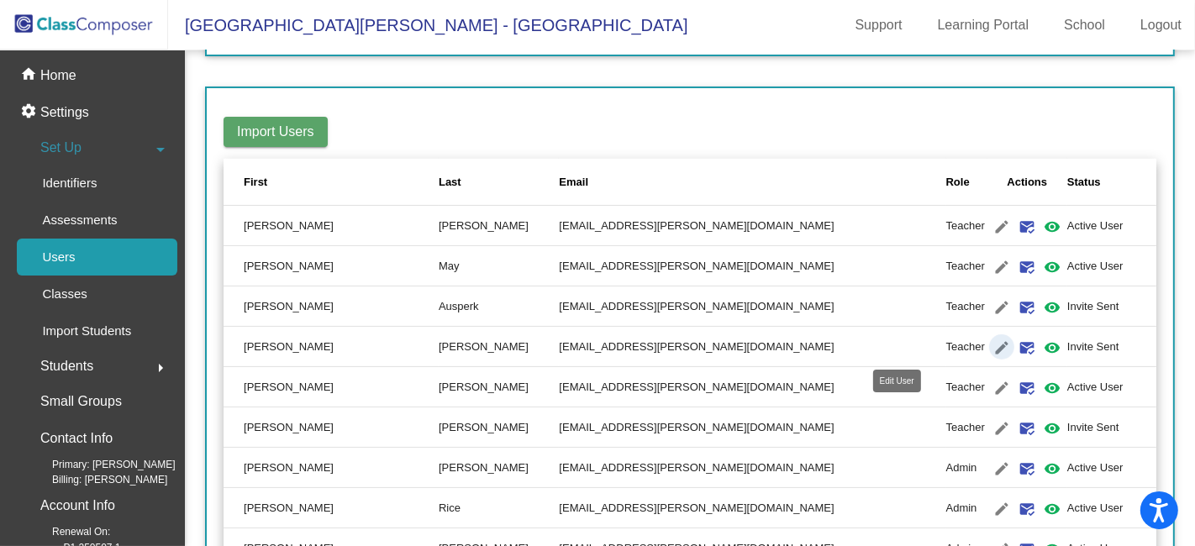
click at [991, 345] on mat-icon "edit" at bounding box center [1001, 348] width 20 height 20
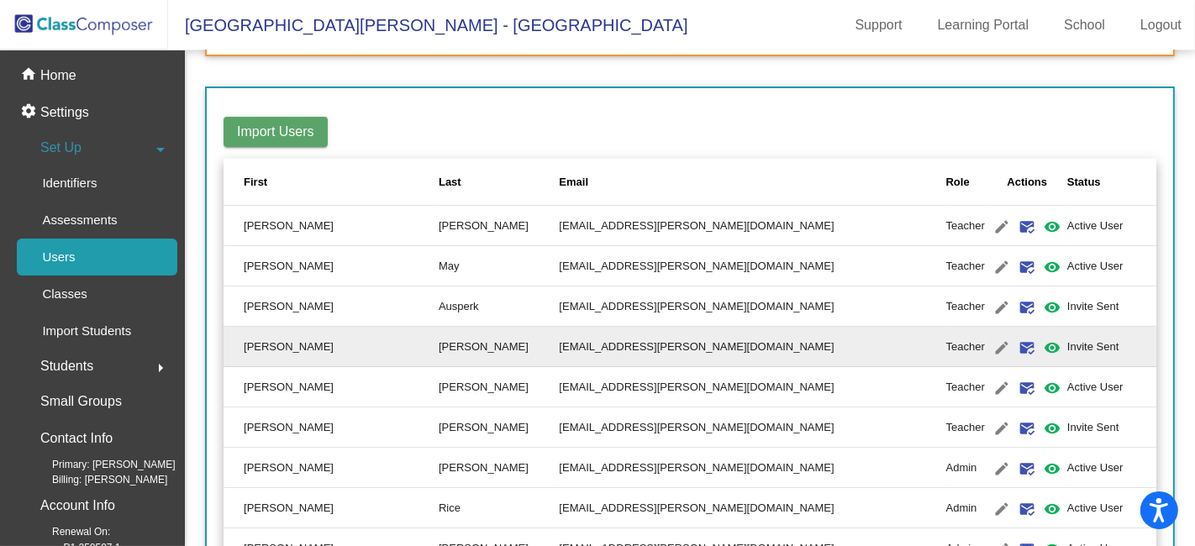
type input "[PERSON_NAME]"
type input "[EMAIL_ADDRESS][PERSON_NAME][DOMAIN_NAME]"
radio input "true"
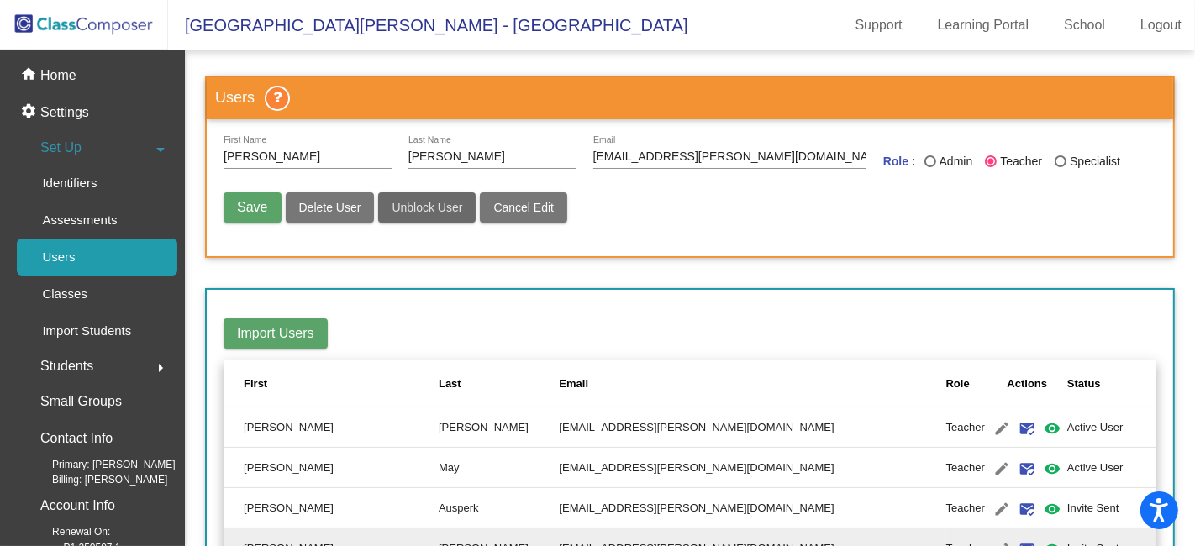
click at [441, 206] on span "Unblock User" at bounding box center [427, 207] width 71 height 13
radio input "false"
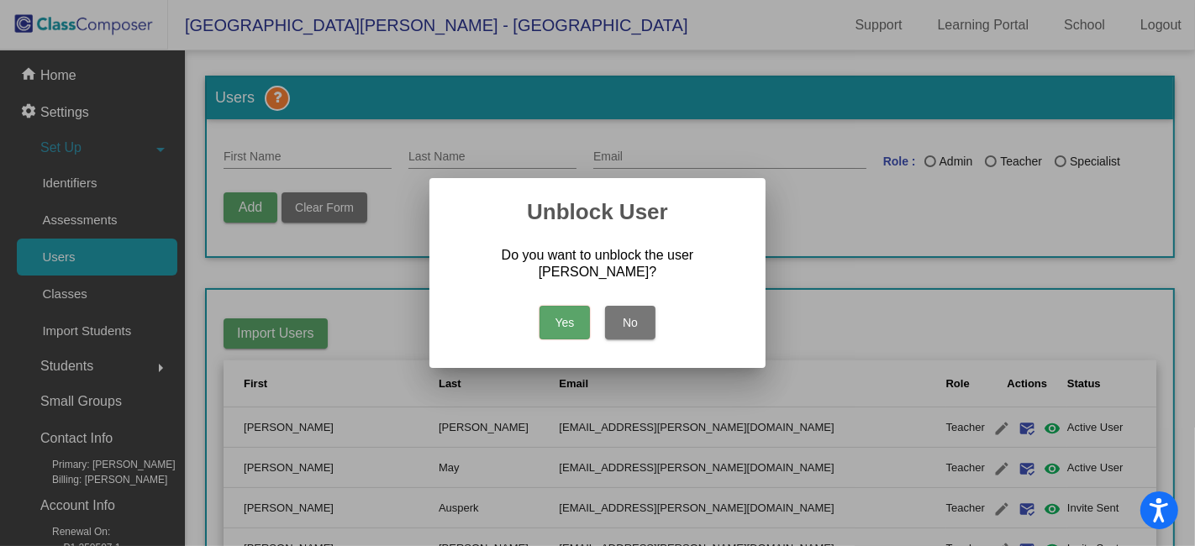
click at [565, 318] on button "Yes" at bounding box center [564, 323] width 50 height 34
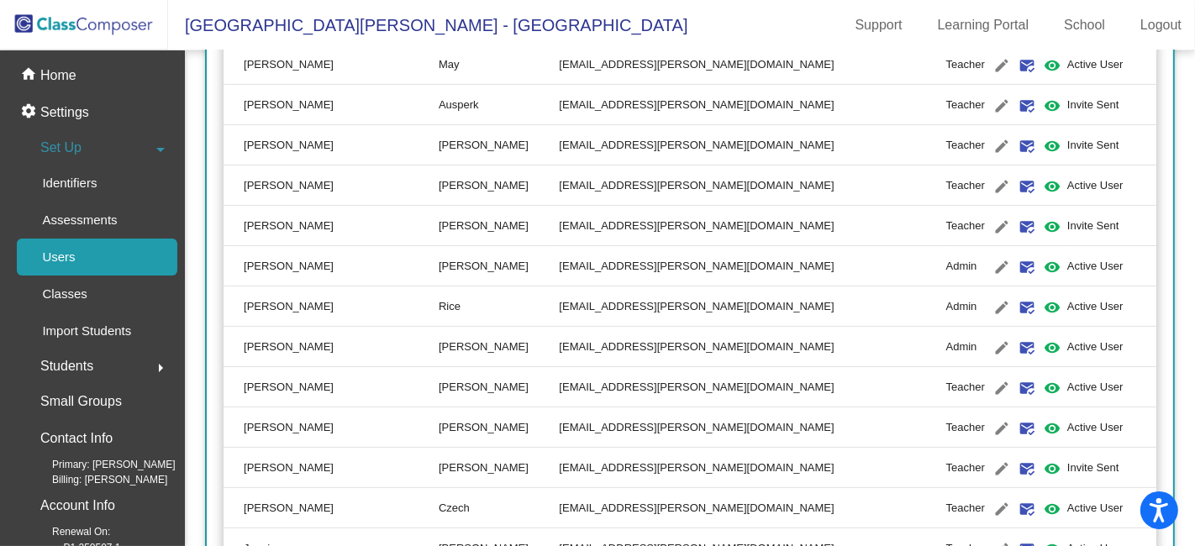
scroll to position [444, 0]
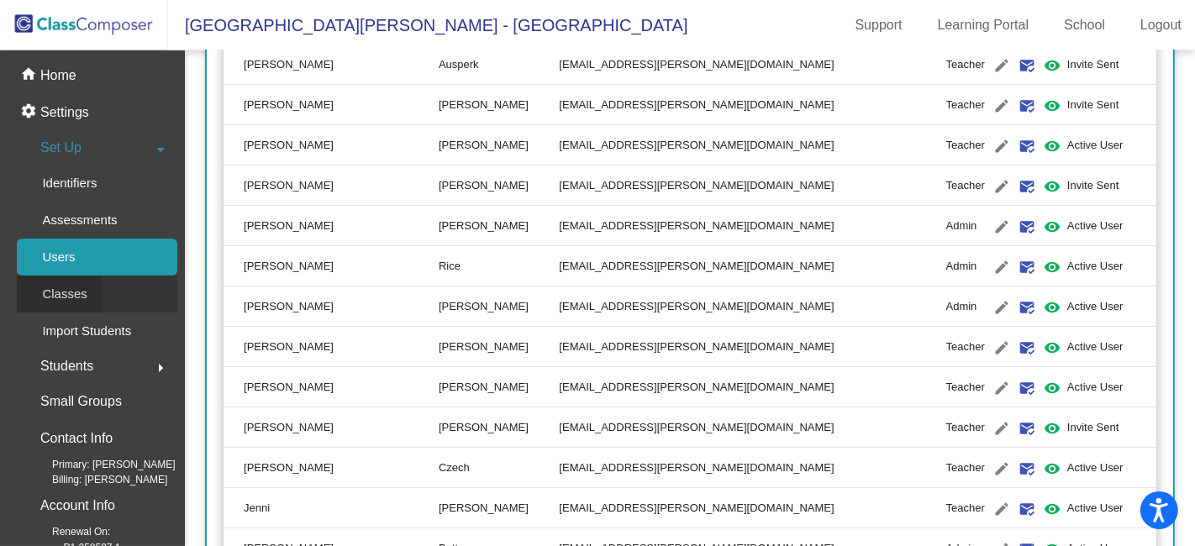
click at [88, 294] on div "Classes" at bounding box center [59, 294] width 84 height 37
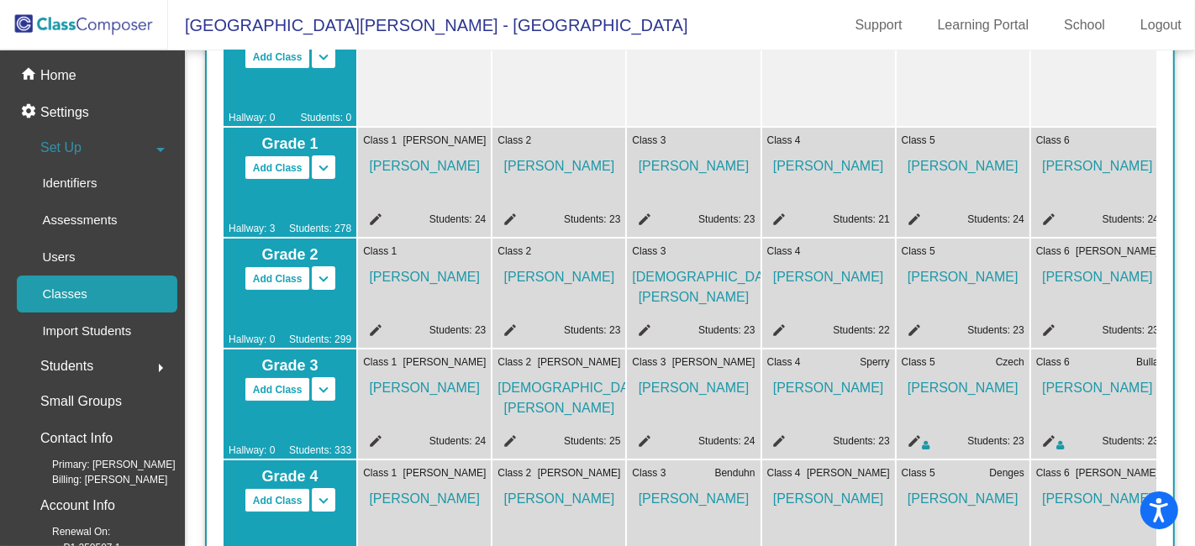
scroll to position [216, 0]
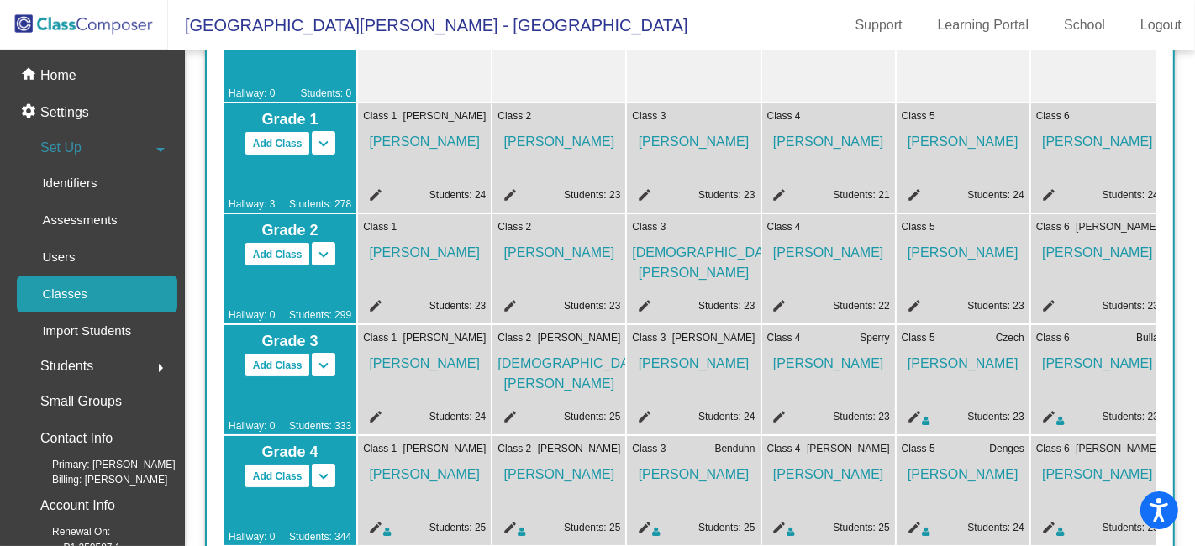
click at [512, 413] on mat-icon "edit" at bounding box center [507, 419] width 20 height 20
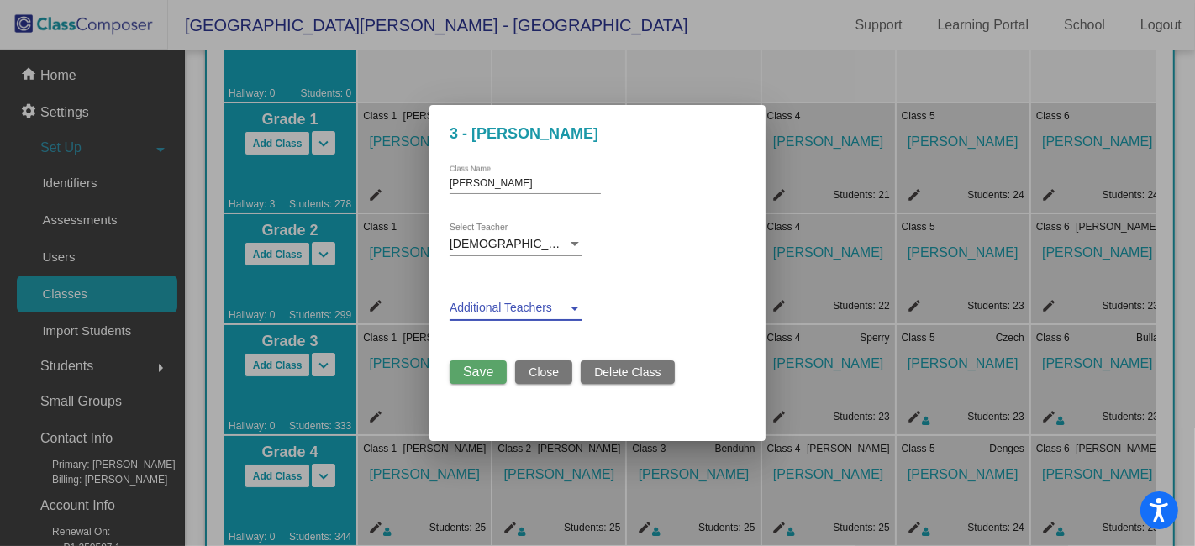
click at [577, 310] on div at bounding box center [574, 308] width 15 height 13
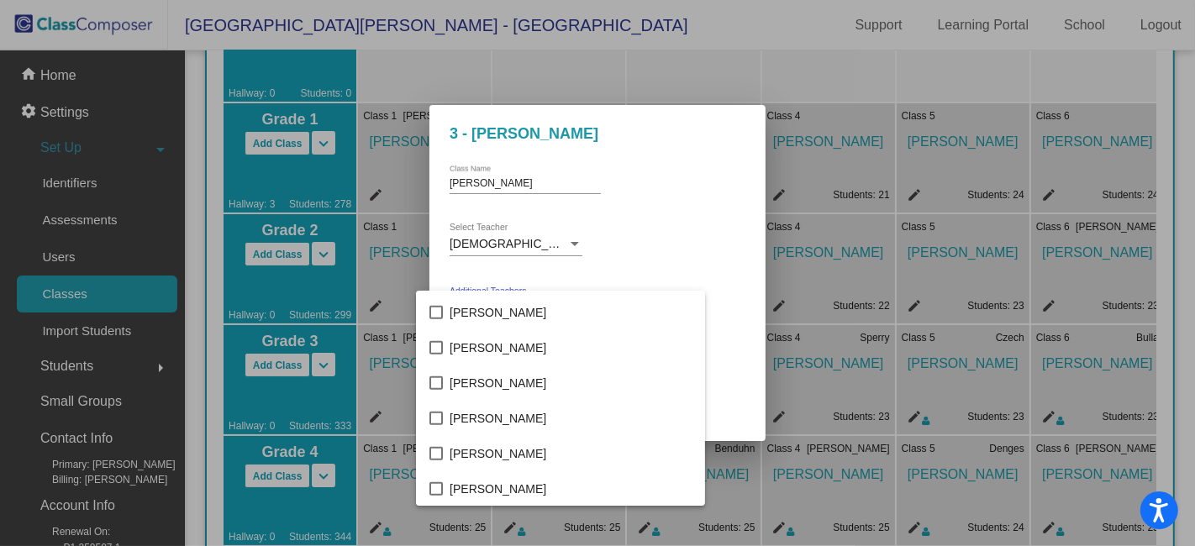
scroll to position [1267, 0]
click at [441, 490] on mat-pseudo-checkbox at bounding box center [435, 487] width 13 height 13
click at [701, 239] on div at bounding box center [597, 273] width 1195 height 546
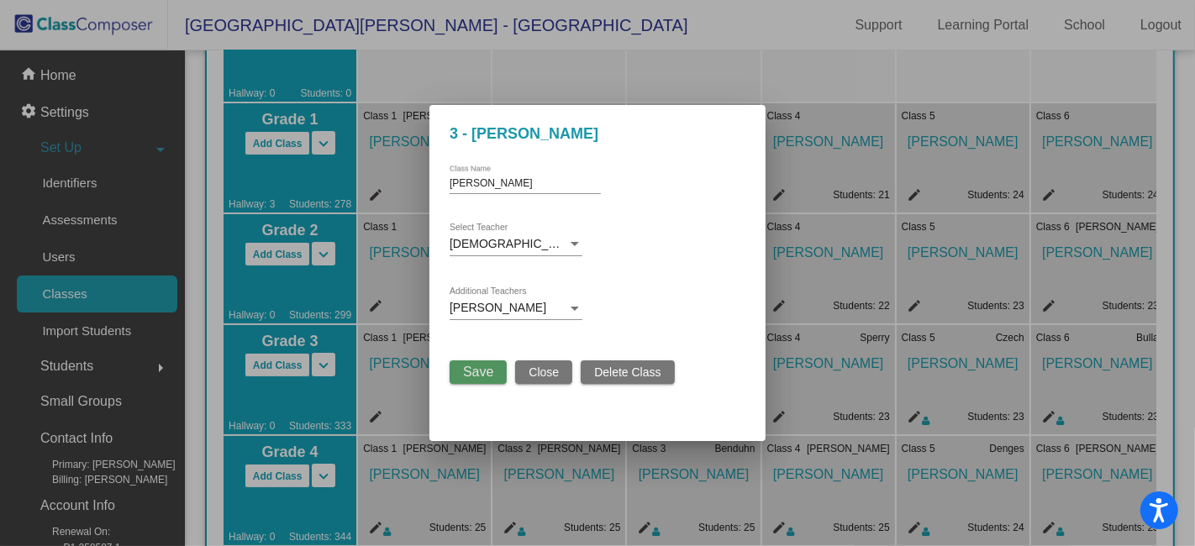
click at [473, 372] on span "Save" at bounding box center [478, 372] width 30 height 14
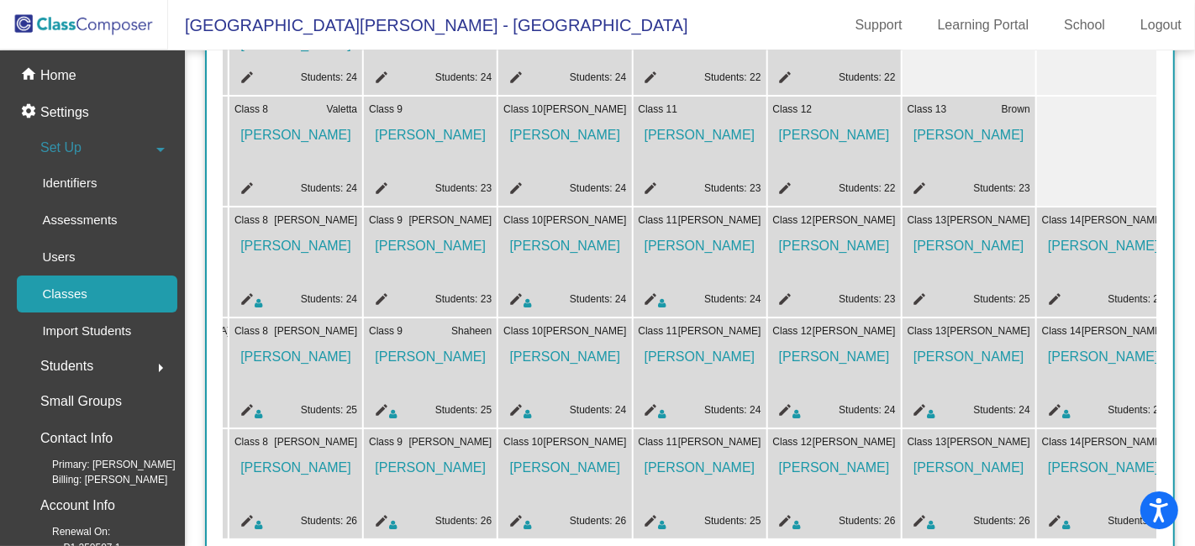
scroll to position [0, 1090]
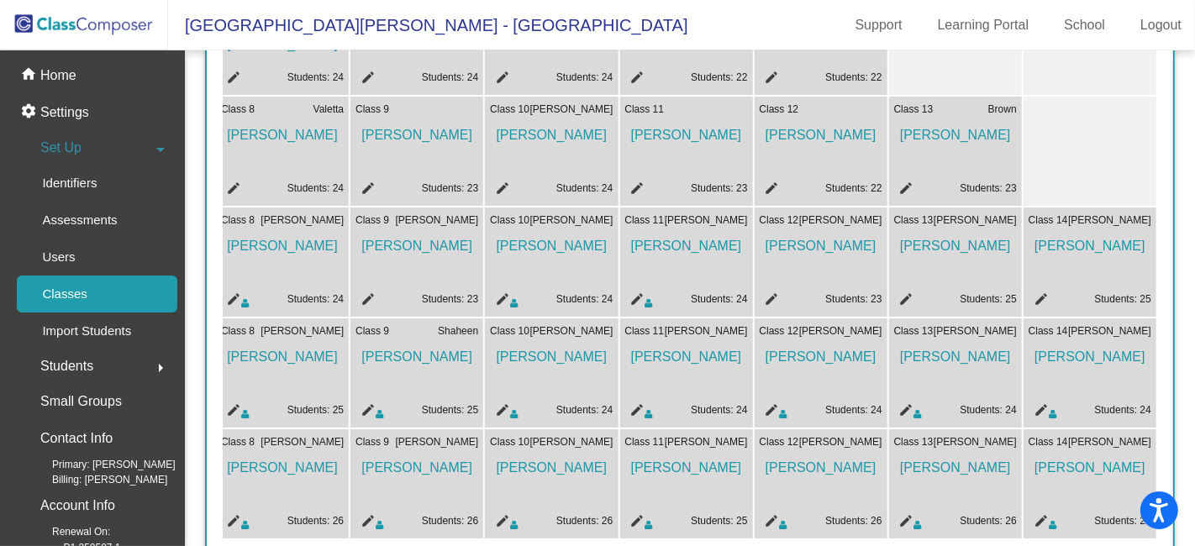
click at [229, 292] on mat-icon "edit" at bounding box center [231, 302] width 20 height 20
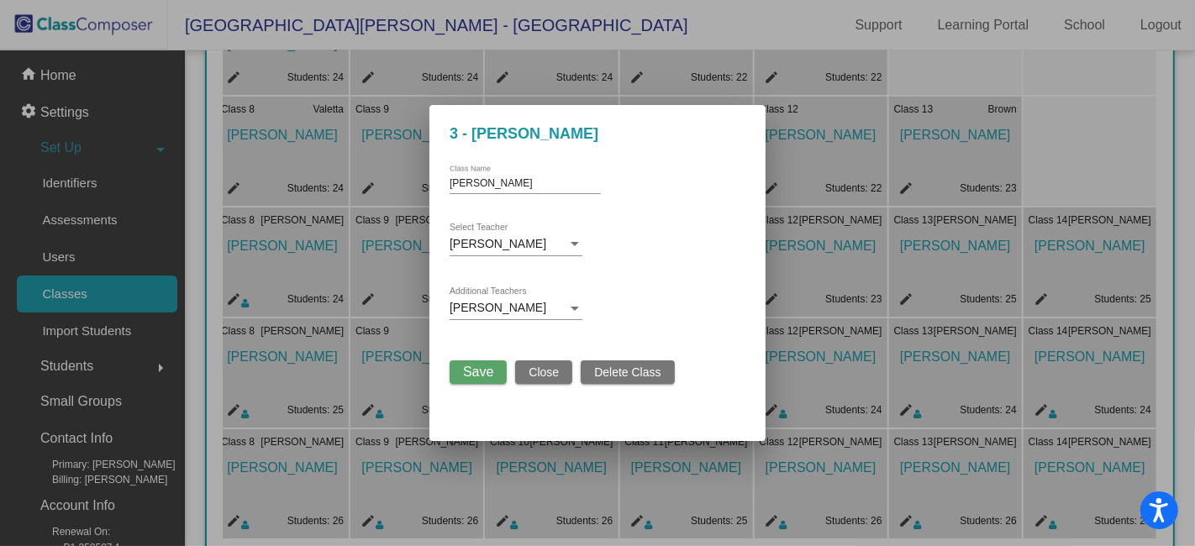
click at [579, 309] on div at bounding box center [574, 308] width 15 height 13
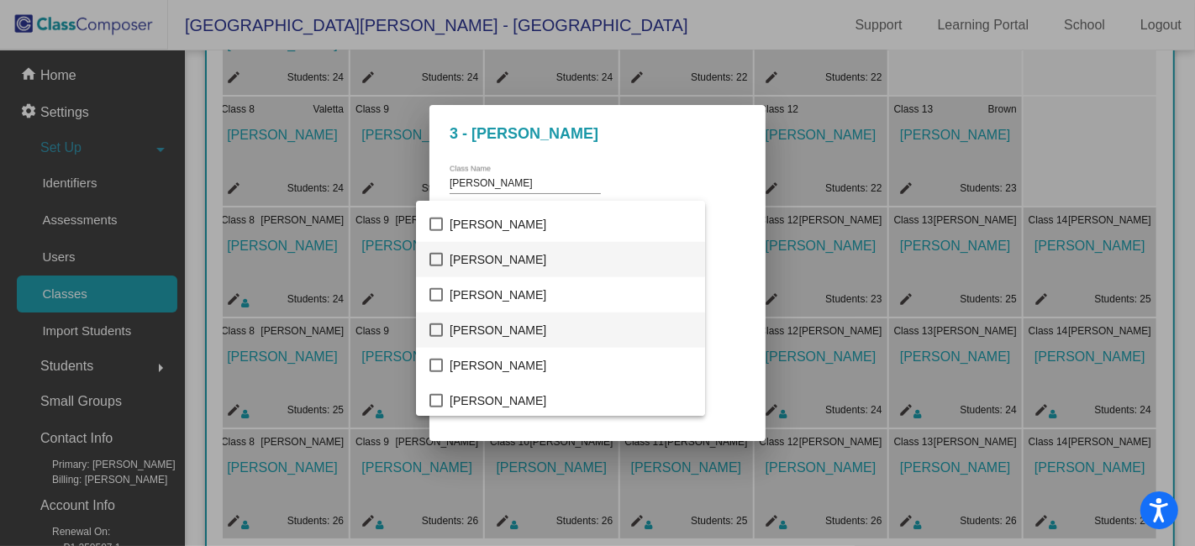
scroll to position [1325, 0]
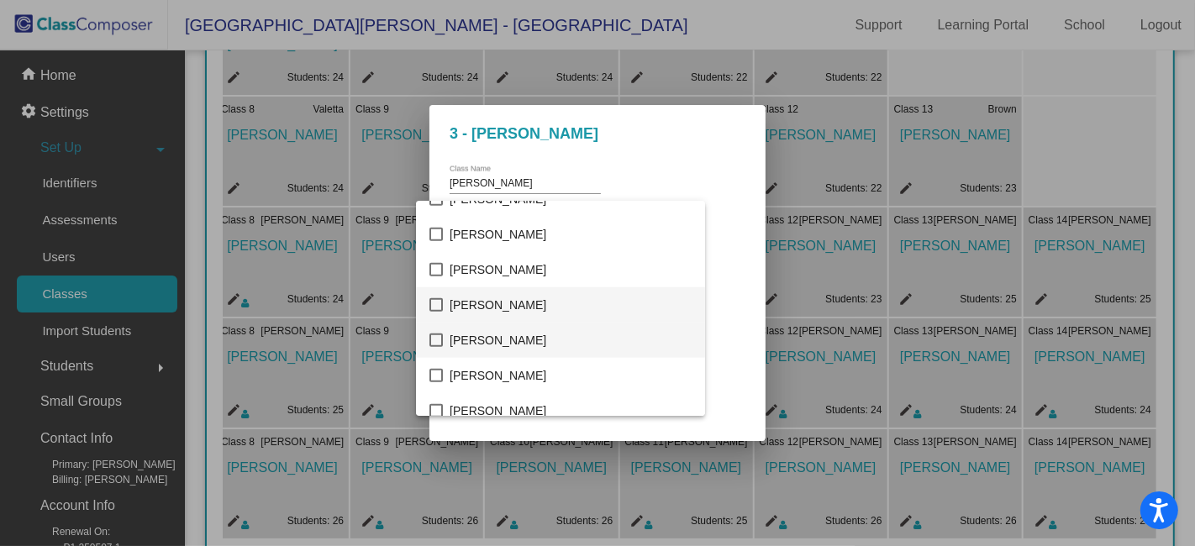
click at [439, 342] on mat-pseudo-checkbox at bounding box center [435, 340] width 13 height 13
click at [684, 301] on div at bounding box center [597, 273] width 1195 height 546
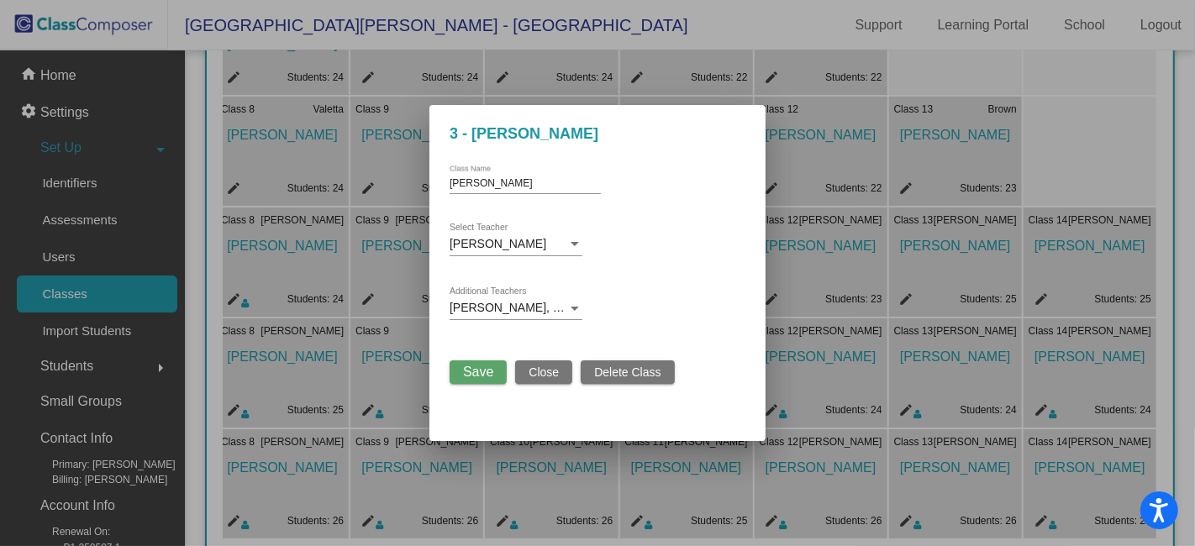
click at [485, 376] on span "Save" at bounding box center [478, 372] width 30 height 14
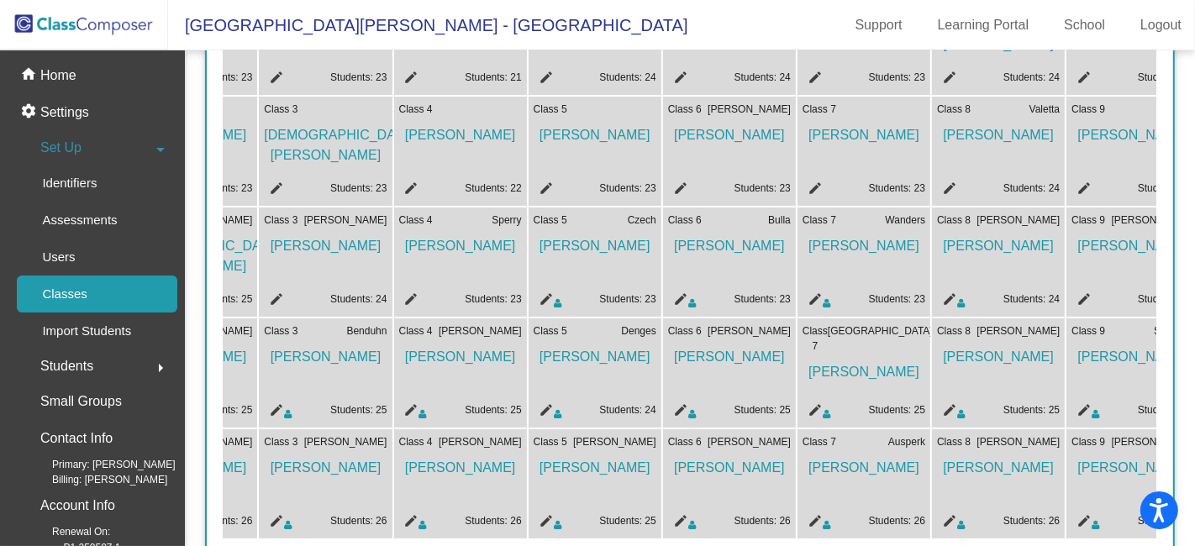
scroll to position [0, 350]
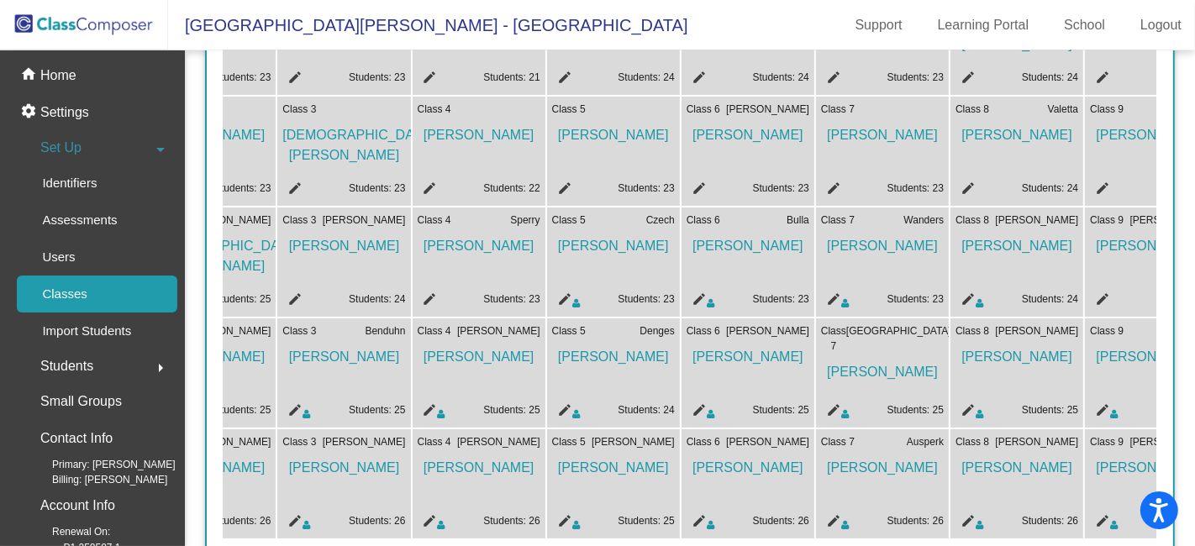
click at [697, 406] on mat-icon "edit" at bounding box center [696, 412] width 20 height 20
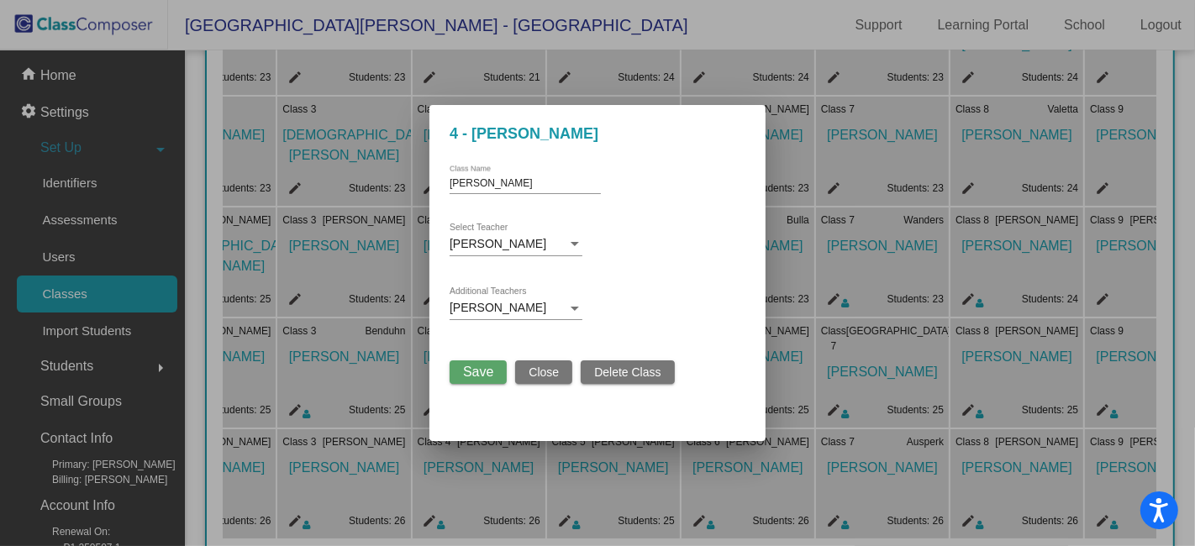
click at [576, 308] on div at bounding box center [575, 309] width 8 height 4
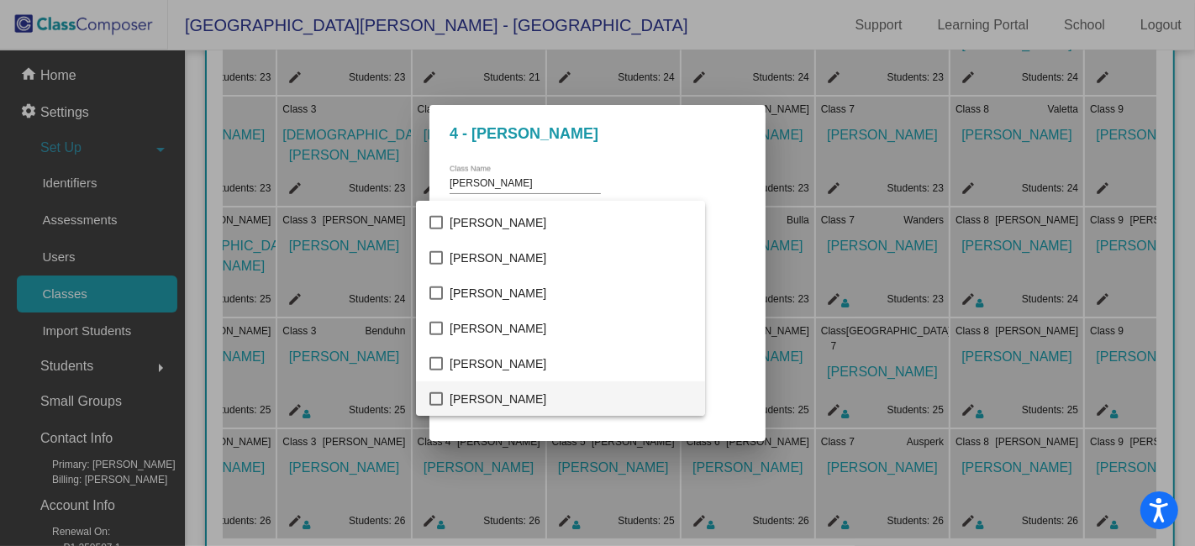
scroll to position [1325, 0]
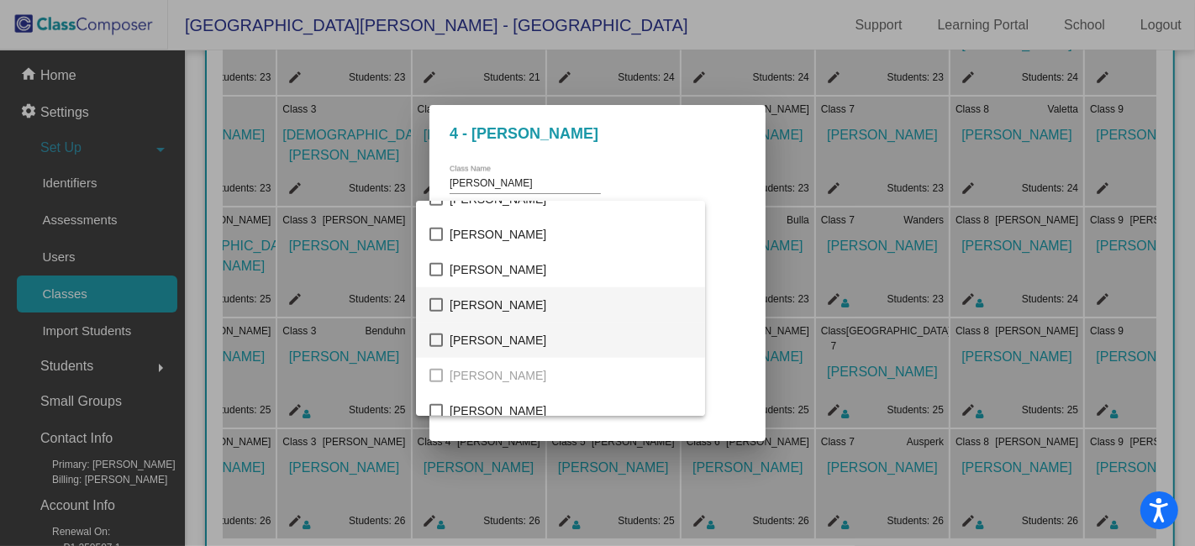
click at [435, 340] on mat-pseudo-checkbox at bounding box center [435, 340] width 13 height 13
click at [705, 284] on div at bounding box center [597, 273] width 1195 height 546
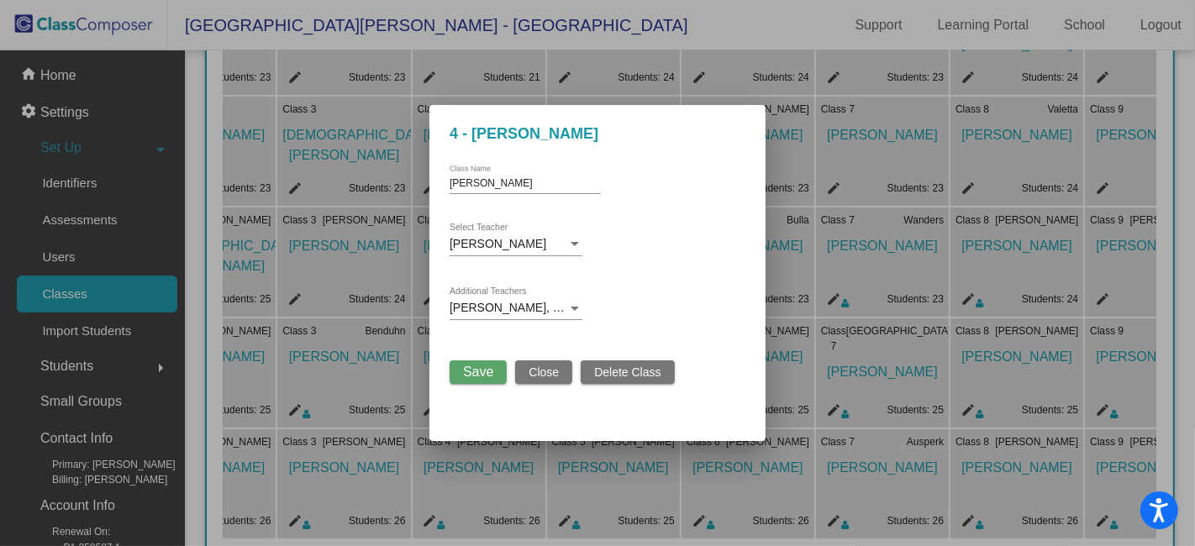
click at [477, 371] on span "Save" at bounding box center [478, 372] width 30 height 14
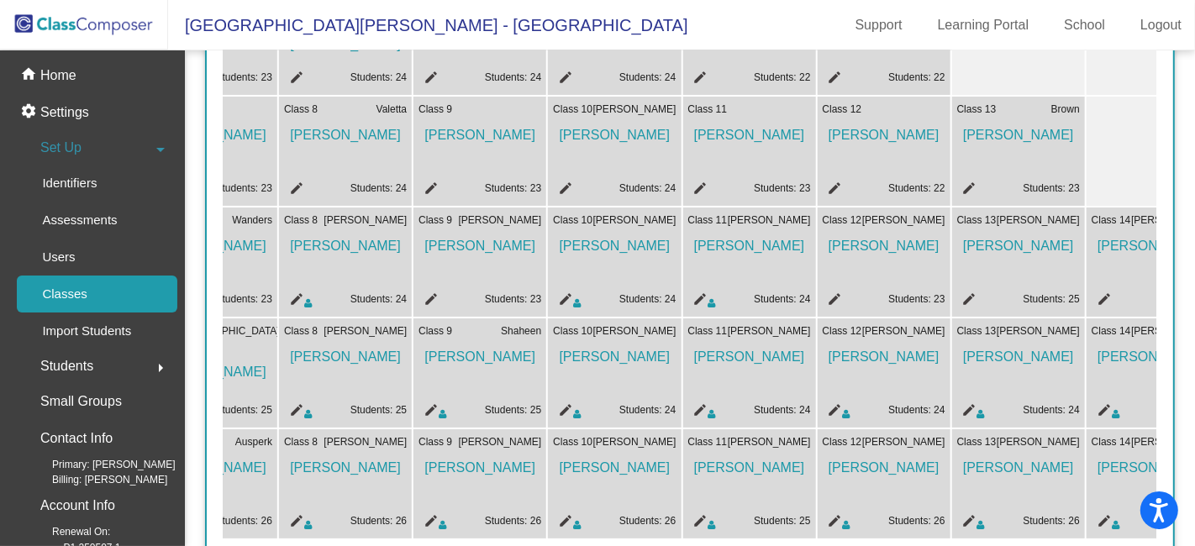
scroll to position [0, 1036]
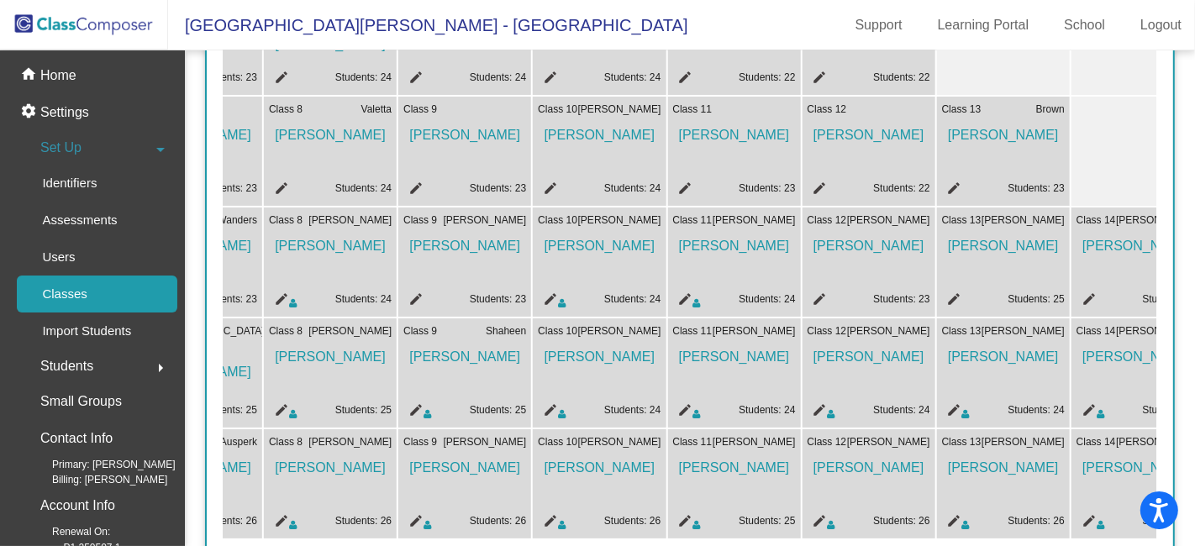
click at [815, 408] on mat-icon "edit" at bounding box center [817, 412] width 20 height 20
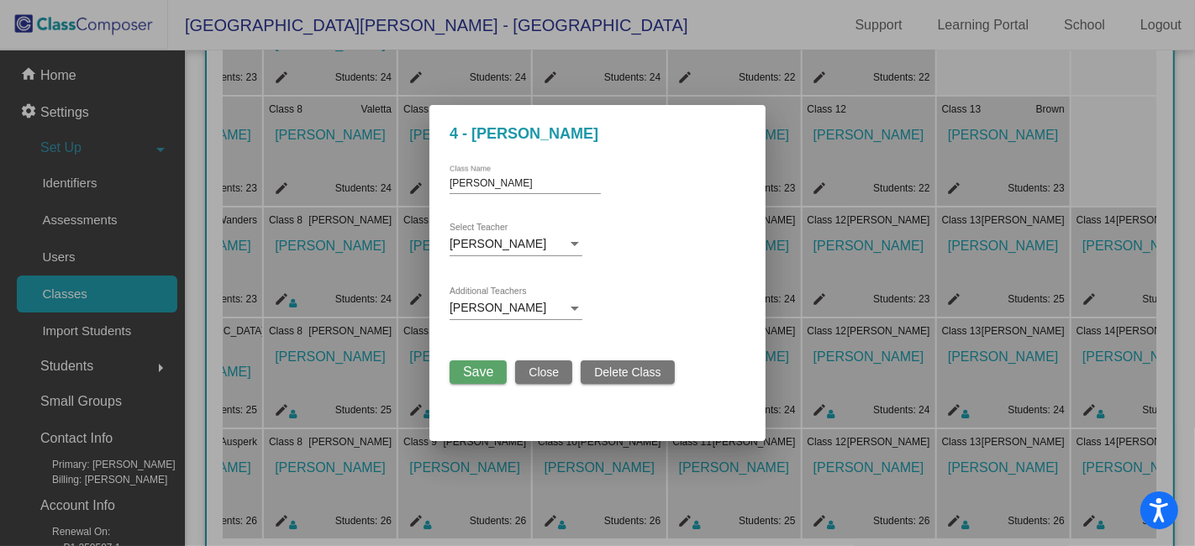
click at [575, 307] on div at bounding box center [575, 309] width 8 height 4
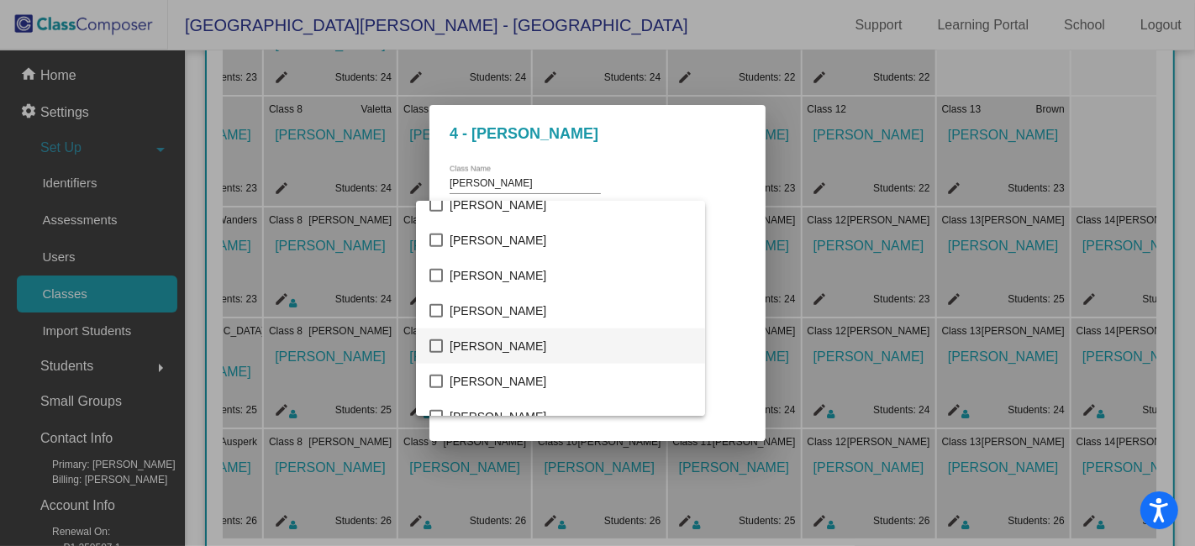
scroll to position [1325, 0]
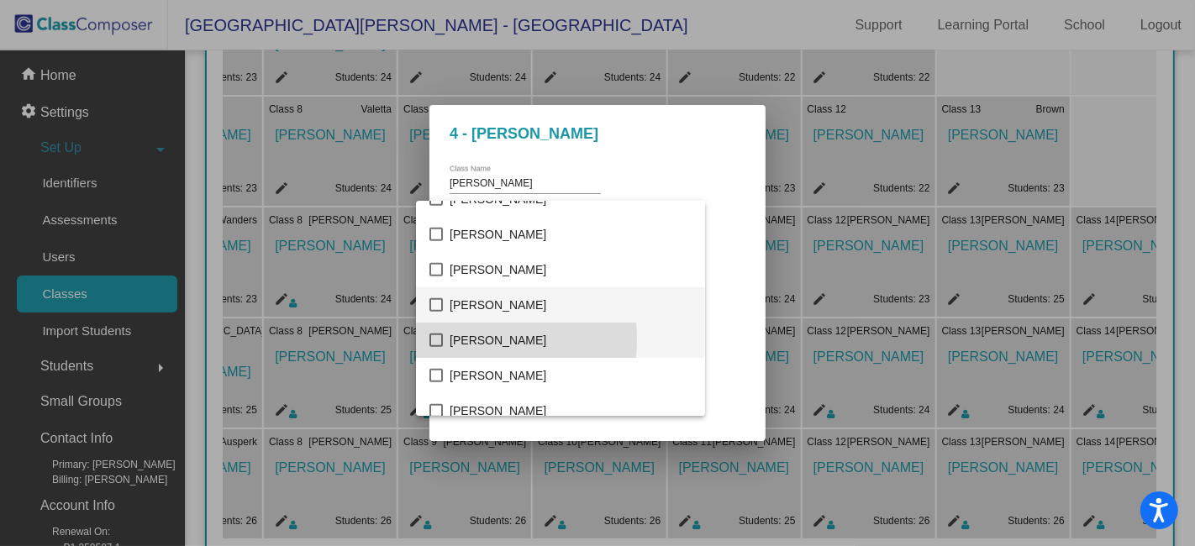
click at [439, 339] on mat-pseudo-checkbox at bounding box center [435, 340] width 13 height 13
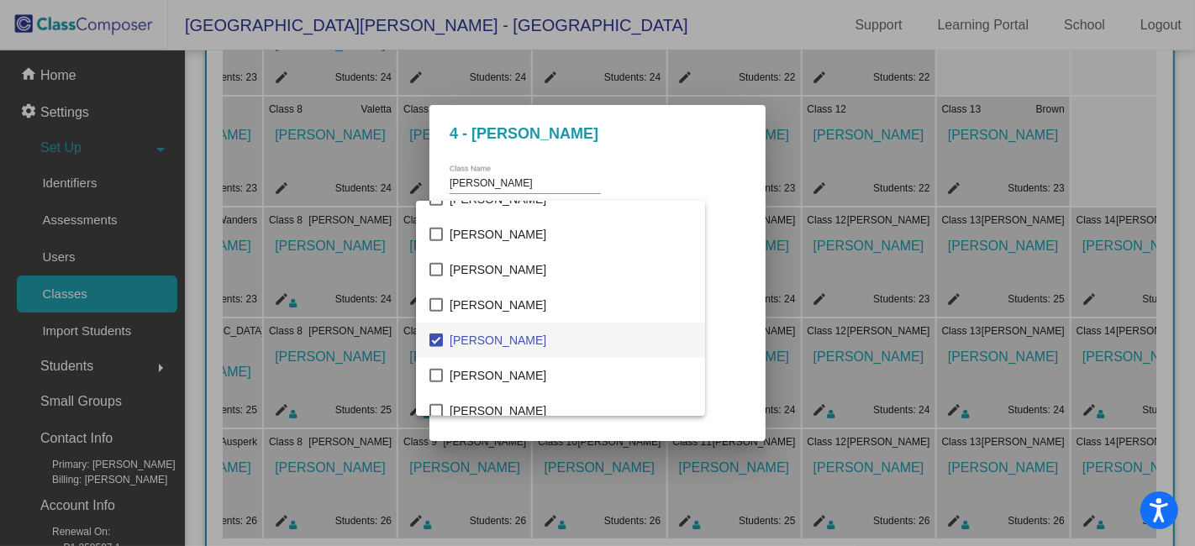
click at [703, 270] on div at bounding box center [597, 273] width 1195 height 546
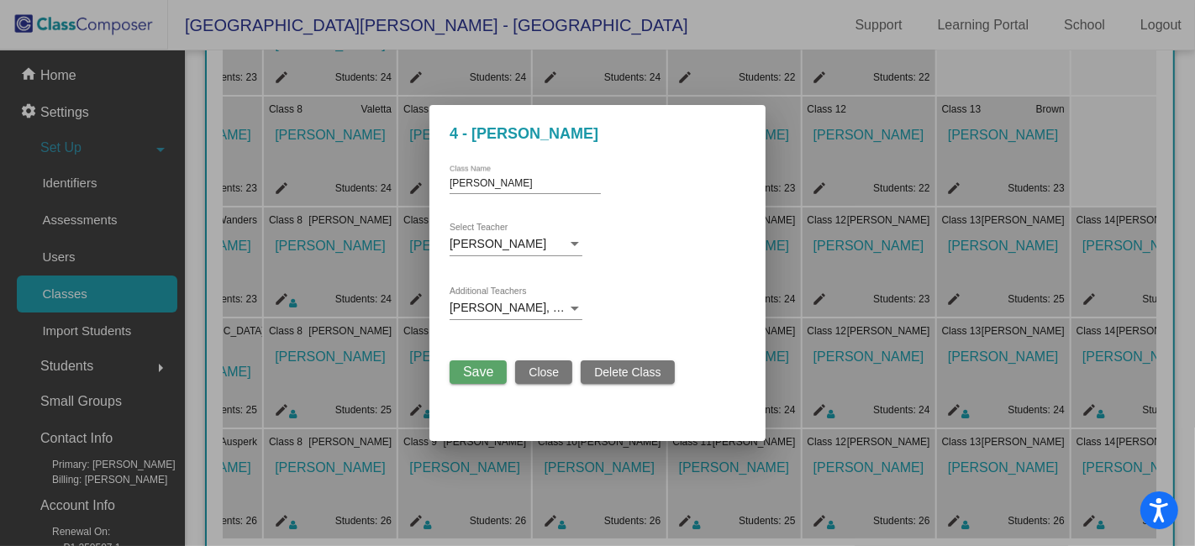
click at [487, 371] on span "Save" at bounding box center [478, 372] width 30 height 14
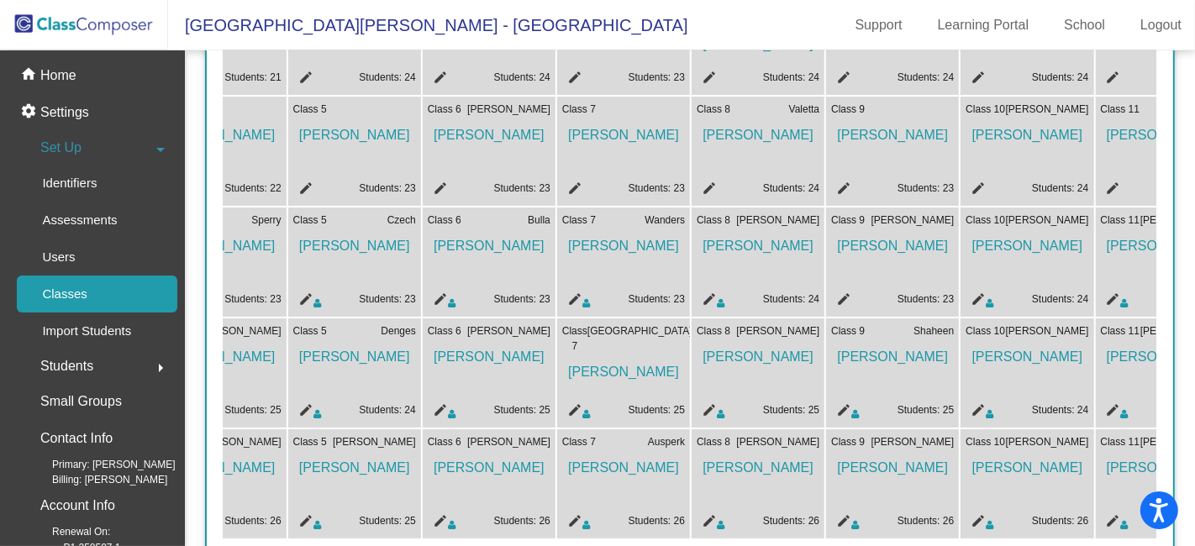
scroll to position [0, 606]
click at [74, 255] on p "Users" at bounding box center [58, 257] width 33 height 20
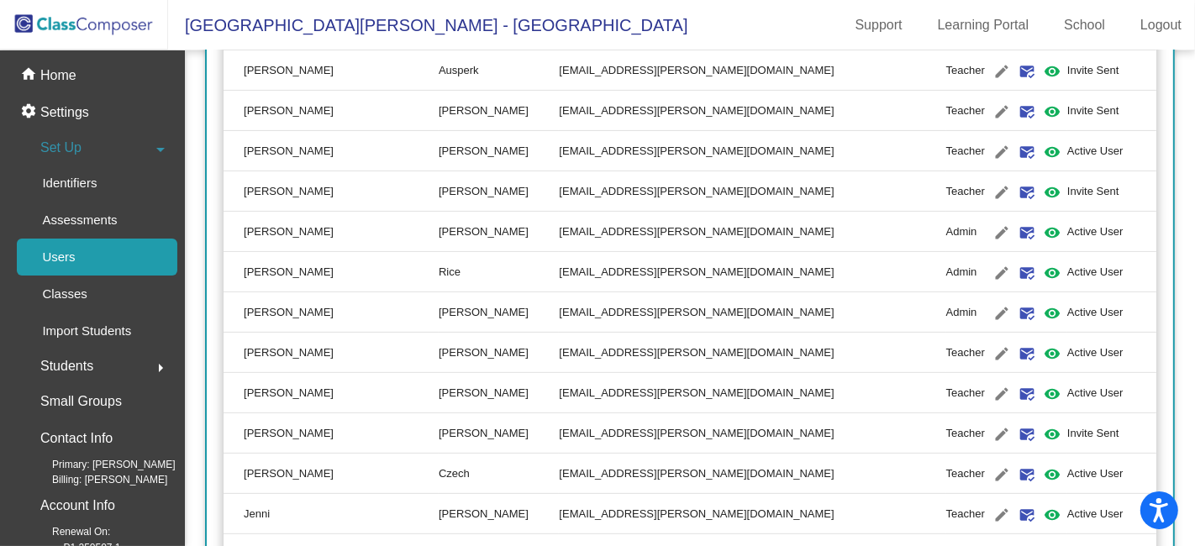
scroll to position [466, 0]
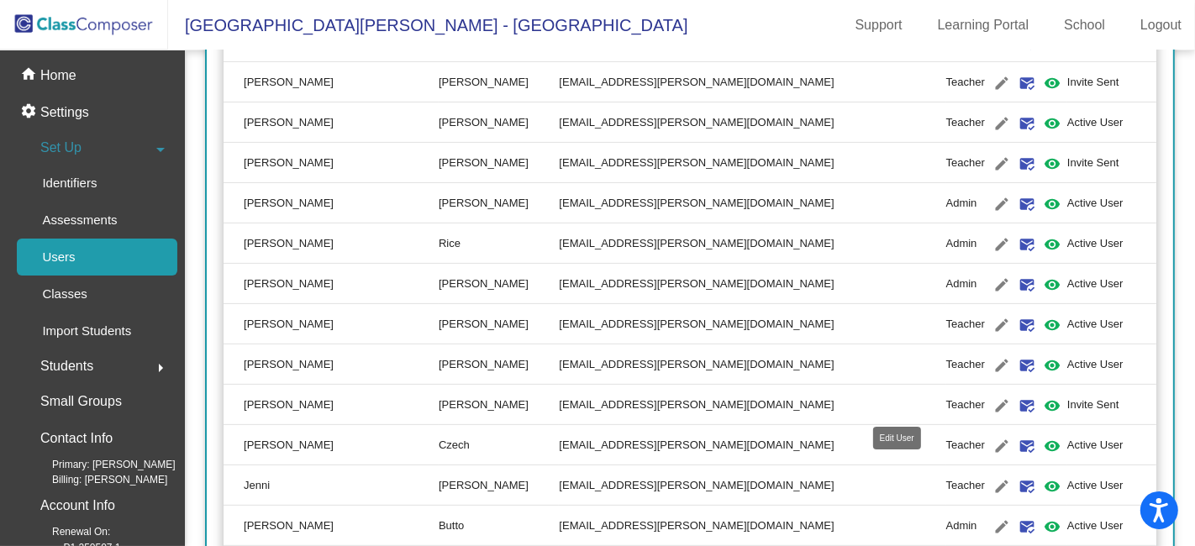
click at [991, 402] on mat-icon "edit" at bounding box center [1001, 406] width 20 height 20
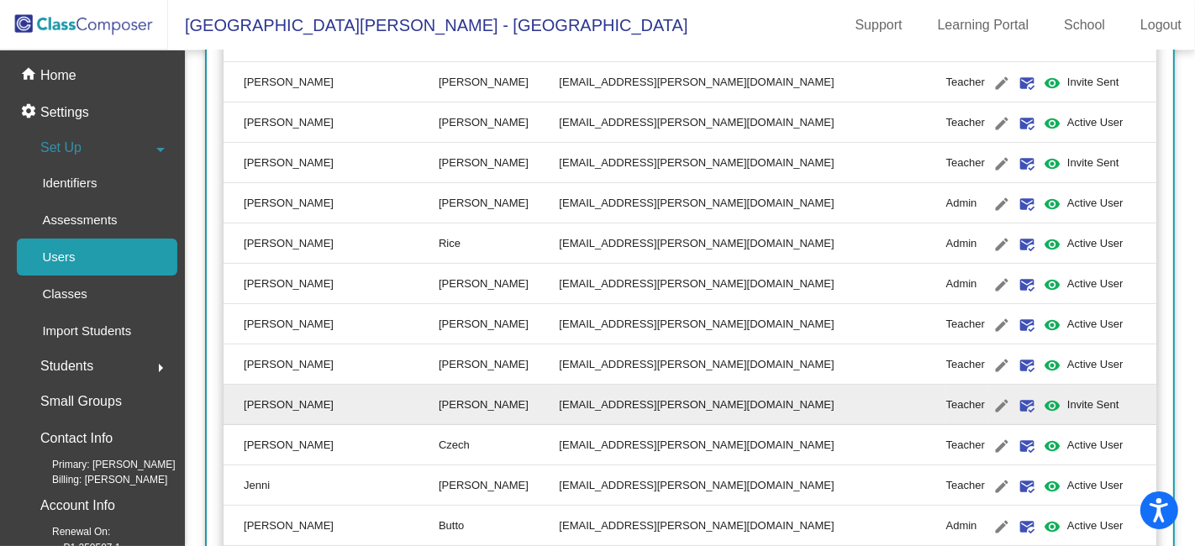
type input "[PERSON_NAME]"
type input "[EMAIL_ADDRESS][PERSON_NAME][DOMAIN_NAME]"
radio input "true"
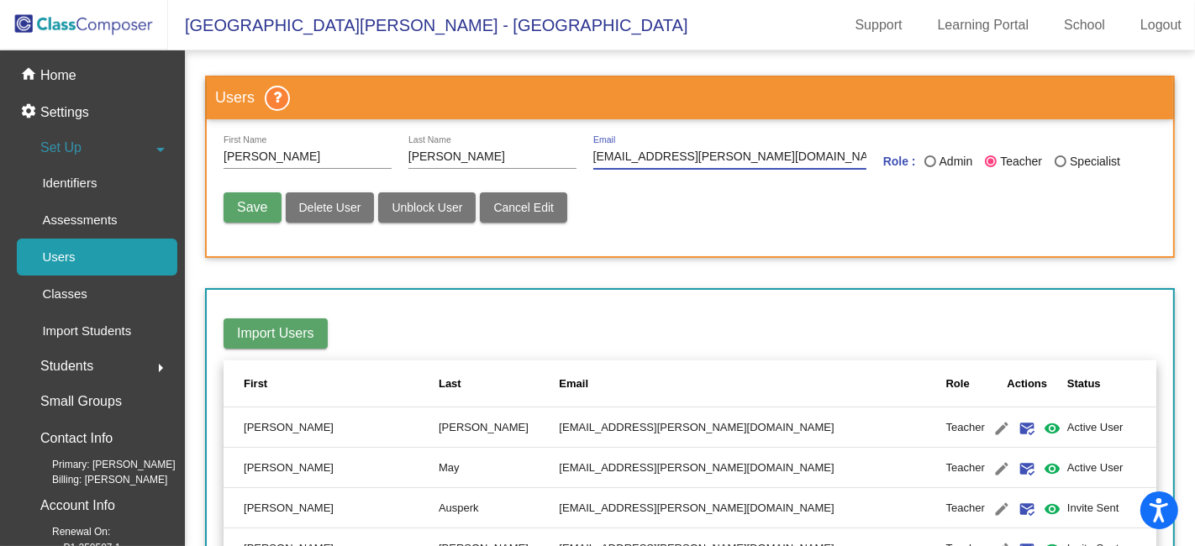
click at [630, 157] on input "[EMAIL_ADDRESS][PERSON_NAME][DOMAIN_NAME]" at bounding box center [729, 156] width 273 height 13
type input "[EMAIL_ADDRESS][PERSON_NAME][DOMAIN_NAME]"
click at [256, 202] on span "Save" at bounding box center [252, 207] width 30 height 14
radio input "false"
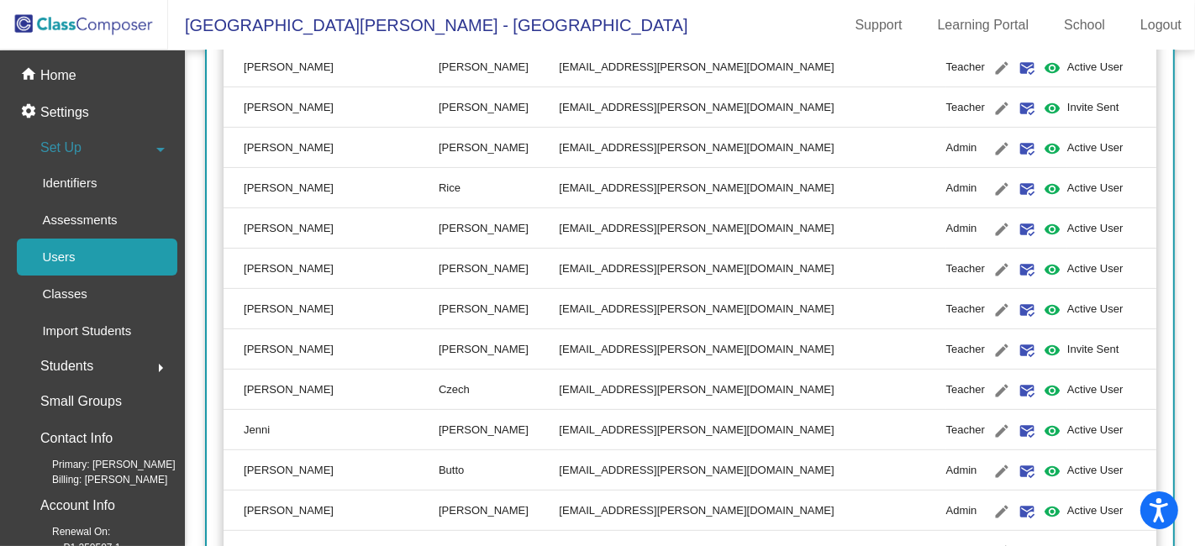
scroll to position [560, 0]
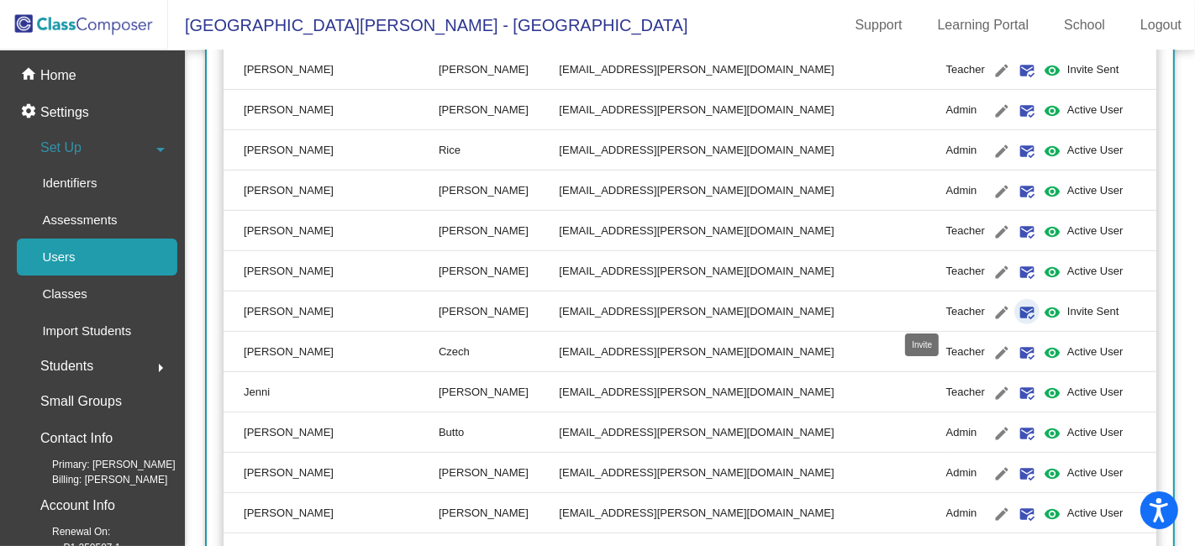
click at [1017, 310] on mat-icon "mark_email_read" at bounding box center [1027, 312] width 20 height 20
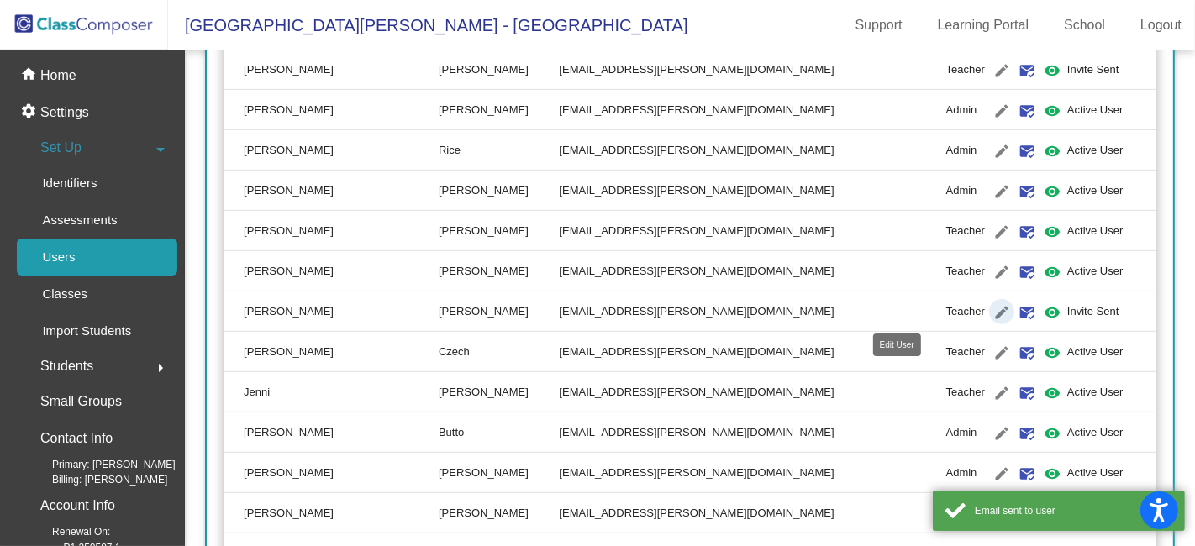
click at [991, 306] on mat-icon "edit" at bounding box center [1001, 312] width 20 height 20
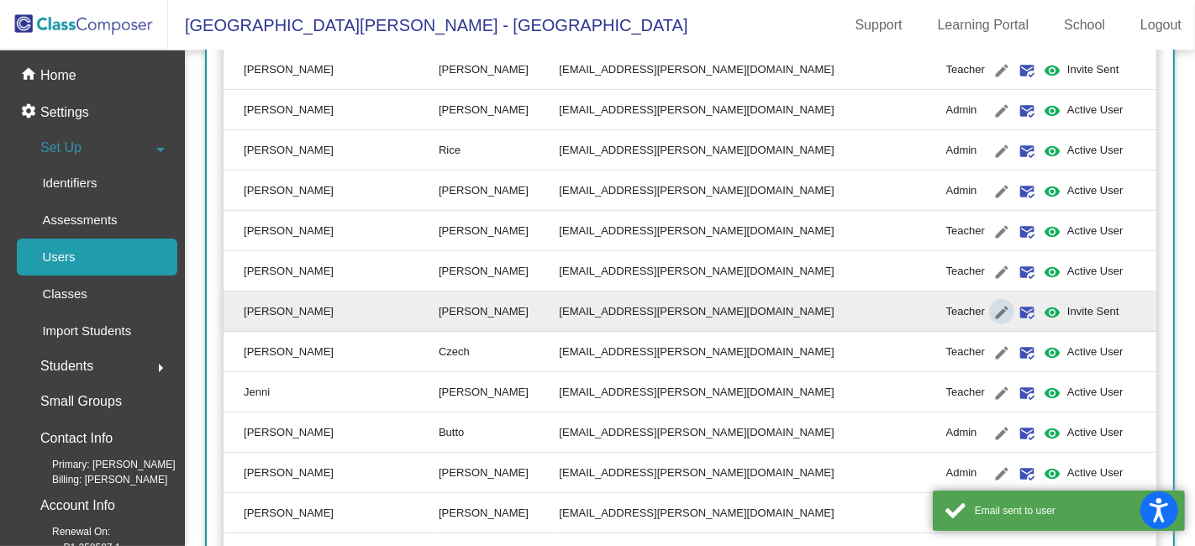
type input "[PERSON_NAME]"
type input "[EMAIL_ADDRESS][PERSON_NAME][DOMAIN_NAME]"
radio input "true"
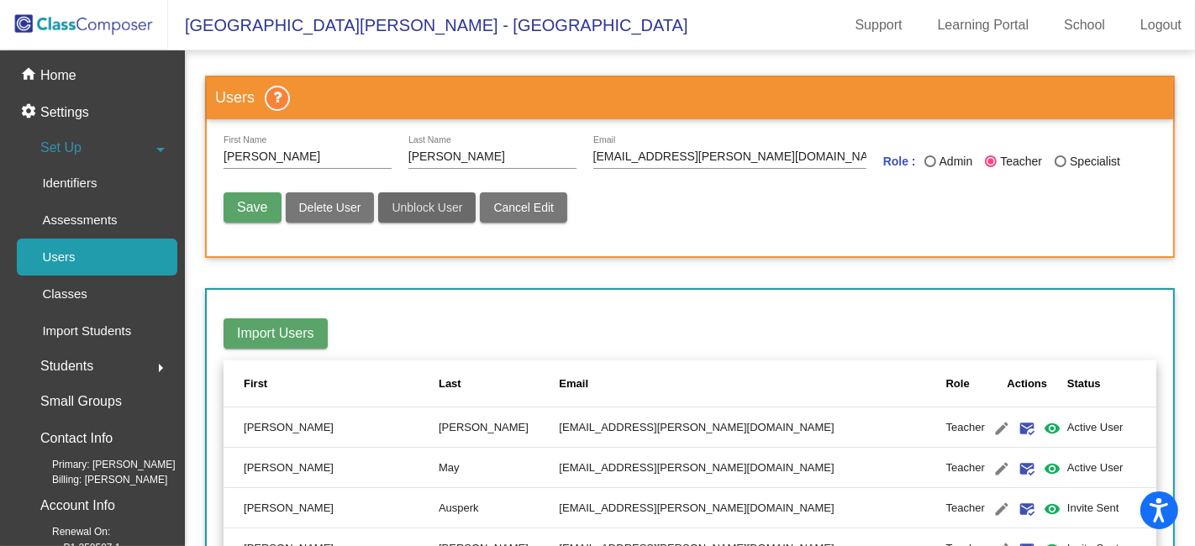
click at [441, 210] on span "Unblock User" at bounding box center [427, 207] width 71 height 13
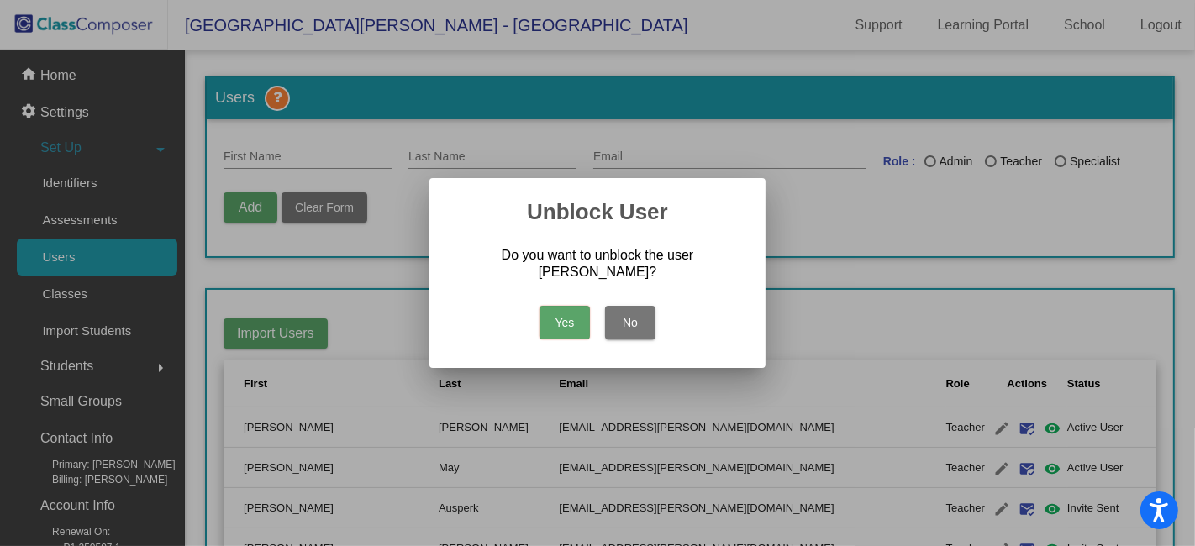
click at [556, 315] on button "Yes" at bounding box center [564, 323] width 50 height 34
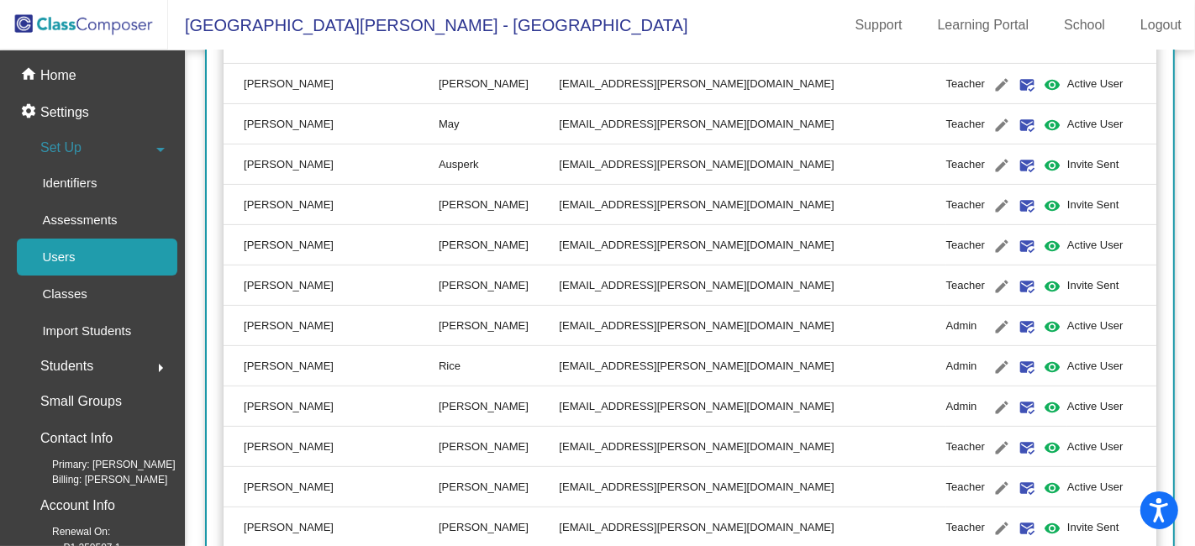
scroll to position [373, 0]
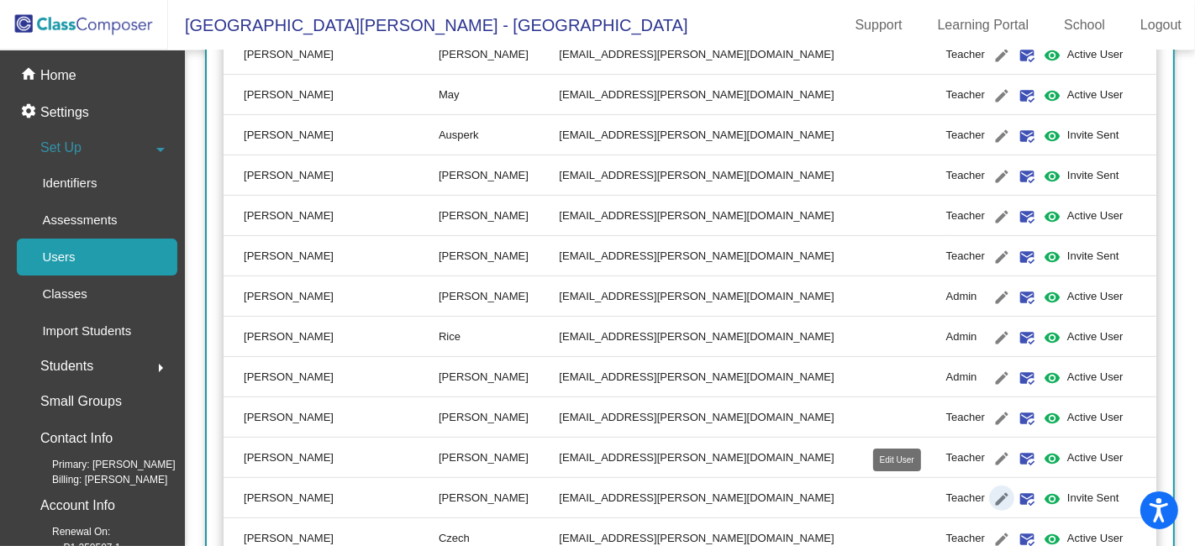
click at [991, 494] on mat-icon "edit" at bounding box center [1001, 499] width 20 height 20
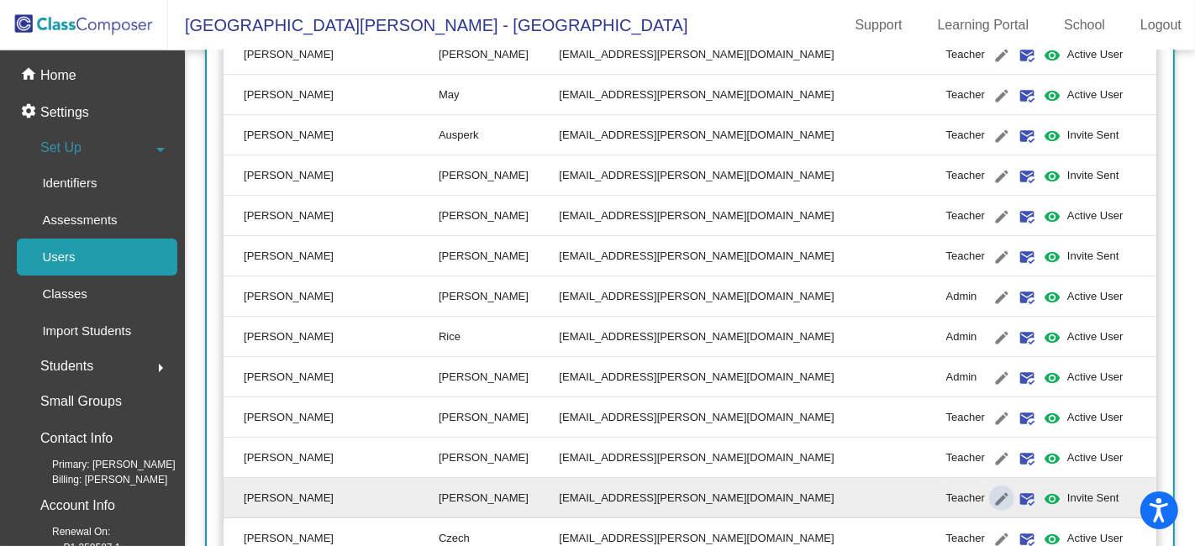
type input "[PERSON_NAME]"
type input "[EMAIL_ADDRESS][PERSON_NAME][DOMAIN_NAME]"
radio input "true"
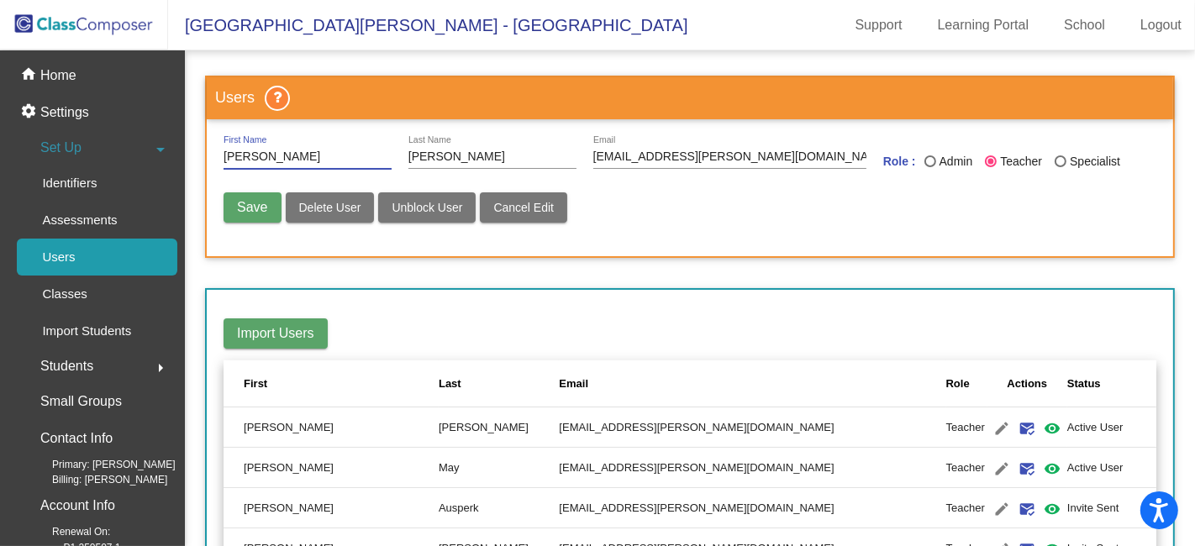
click at [410, 205] on span "Unblock User" at bounding box center [427, 207] width 71 height 13
radio input "false"
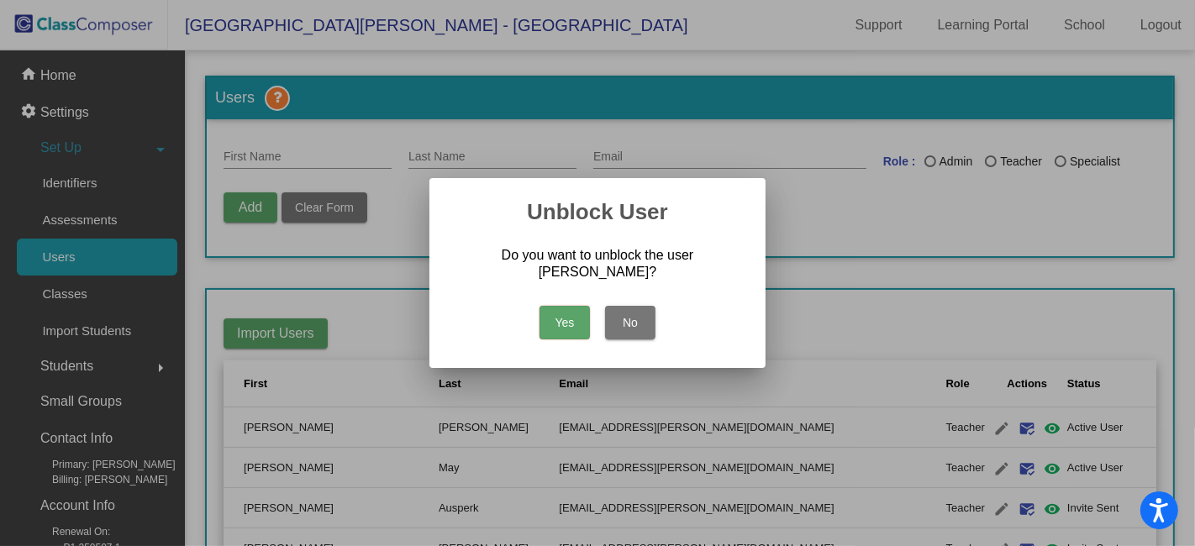
click at [562, 329] on button "Yes" at bounding box center [564, 323] width 50 height 34
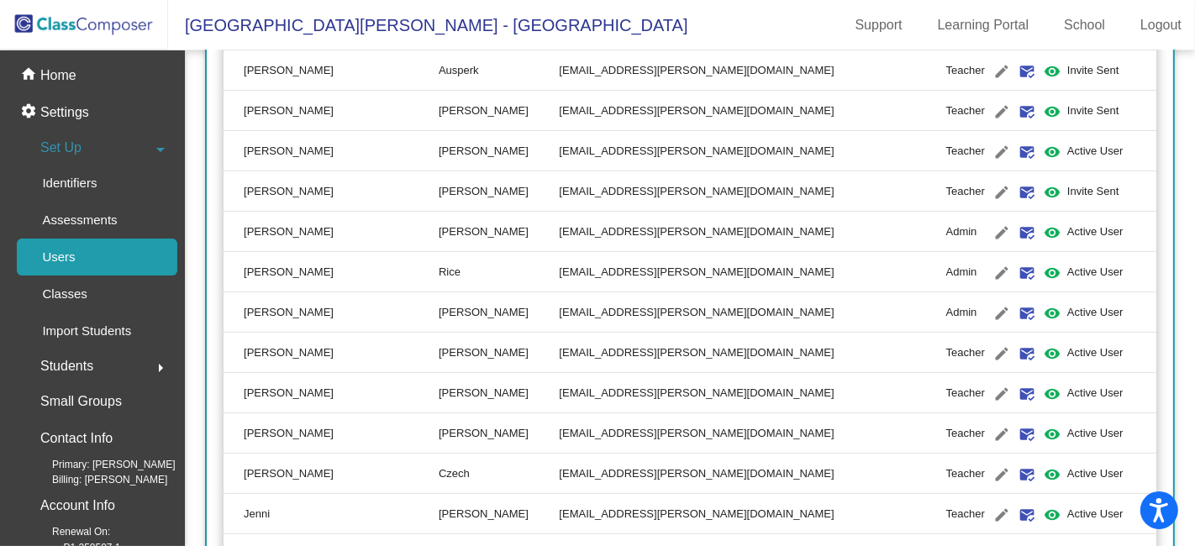
scroll to position [466, 0]
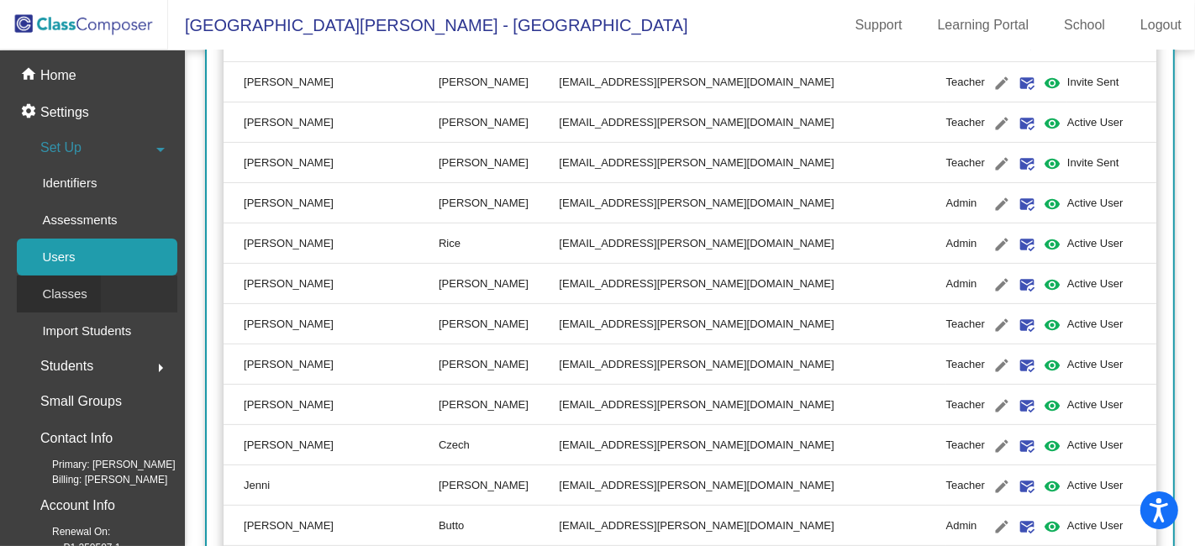
click at [78, 290] on p "Classes" at bounding box center [64, 294] width 45 height 20
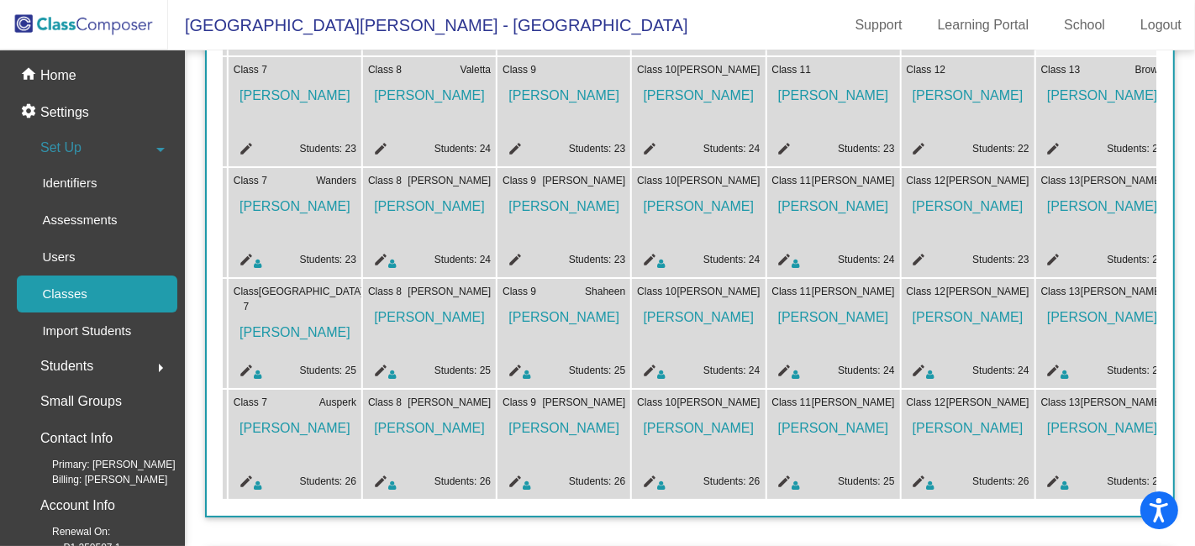
scroll to position [0, 955]
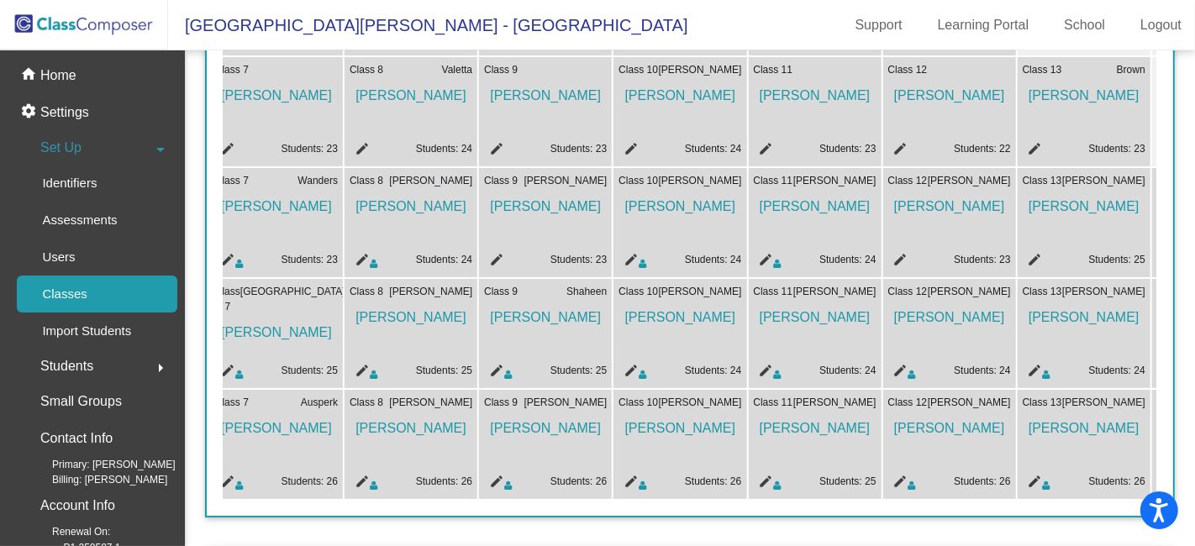
click at [902, 479] on mat-icon "edit" at bounding box center [898, 484] width 20 height 20
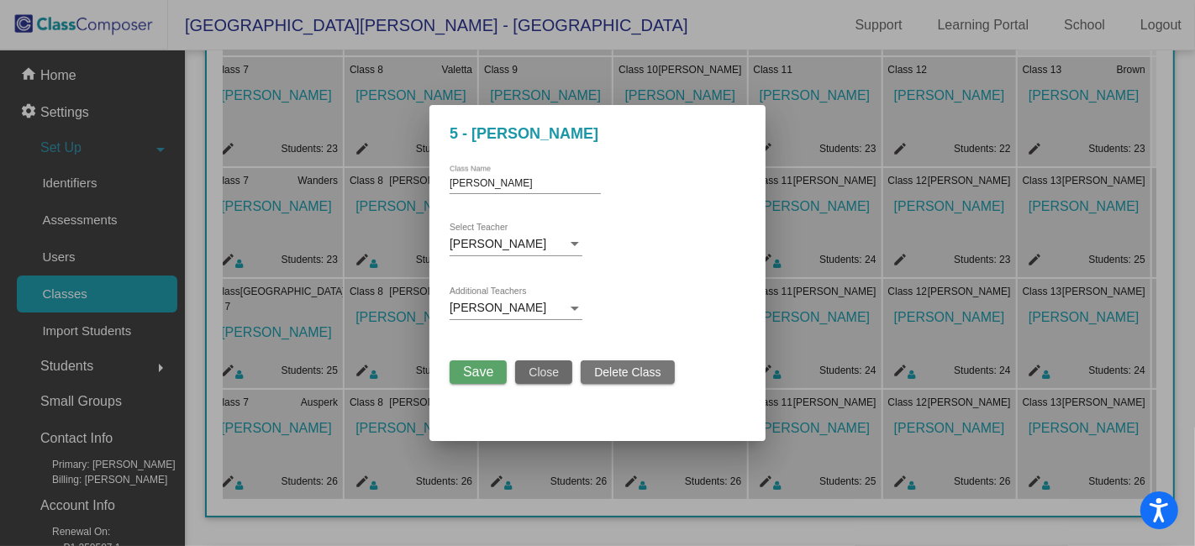
click at [560, 368] on button "Close" at bounding box center [543, 372] width 57 height 24
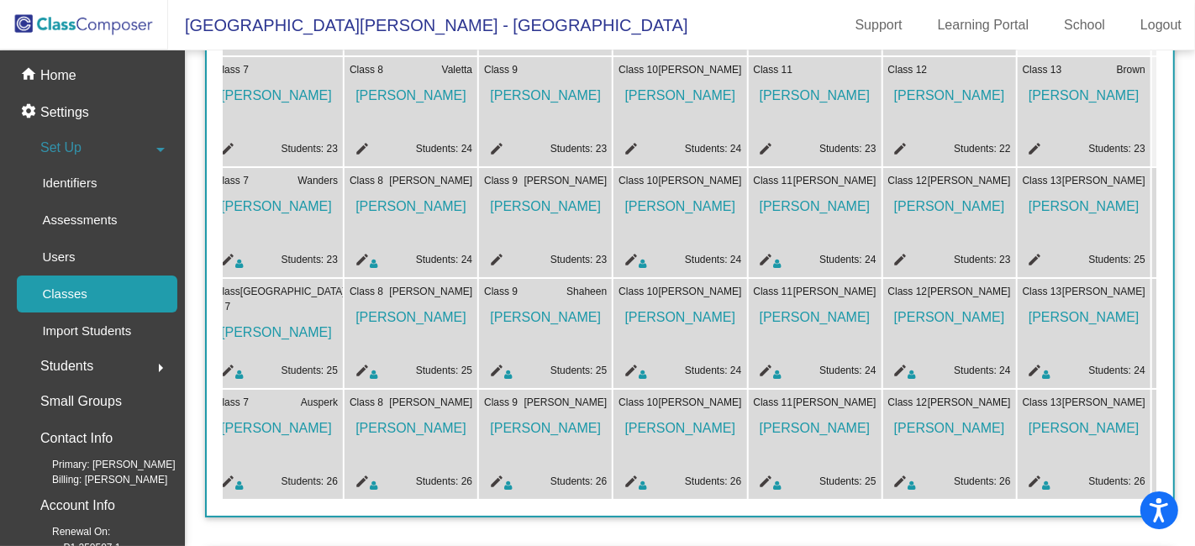
click at [769, 479] on mat-icon "edit" at bounding box center [764, 484] width 20 height 20
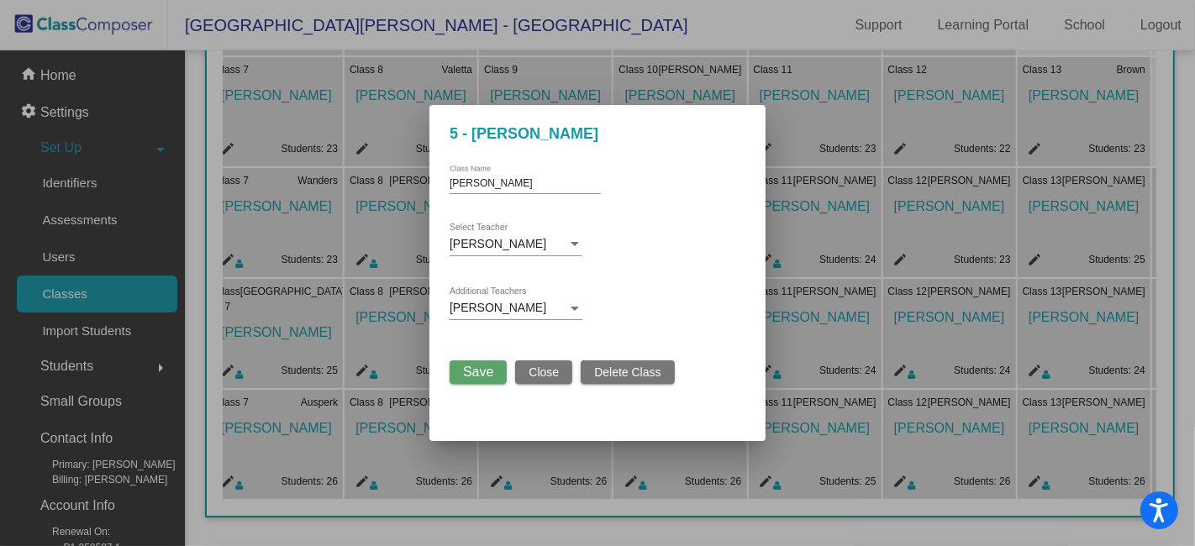
click at [491, 368] on span "Save" at bounding box center [478, 372] width 30 height 14
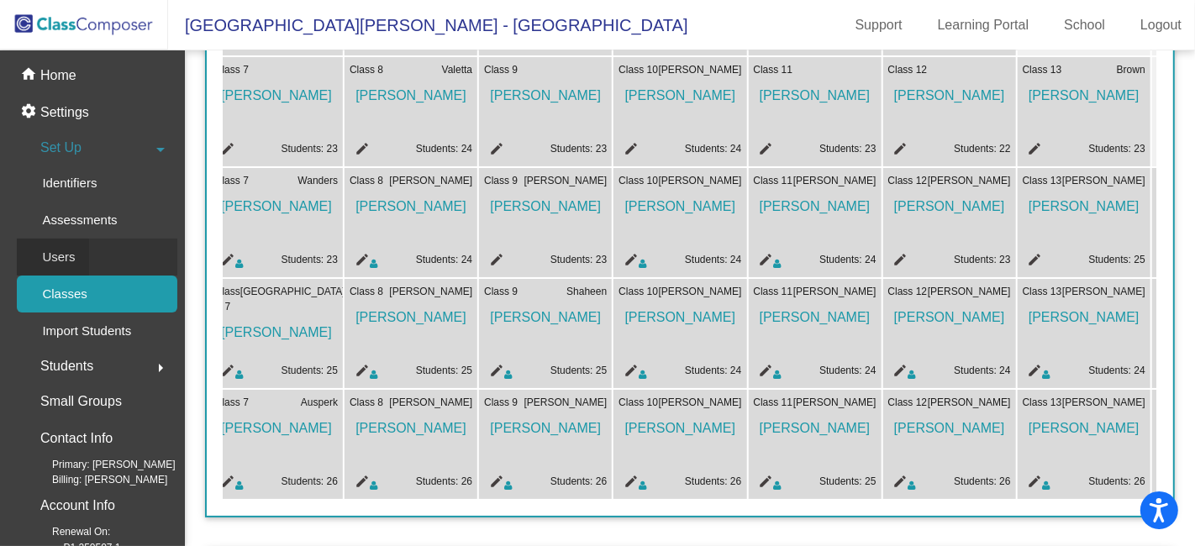
click at [87, 253] on div "Users" at bounding box center [53, 257] width 72 height 37
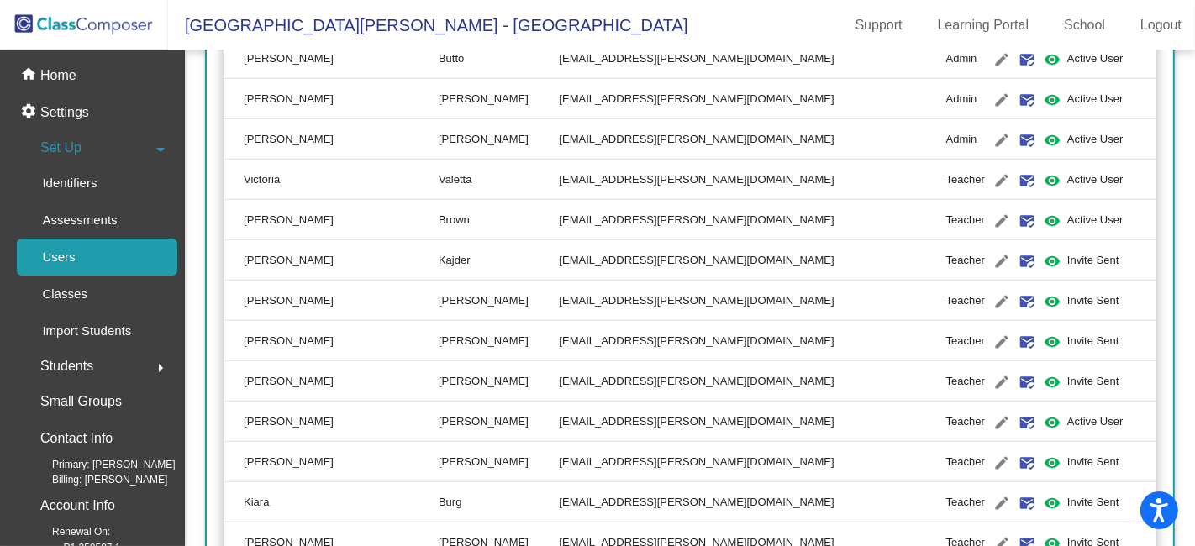
scroll to position [1027, 0]
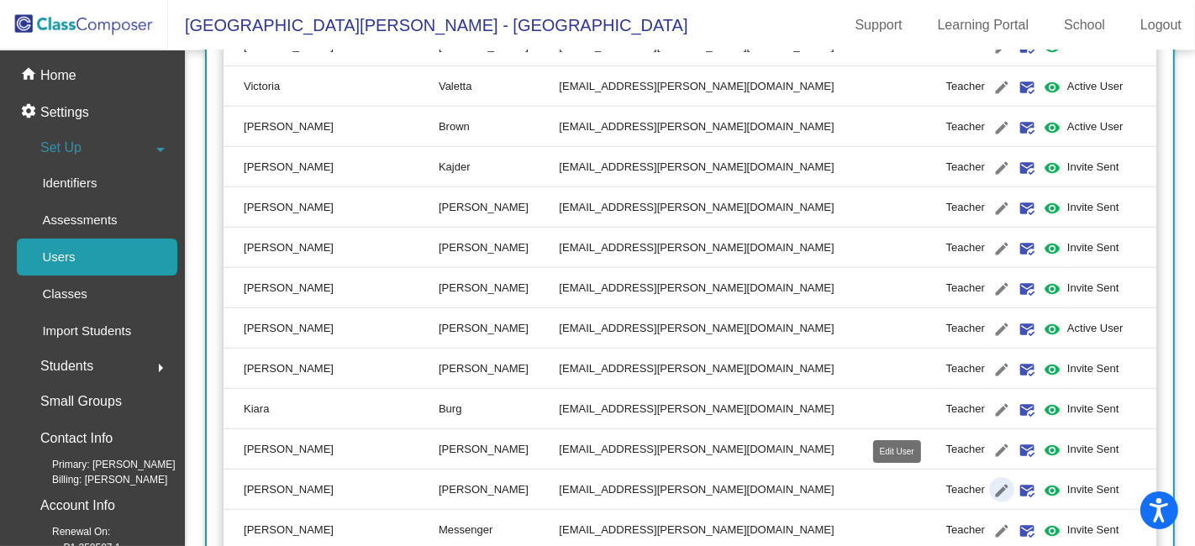
click at [991, 487] on mat-icon "edit" at bounding box center [1001, 491] width 20 height 20
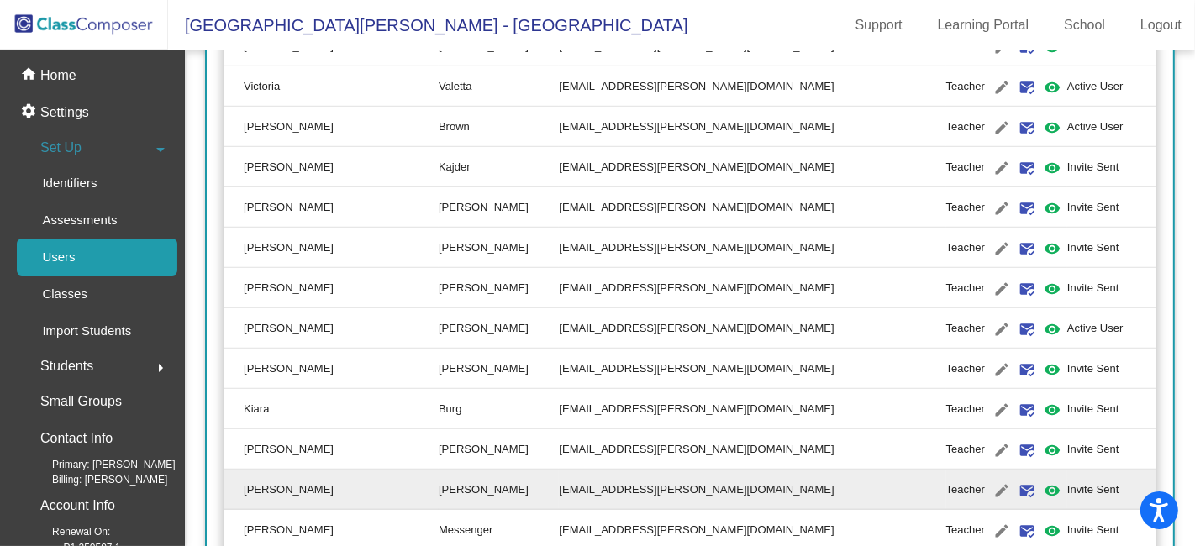
type input "[PERSON_NAME]"
type input "[EMAIL_ADDRESS][PERSON_NAME][DOMAIN_NAME]"
radio input "true"
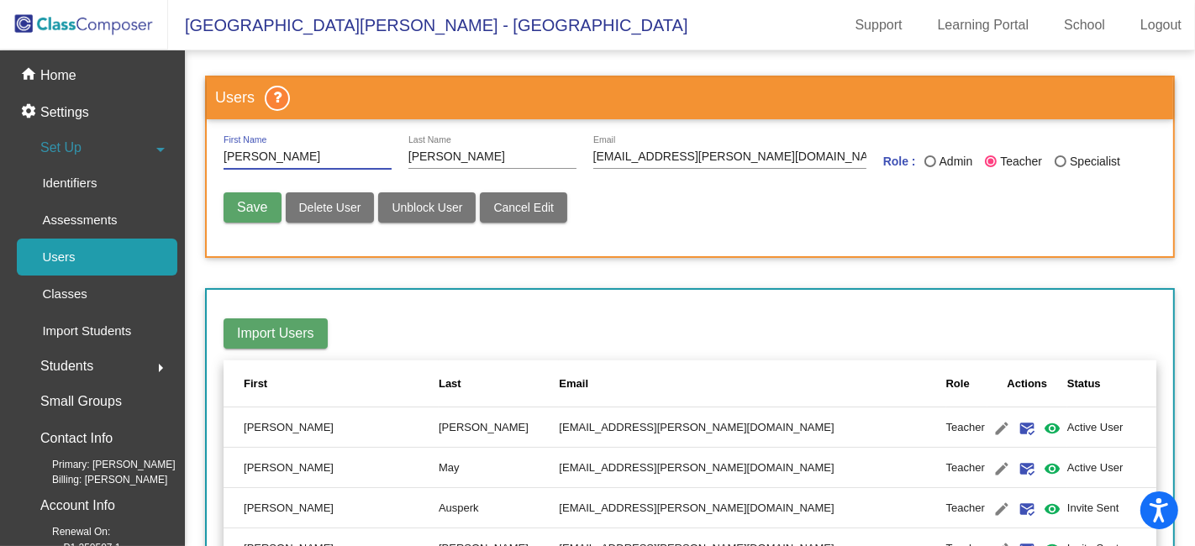
click at [455, 203] on span "Unblock User" at bounding box center [427, 207] width 71 height 13
radio input "false"
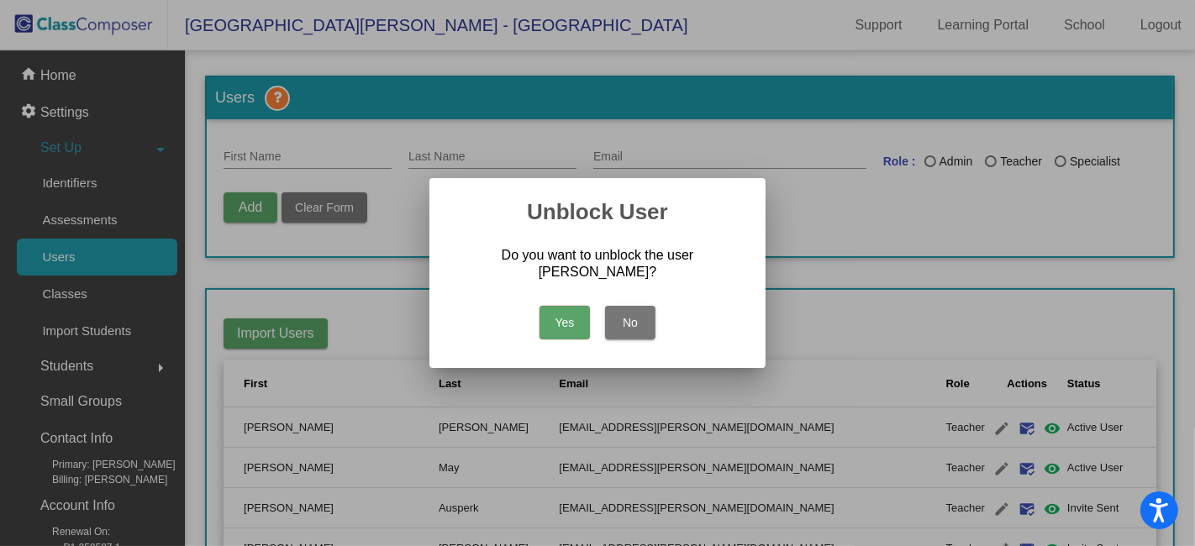
click at [561, 321] on button "Yes" at bounding box center [564, 323] width 50 height 34
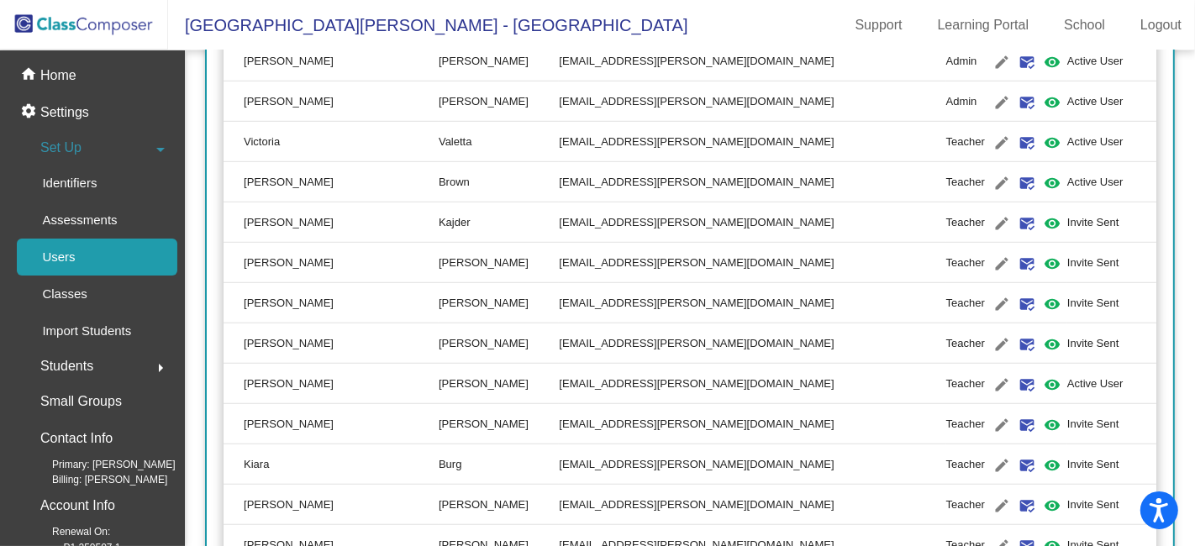
scroll to position [1027, 0]
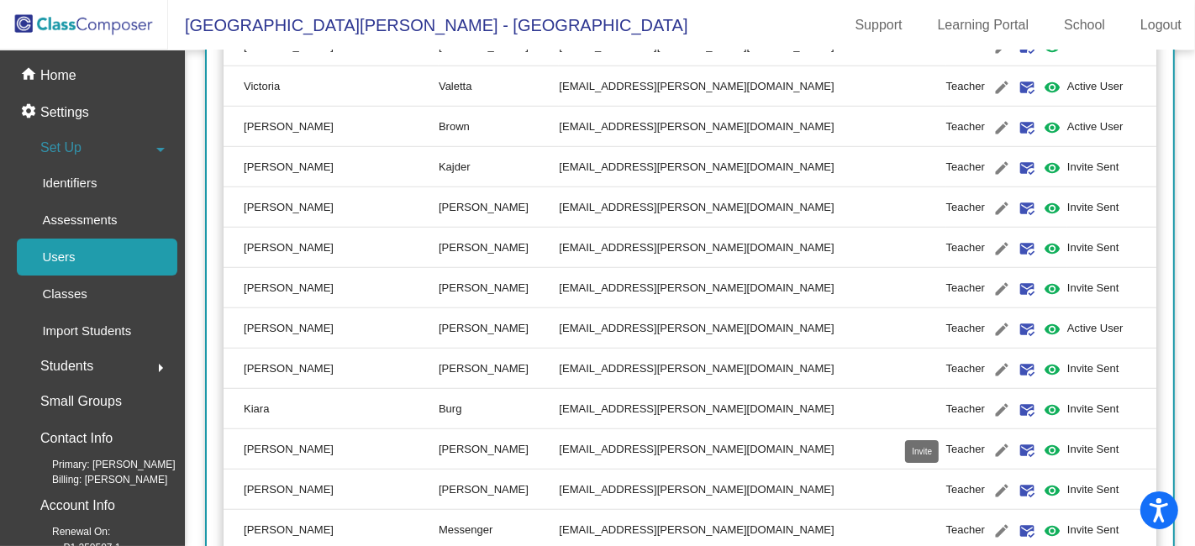
click at [1017, 491] on mat-icon "mark_email_read" at bounding box center [1027, 491] width 20 height 20
click at [1042, 490] on mat-icon "visibility" at bounding box center [1052, 491] width 20 height 20
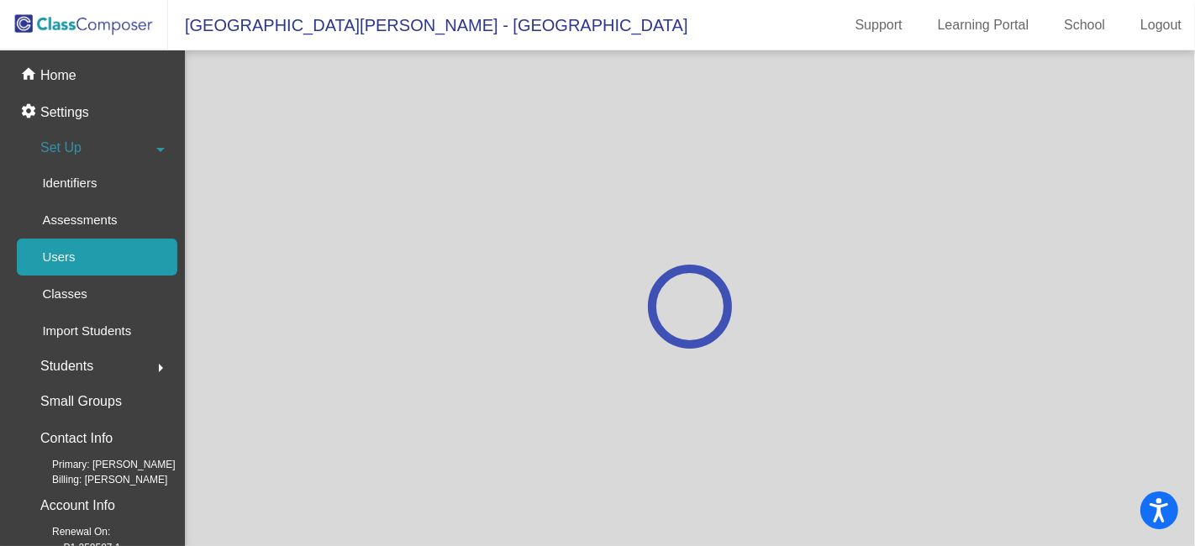
scroll to position [0, 0]
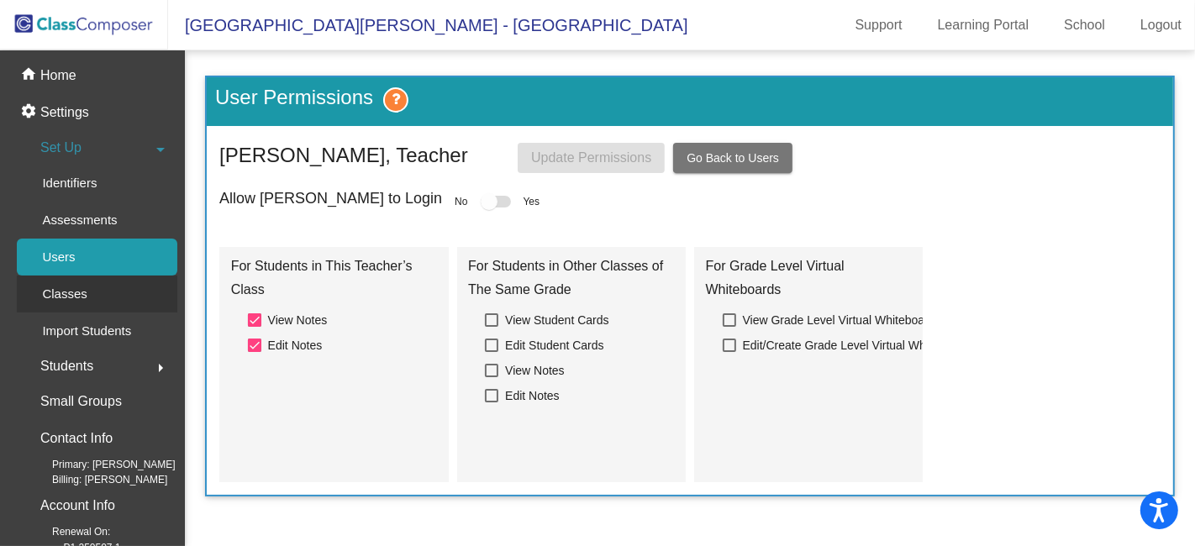
click at [101, 296] on link "Classes" at bounding box center [97, 294] width 160 height 37
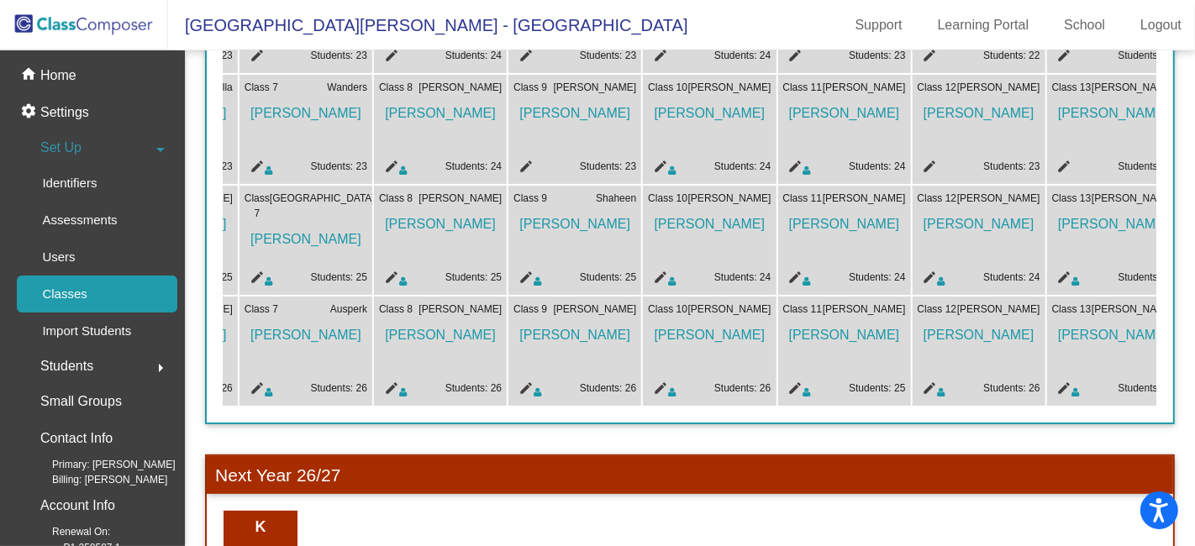
scroll to position [0, 928]
click at [802, 387] on icon at bounding box center [806, 392] width 8 height 10
click at [795, 385] on mat-icon "edit" at bounding box center [791, 391] width 20 height 20
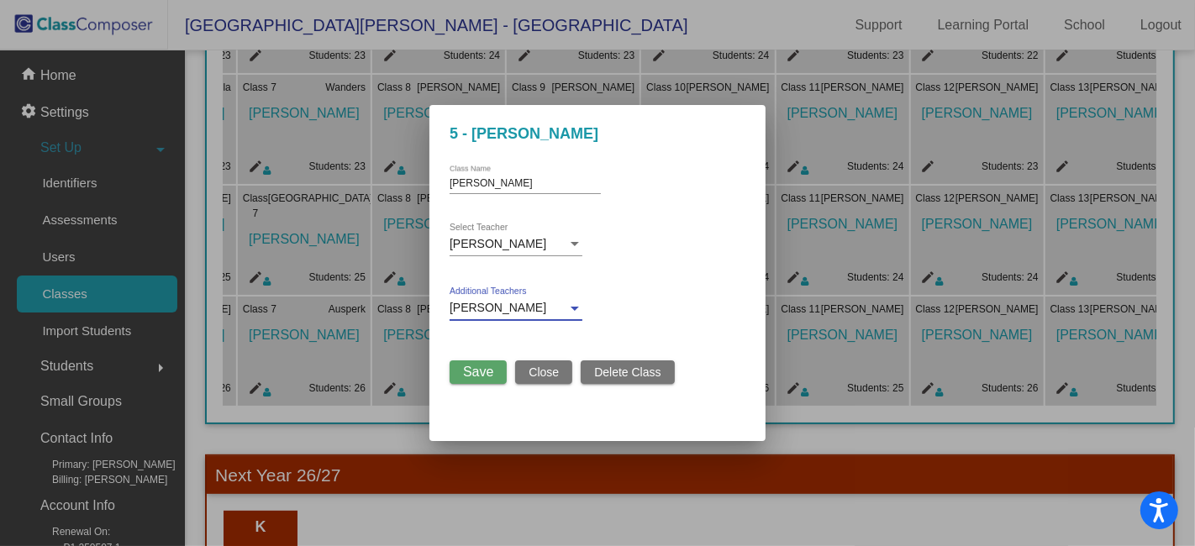
click at [576, 309] on div at bounding box center [575, 309] width 8 height 4
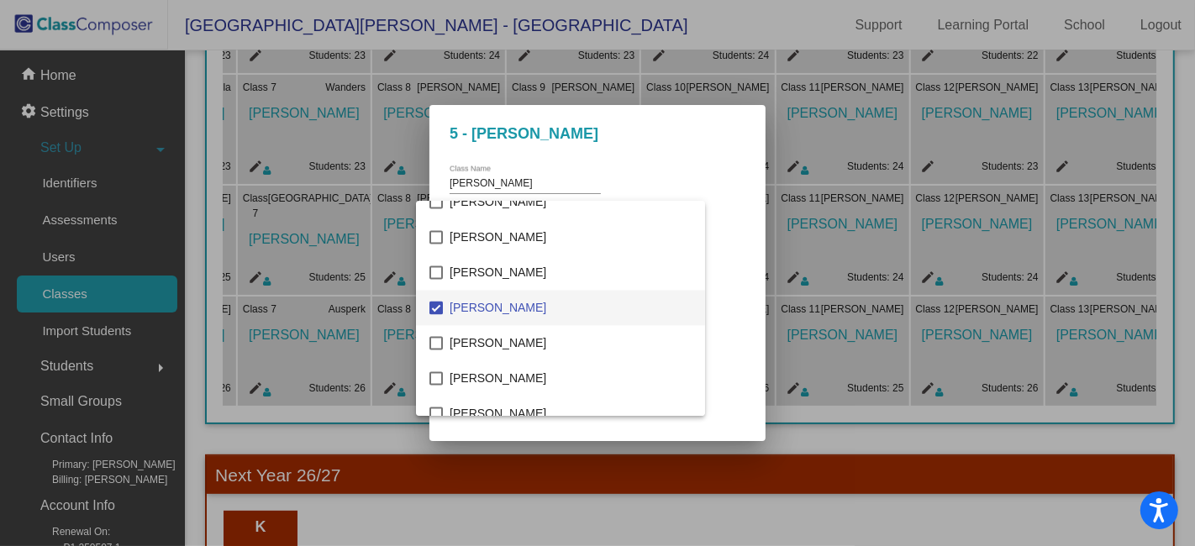
scroll to position [458, 0]
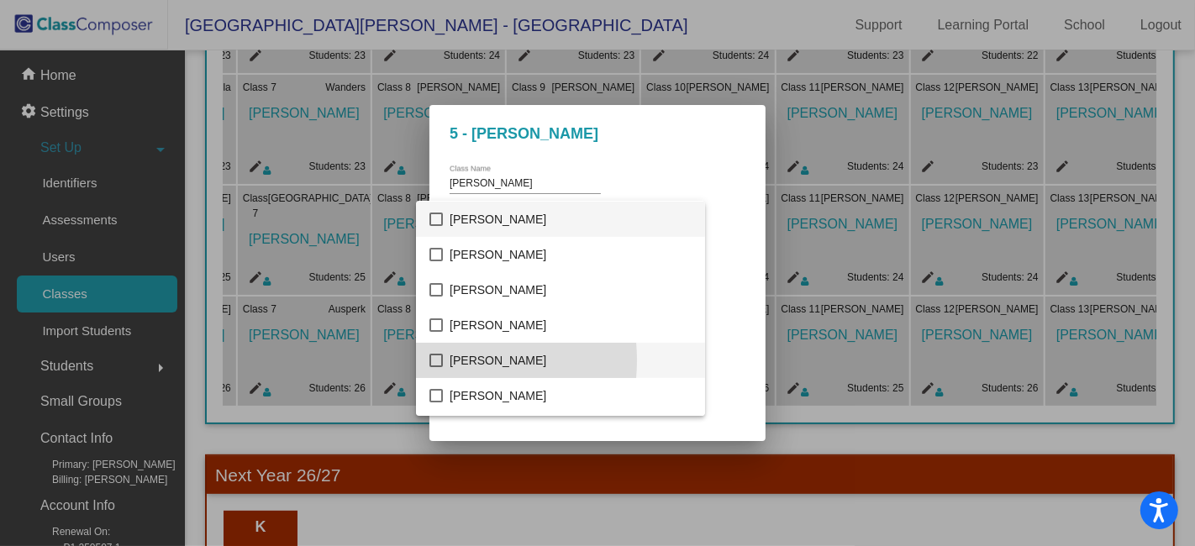
click at [439, 360] on mat-pseudo-checkbox at bounding box center [435, 360] width 13 height 13
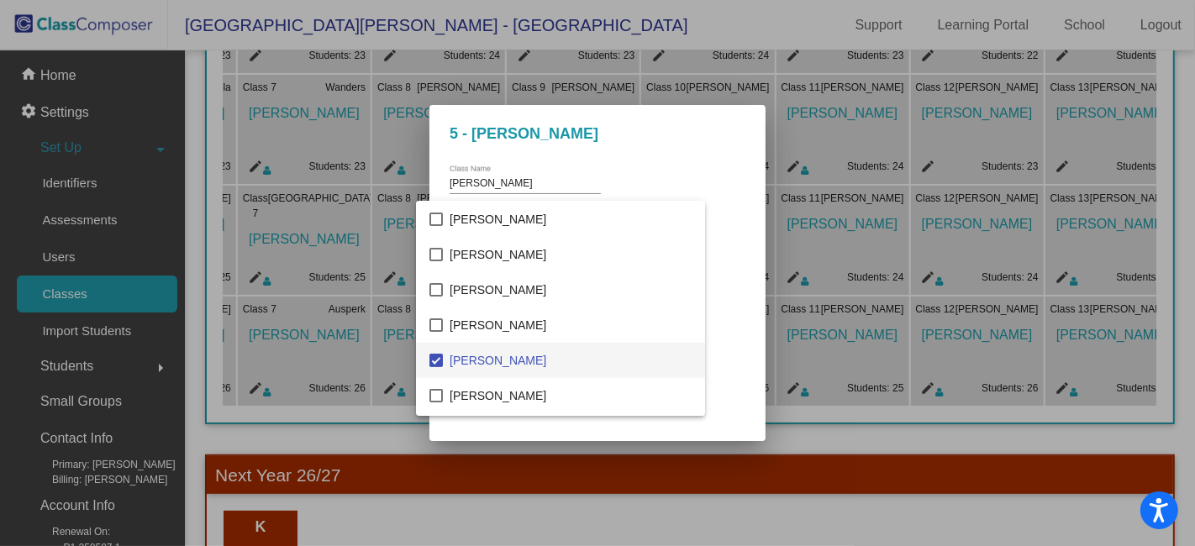
click at [693, 266] on div at bounding box center [597, 273] width 1195 height 546
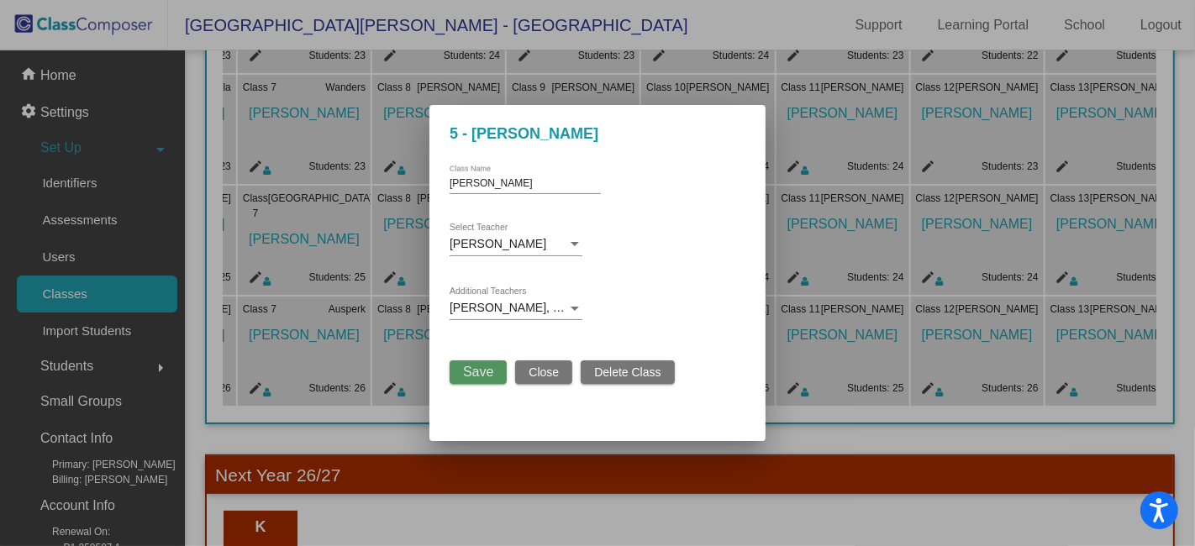
click at [485, 371] on span "Save" at bounding box center [478, 372] width 30 height 14
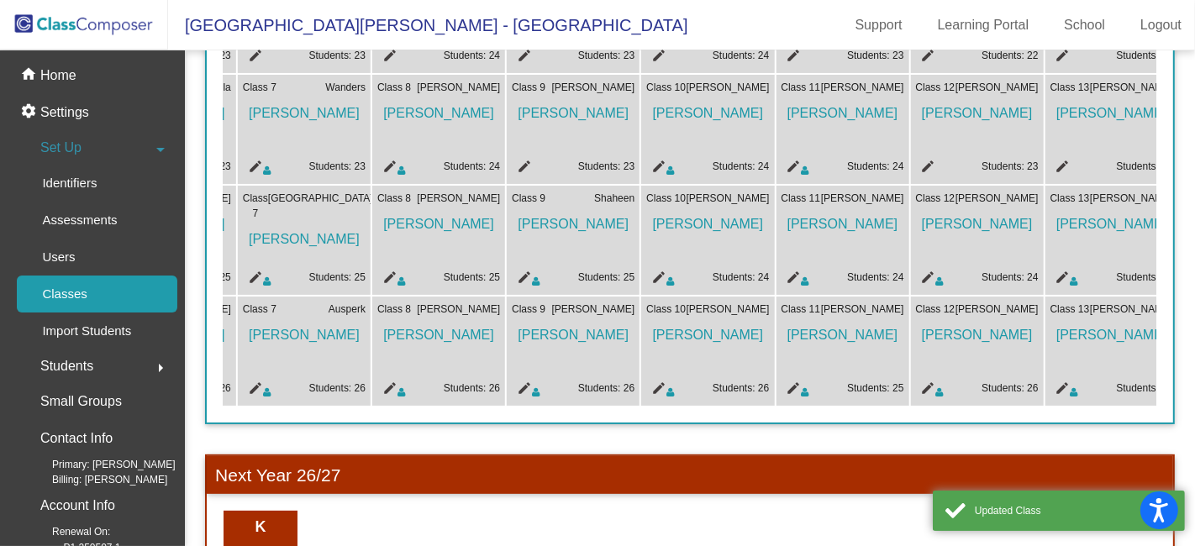
click at [928, 384] on mat-icon "edit" at bounding box center [926, 391] width 20 height 20
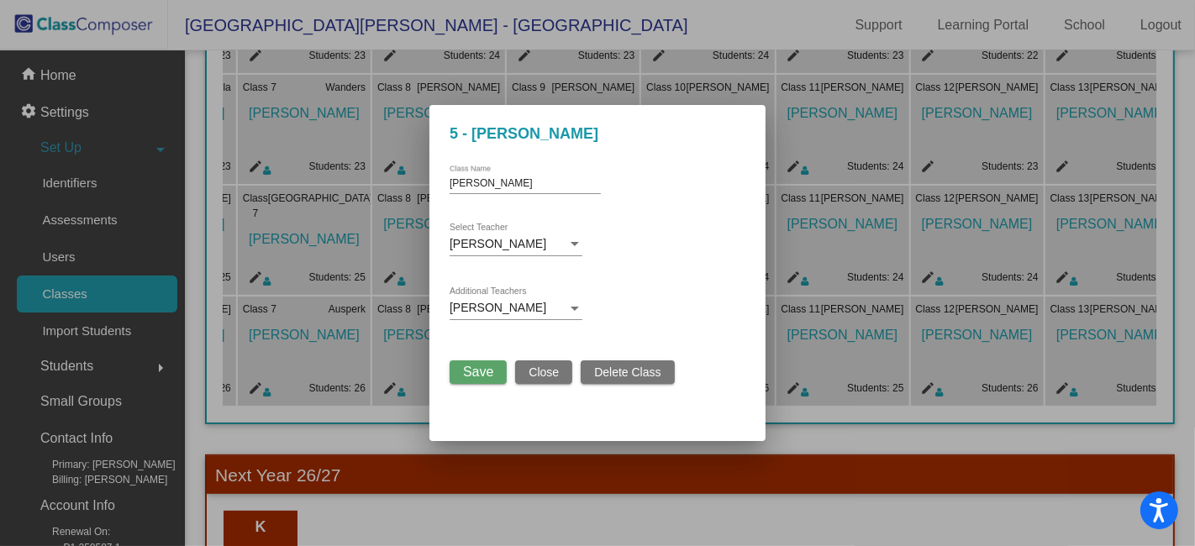
click at [576, 306] on div at bounding box center [574, 308] width 15 height 13
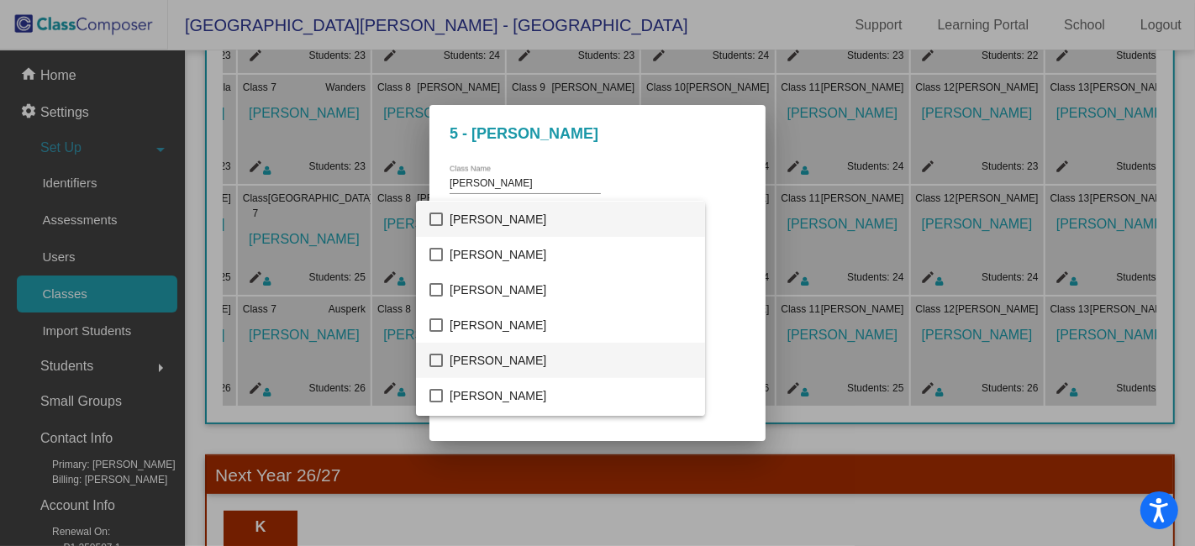
click at [439, 360] on mat-pseudo-checkbox at bounding box center [435, 360] width 13 height 13
click at [686, 280] on div at bounding box center [597, 273] width 1195 height 546
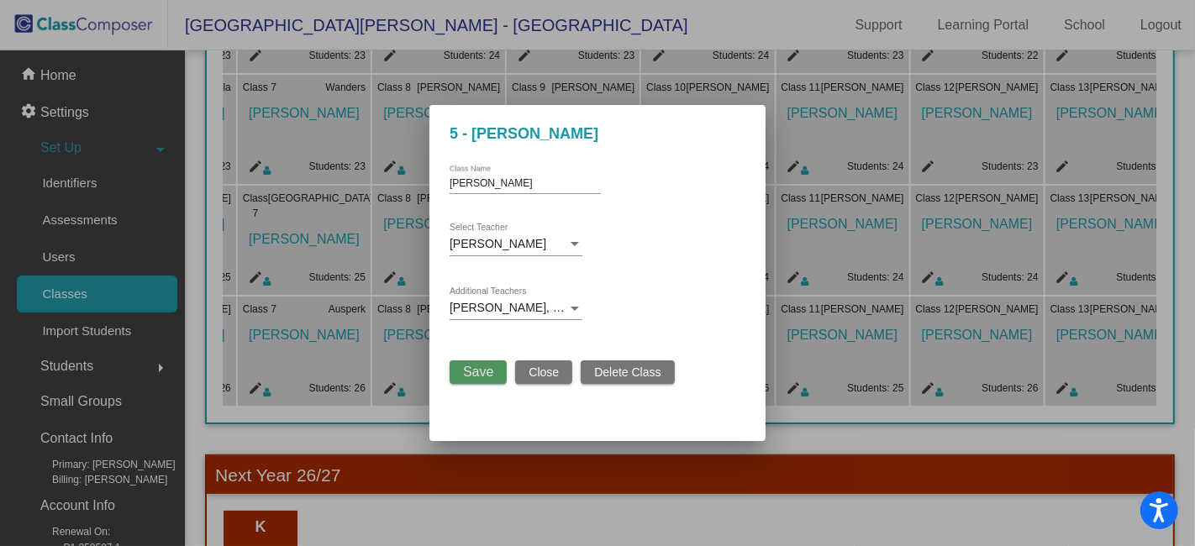
click at [476, 370] on span "Save" at bounding box center [478, 372] width 30 height 14
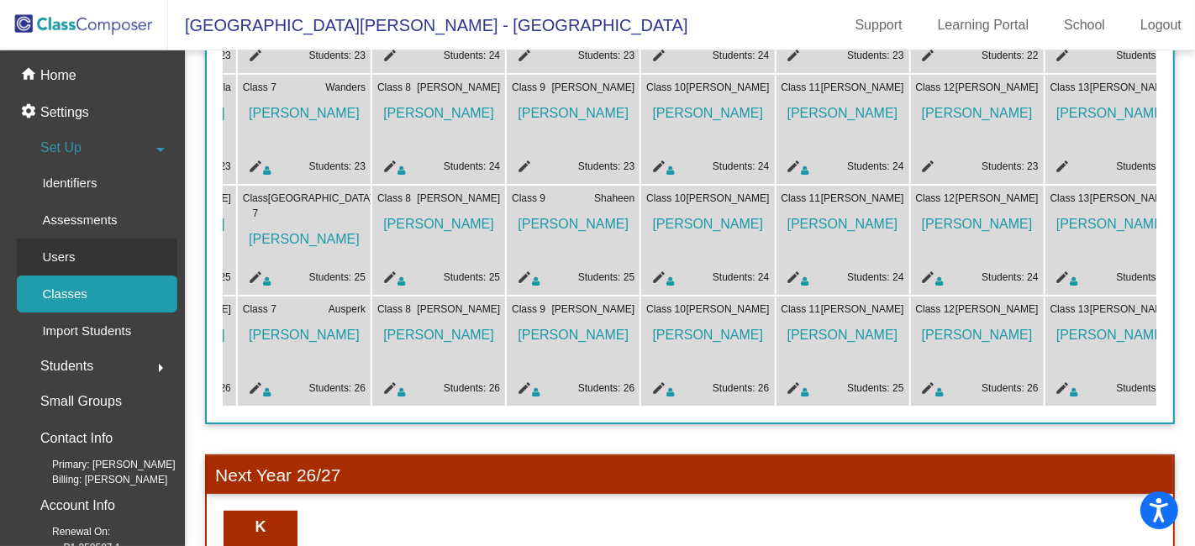
click at [88, 260] on div "Users" at bounding box center [53, 257] width 72 height 37
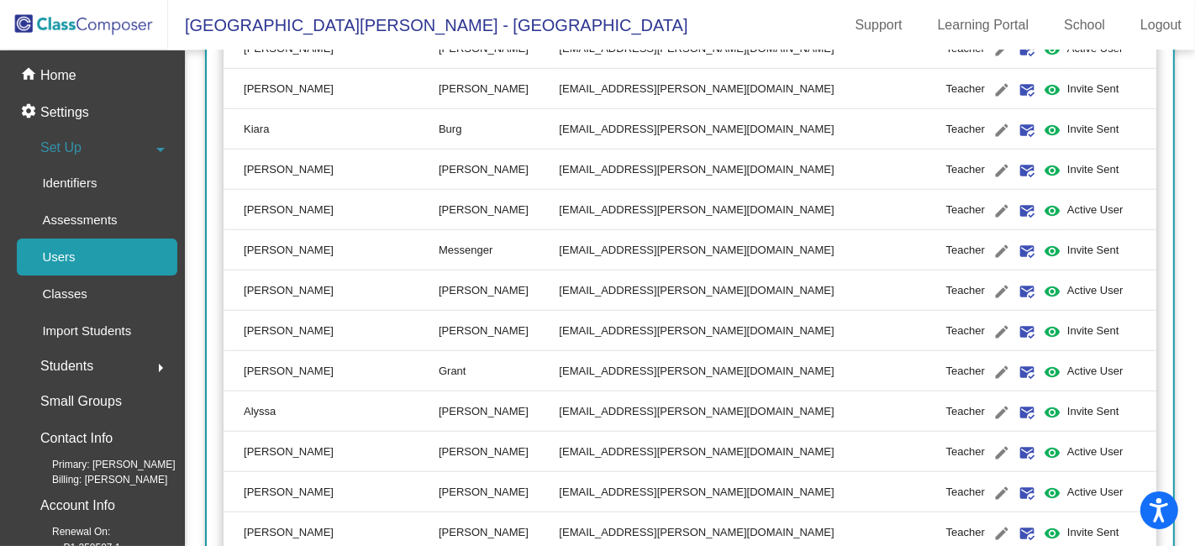
scroll to position [1400, 0]
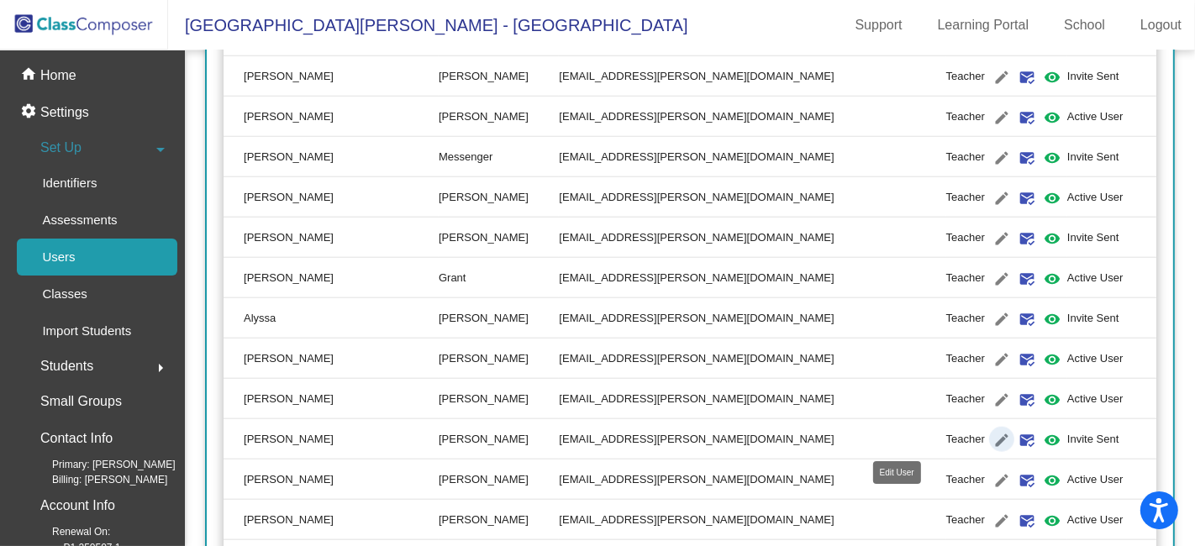
click at [991, 433] on mat-icon "edit" at bounding box center [1001, 440] width 20 height 20
type input "[PERSON_NAME]"
type input "[EMAIL_ADDRESS][PERSON_NAME][DOMAIN_NAME]"
radio input "true"
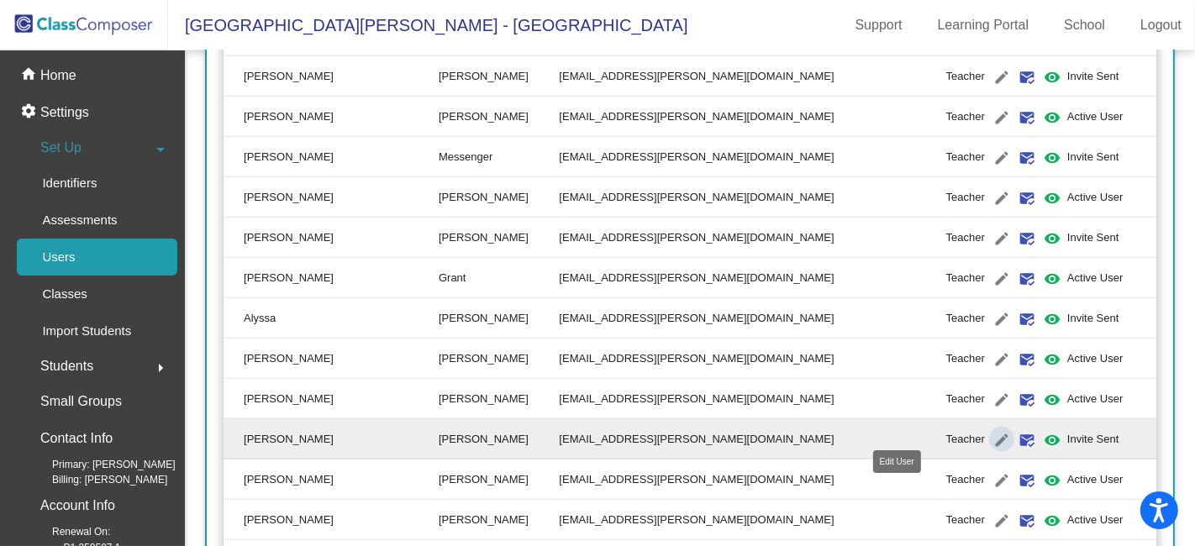
scroll to position [0, 0]
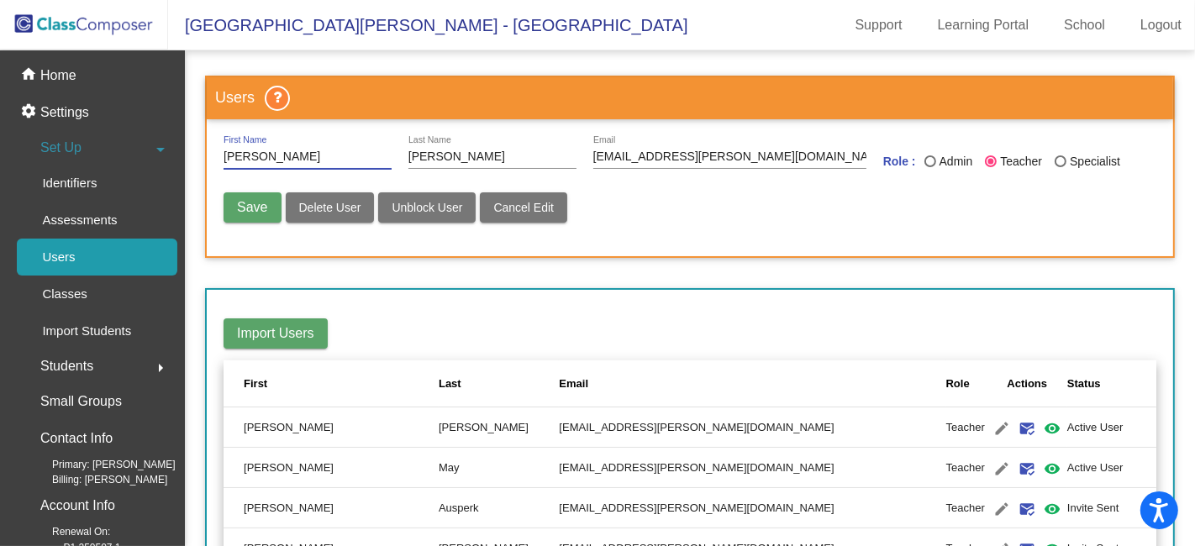
click at [449, 208] on span "Unblock User" at bounding box center [427, 207] width 71 height 13
radio input "false"
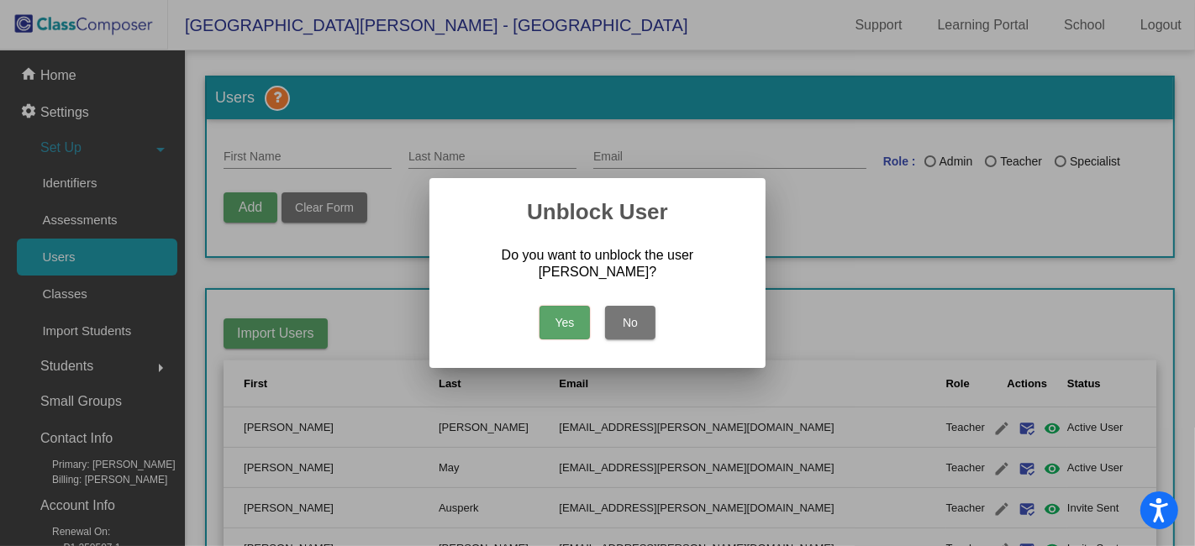
click at [566, 318] on button "Yes" at bounding box center [564, 323] width 50 height 34
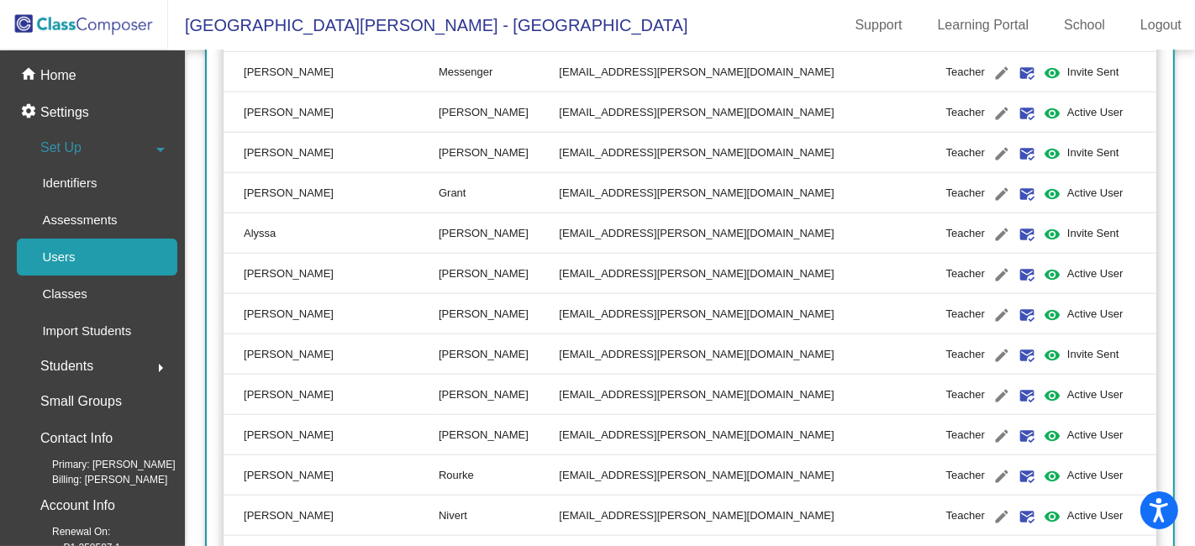
scroll to position [1493, 0]
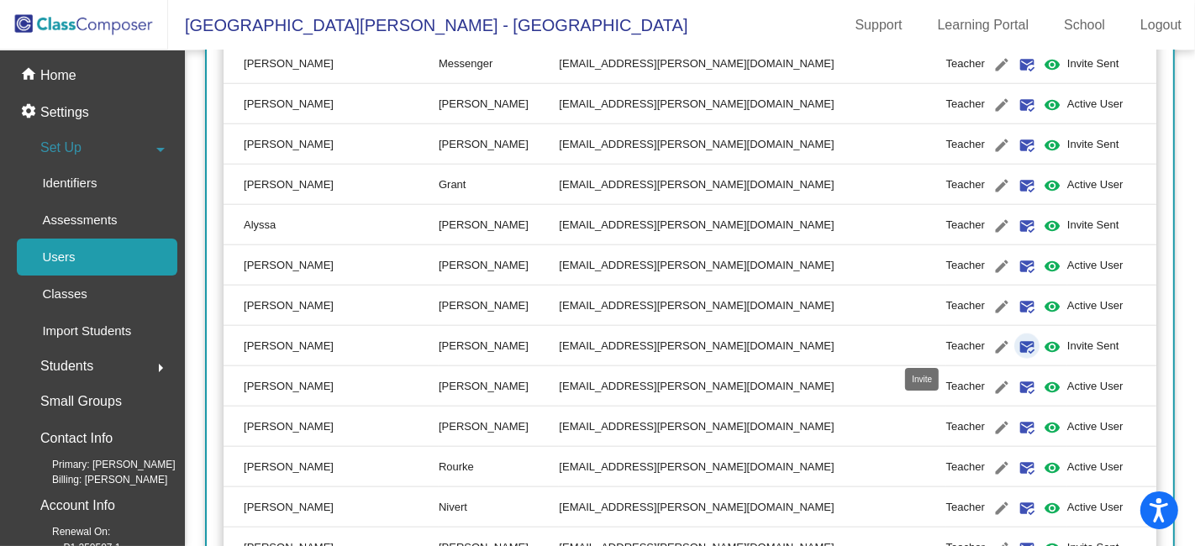
click at [1017, 344] on mat-icon "mark_email_read" at bounding box center [1027, 347] width 20 height 20
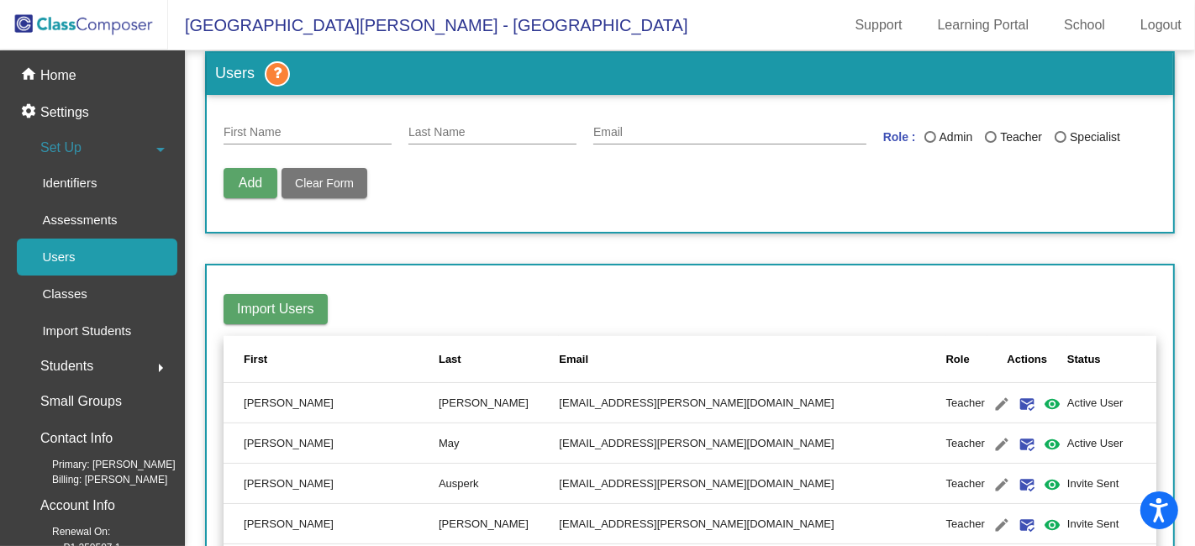
scroll to position [0, 0]
